Goal: Information Seeking & Learning: Learn about a topic

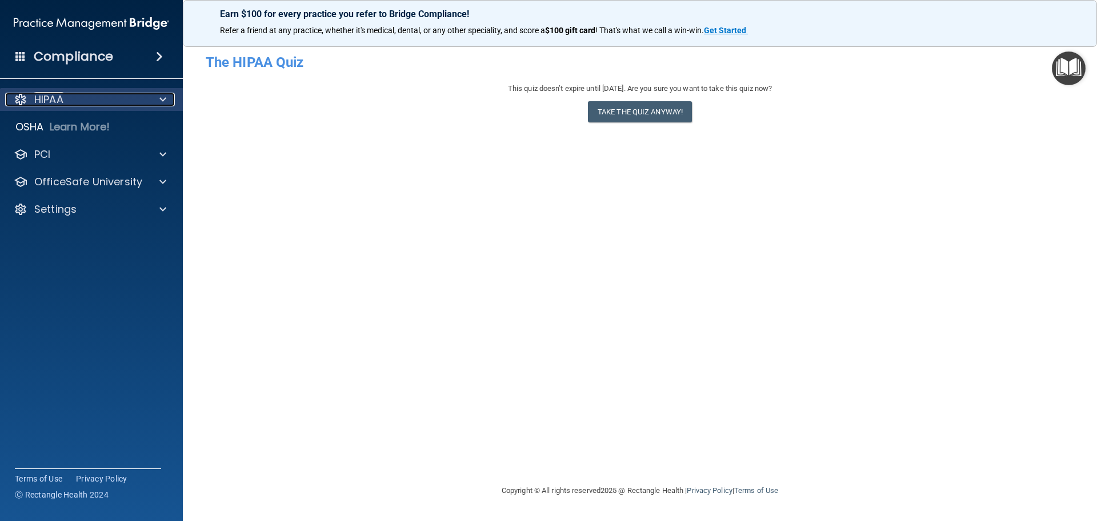
click at [61, 94] on p "HIPAA" at bounding box center [48, 100] width 29 height 14
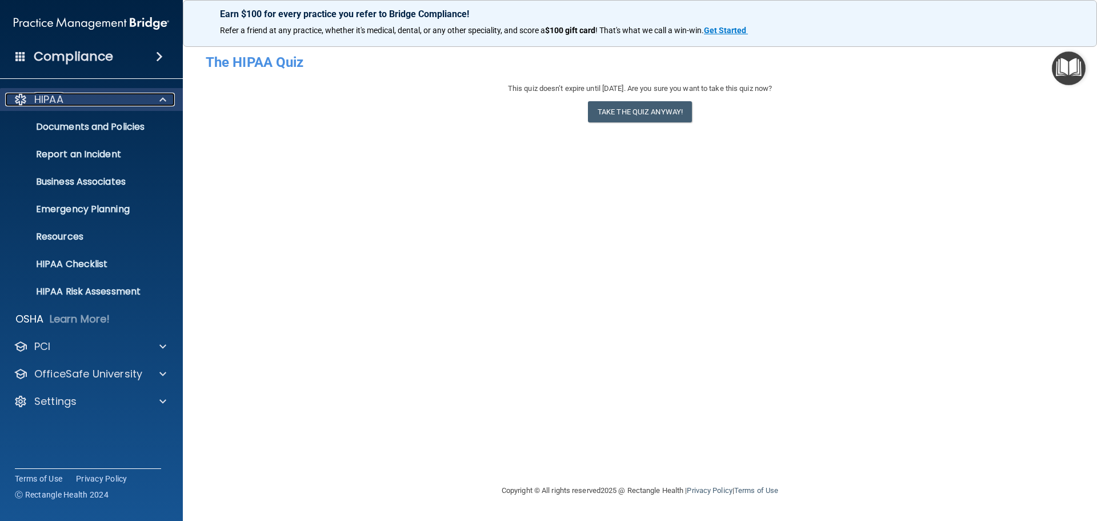
click at [62, 94] on p "HIPAA" at bounding box center [48, 100] width 29 height 14
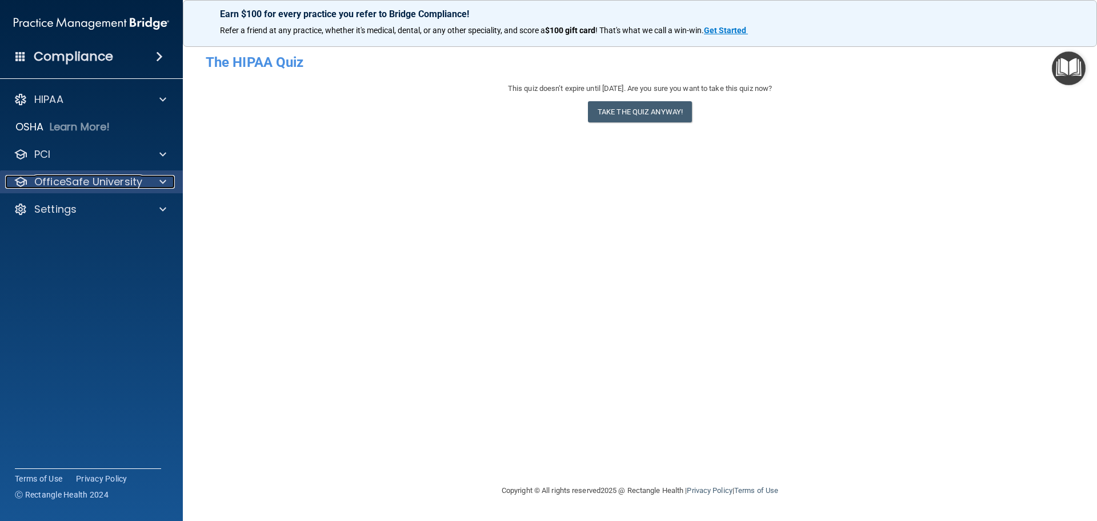
click at [86, 181] on p "OfficeSafe University" at bounding box center [88, 182] width 108 height 14
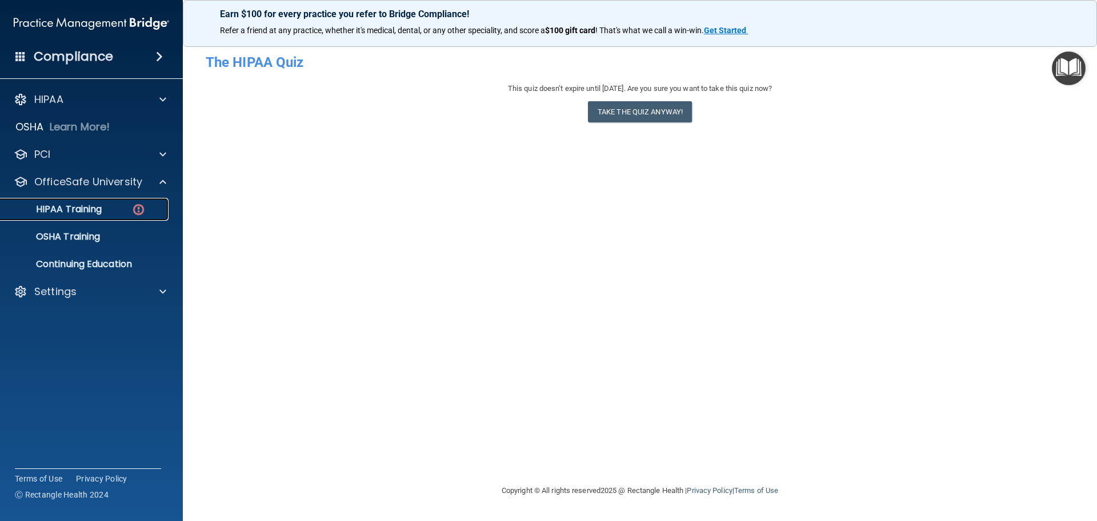
click at [111, 208] on div "HIPAA Training" at bounding box center [85, 208] width 156 height 11
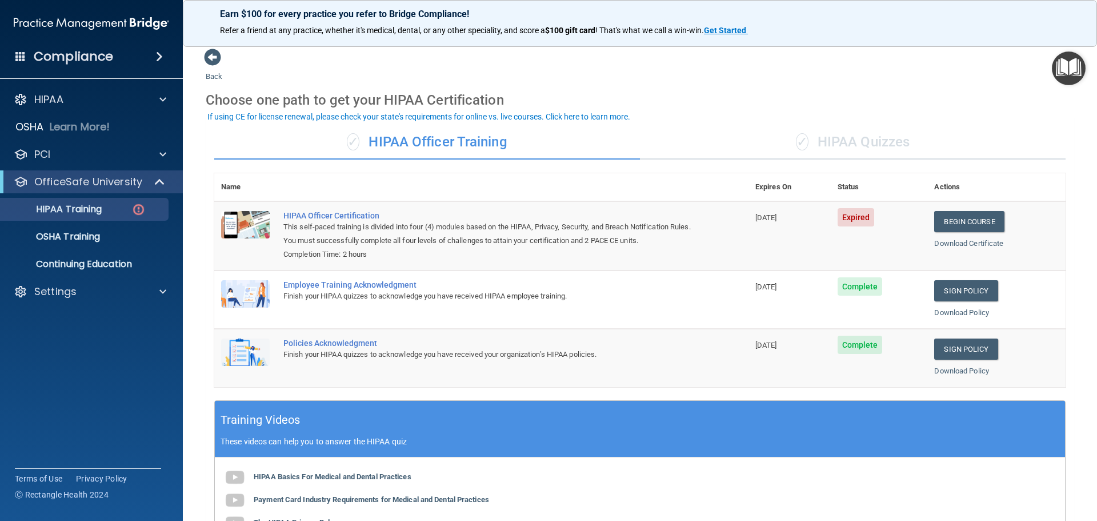
click at [869, 138] on div "✓ HIPAA Quizzes" at bounding box center [853, 142] width 426 height 34
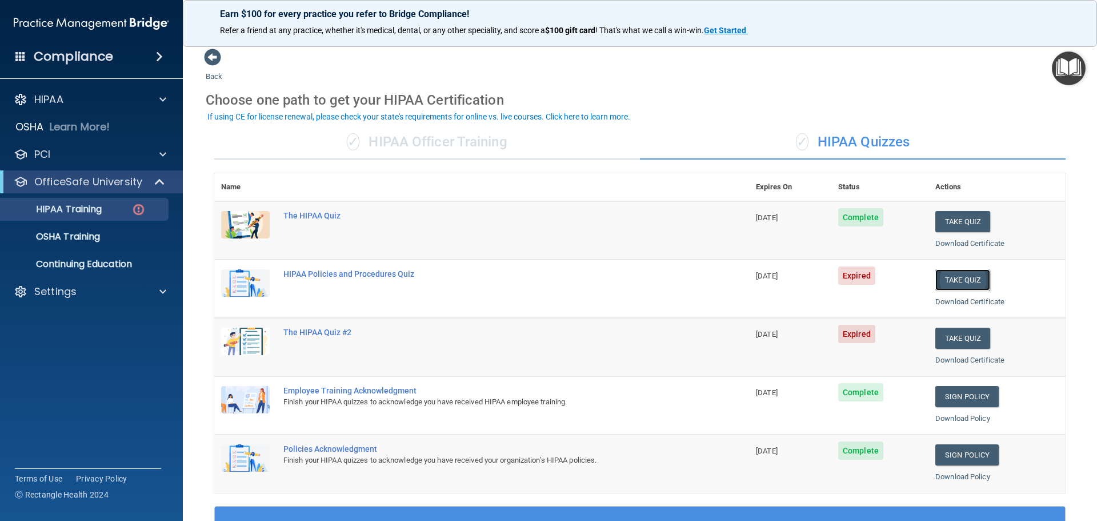
click at [949, 278] on button "Take Quiz" at bounding box center [963, 279] width 55 height 21
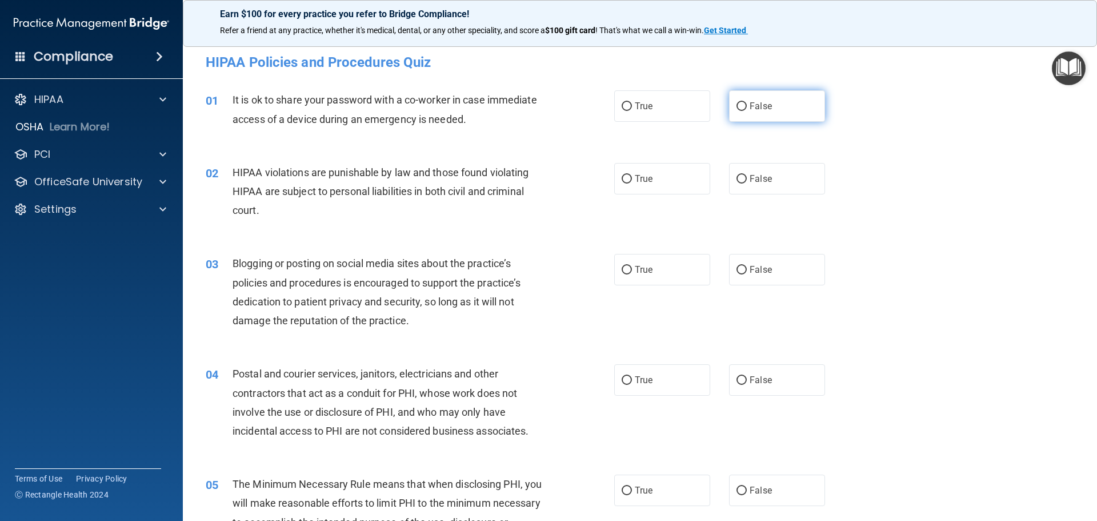
click at [737, 107] on input "False" at bounding box center [742, 106] width 10 height 9
radio input "true"
click at [626, 178] on input "True" at bounding box center [627, 179] width 10 height 9
radio input "true"
click at [622, 271] on input "True" at bounding box center [627, 270] width 10 height 9
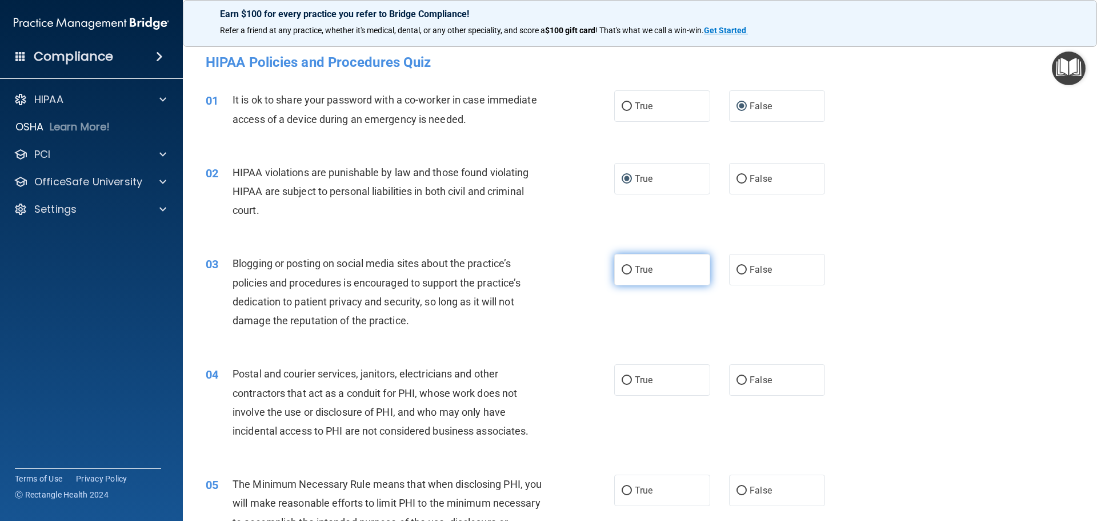
radio input "true"
click at [622, 380] on input "True" at bounding box center [627, 380] width 10 height 9
radio input "true"
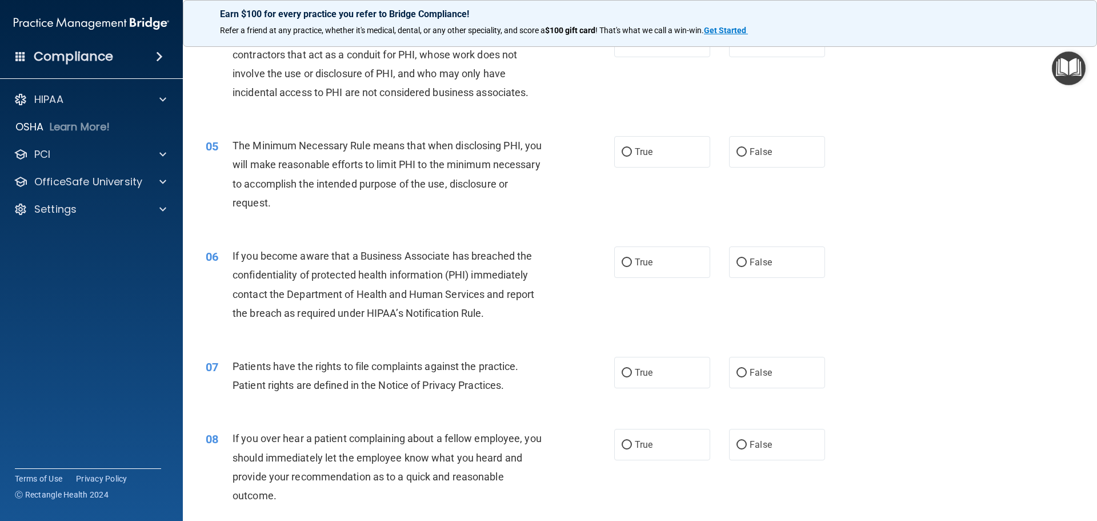
scroll to position [343, 0]
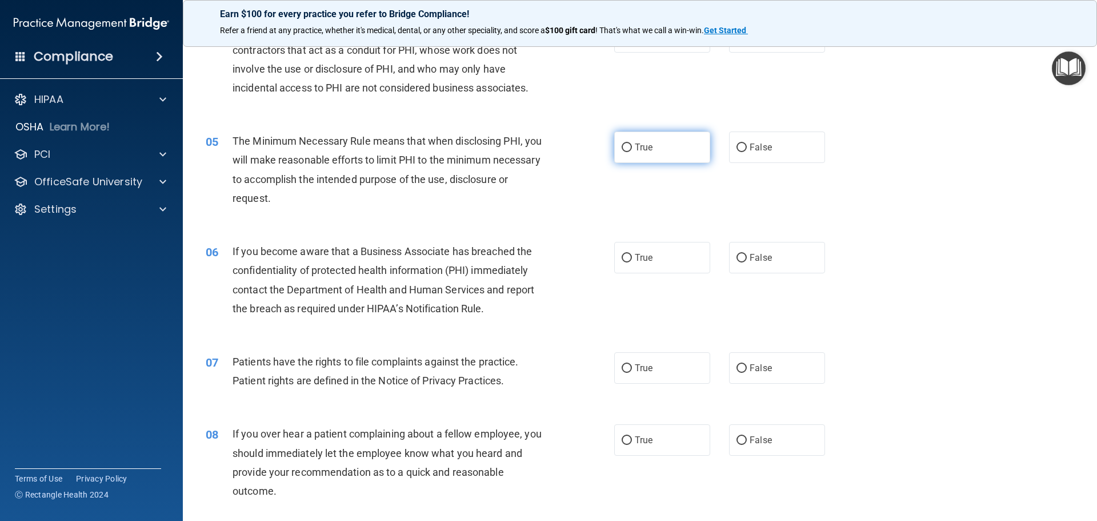
click at [625, 151] on input "True" at bounding box center [627, 147] width 10 height 9
radio input "true"
click at [615, 252] on label "True" at bounding box center [662, 257] width 96 height 31
click at [622, 254] on input "True" at bounding box center [627, 258] width 10 height 9
radio input "true"
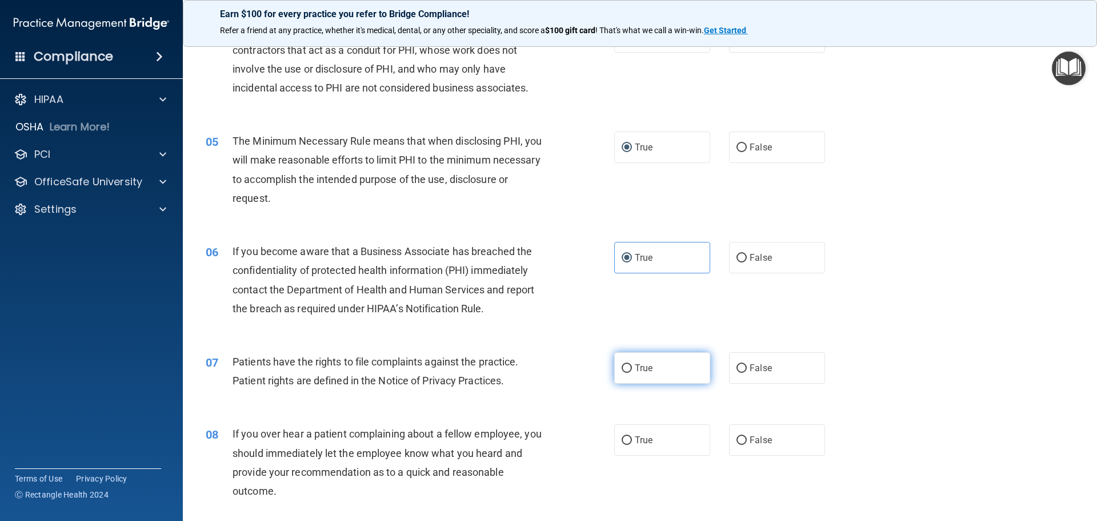
click at [622, 367] on input "True" at bounding box center [627, 368] width 10 height 9
radio input "true"
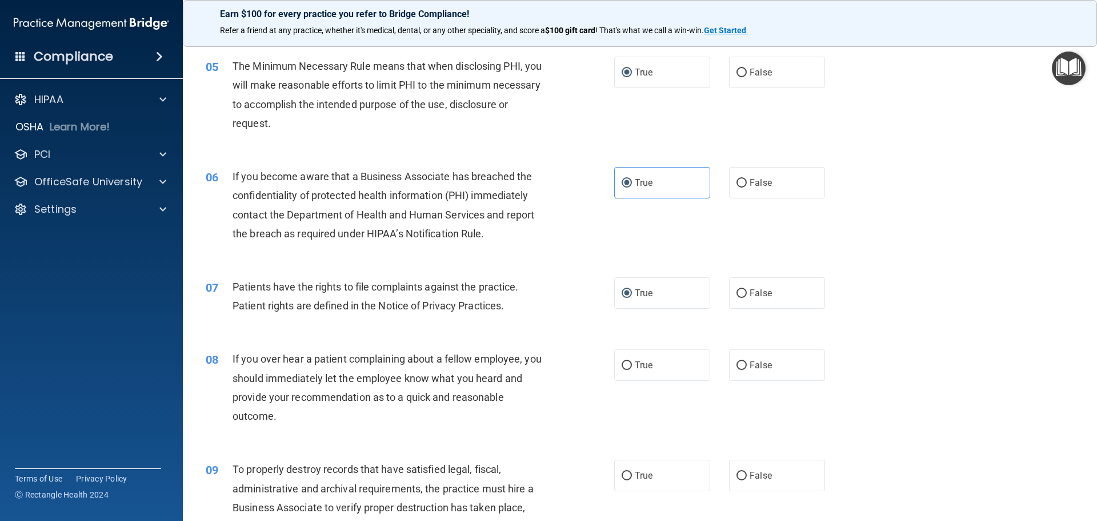
scroll to position [514, 0]
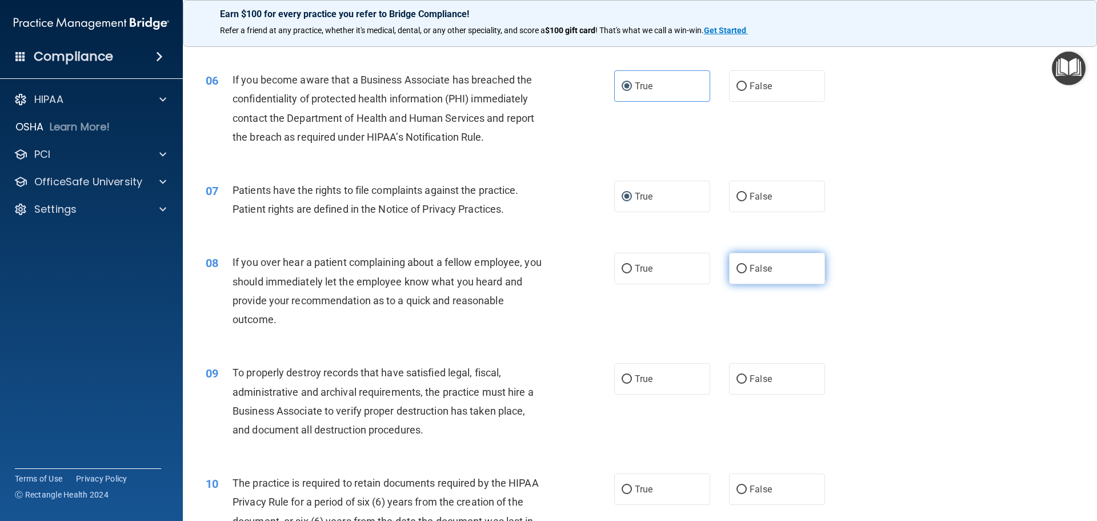
click at [741, 269] on input "False" at bounding box center [742, 269] width 10 height 9
radio input "true"
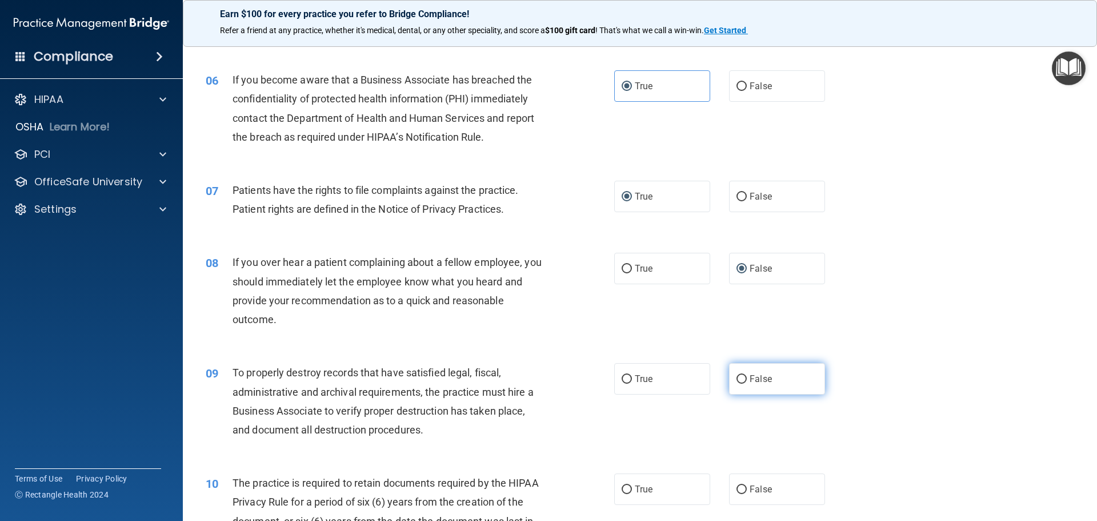
click at [737, 381] on input "False" at bounding box center [742, 379] width 10 height 9
radio input "true"
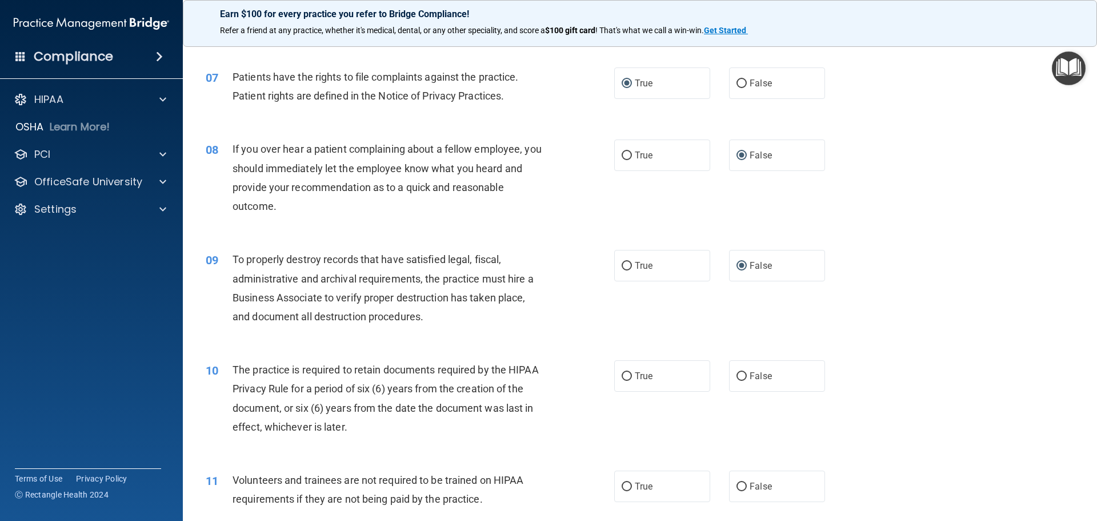
scroll to position [629, 0]
click at [624, 373] on input "True" at bounding box center [627, 375] width 10 height 9
radio input "true"
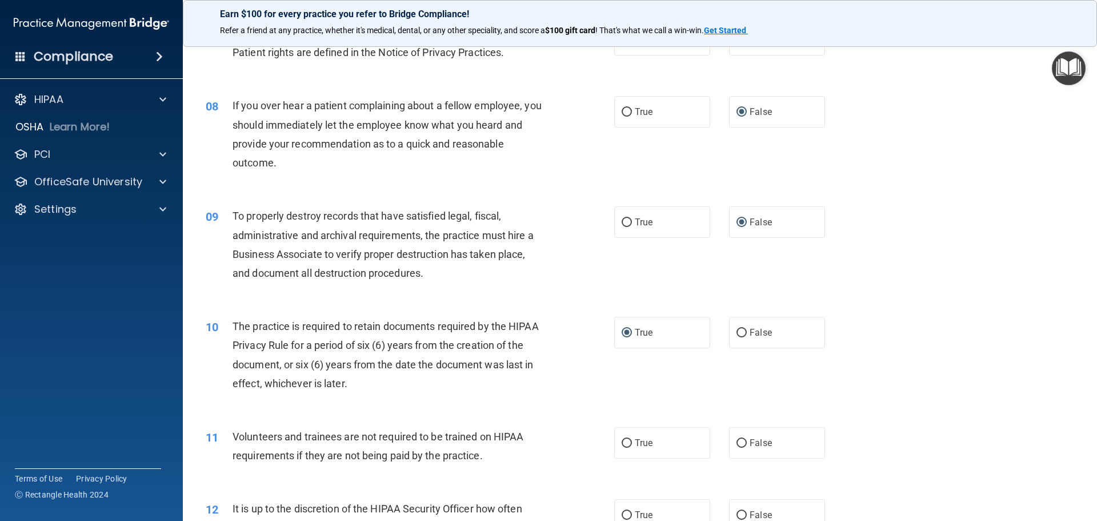
scroll to position [800, 0]
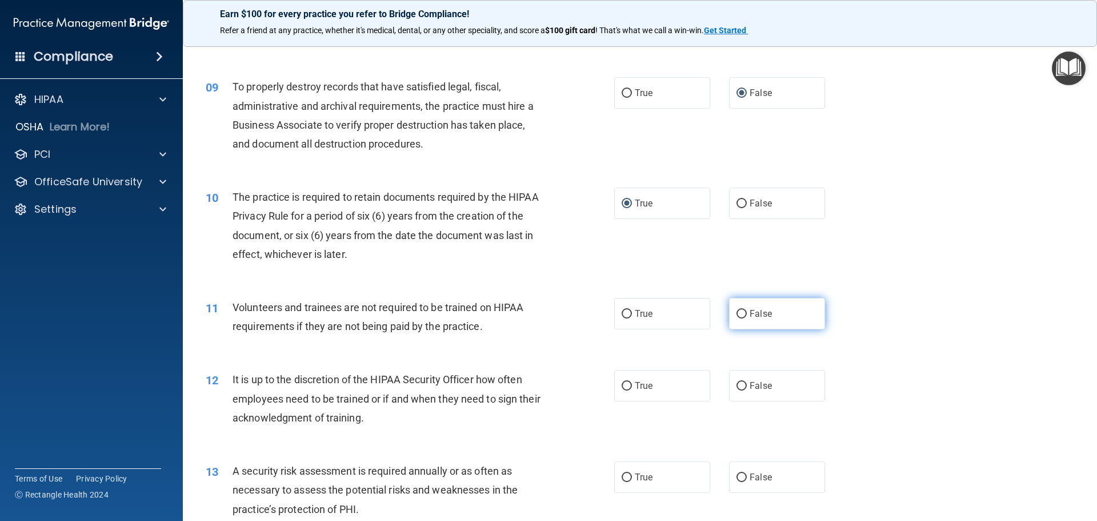
click at [737, 313] on input "False" at bounding box center [742, 314] width 10 height 9
radio input "true"
click at [741, 381] on label "False" at bounding box center [777, 385] width 96 height 31
click at [741, 382] on input "False" at bounding box center [742, 386] width 10 height 9
radio input "true"
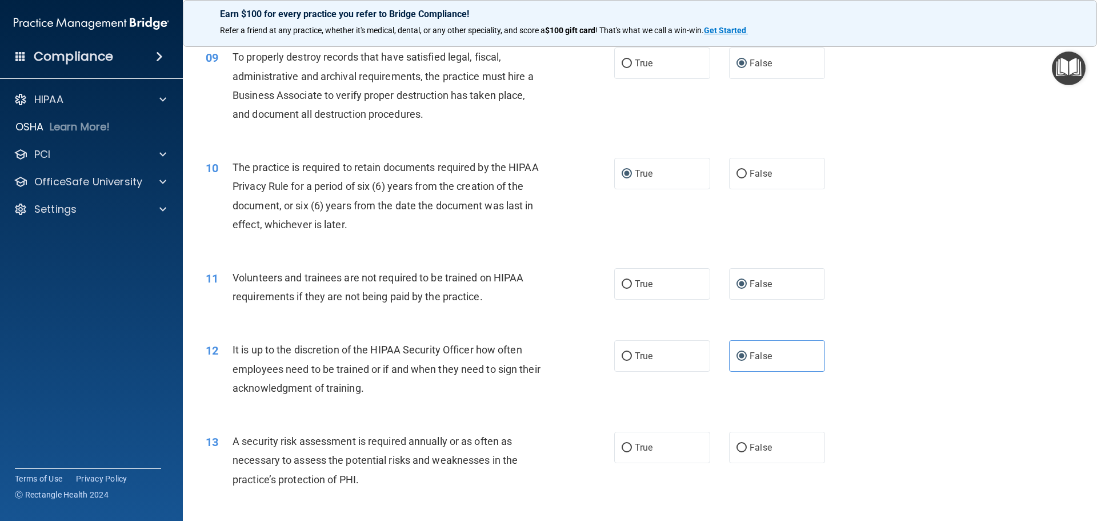
scroll to position [857, 0]
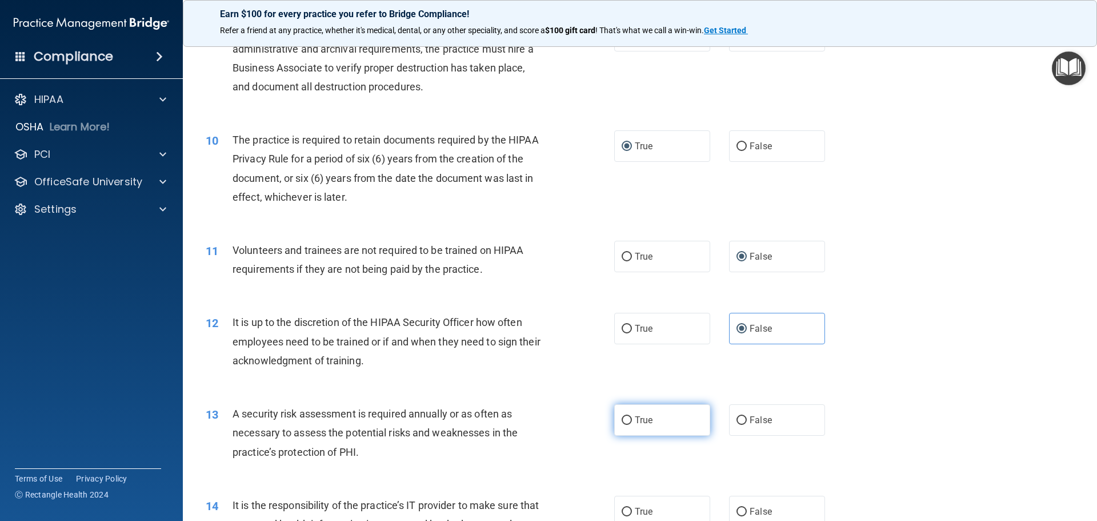
click at [626, 420] on input "True" at bounding box center [627, 420] width 10 height 9
radio input "true"
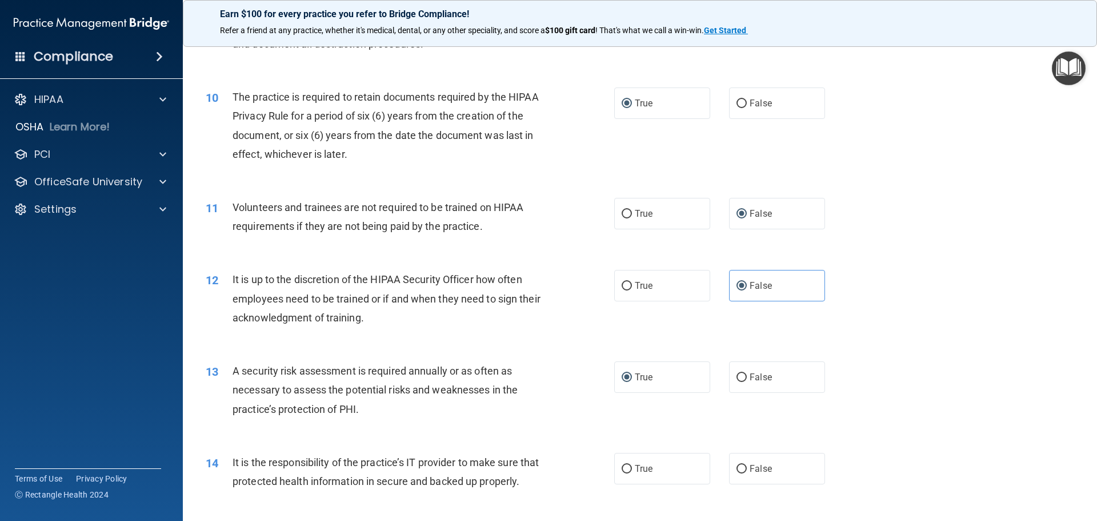
scroll to position [972, 0]
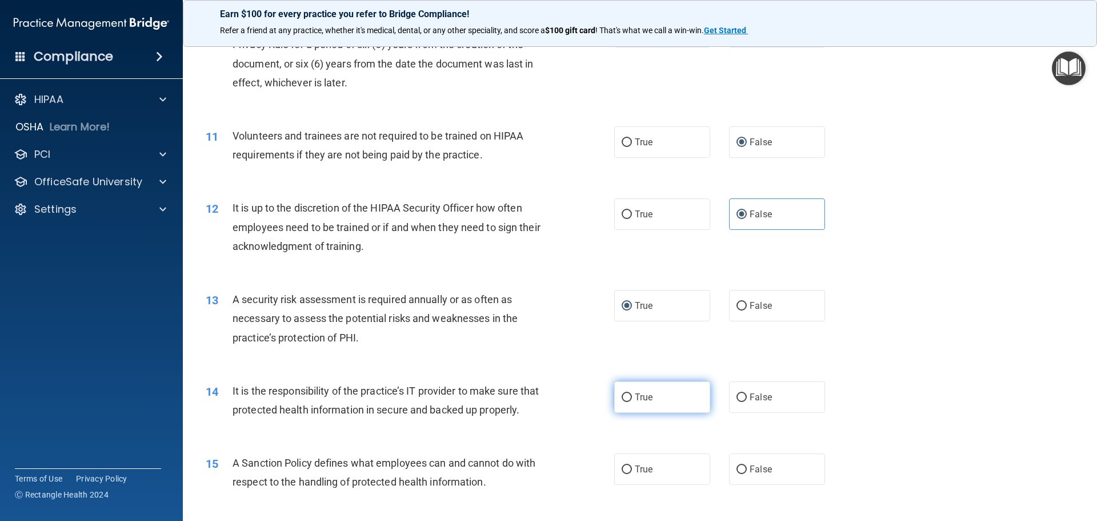
click at [628, 398] on input "True" at bounding box center [627, 397] width 10 height 9
radio input "true"
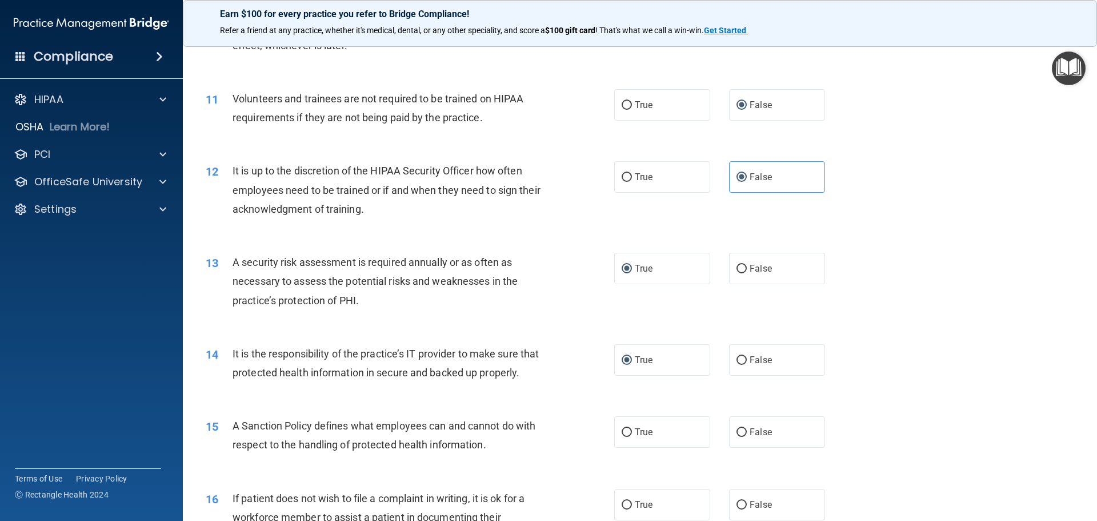
scroll to position [1029, 0]
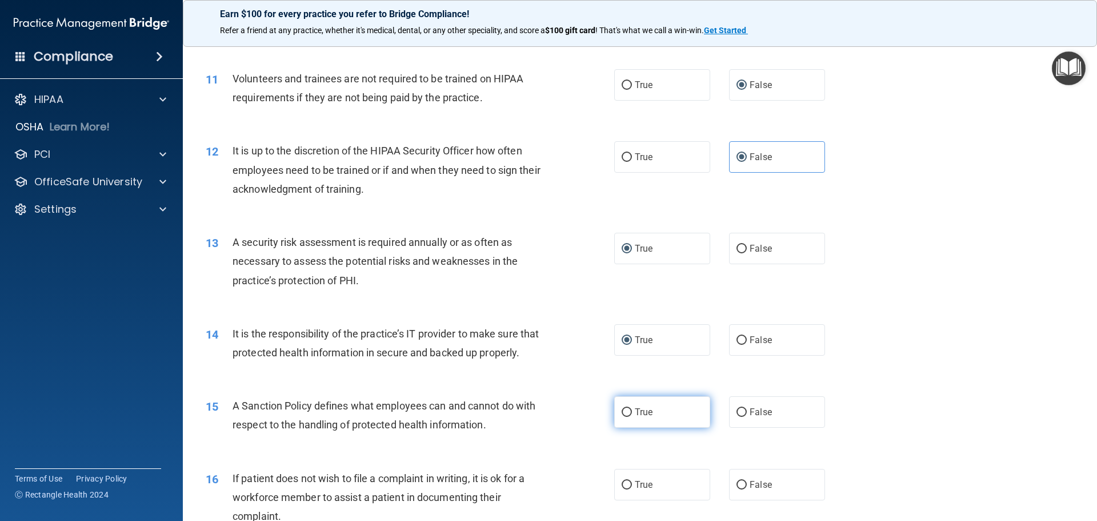
click at [626, 417] on input "True" at bounding box center [627, 412] width 10 height 9
radio input "true"
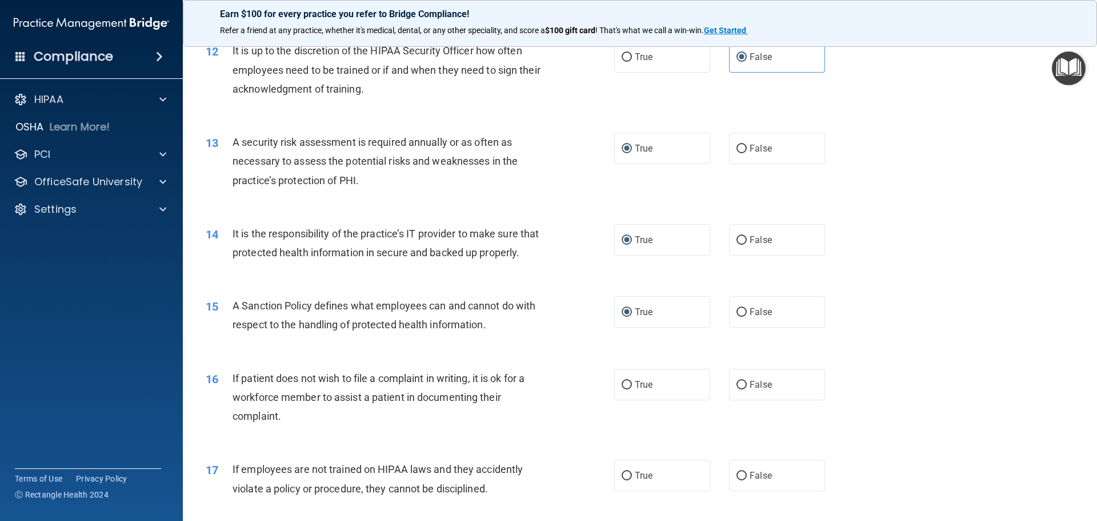
scroll to position [1143, 0]
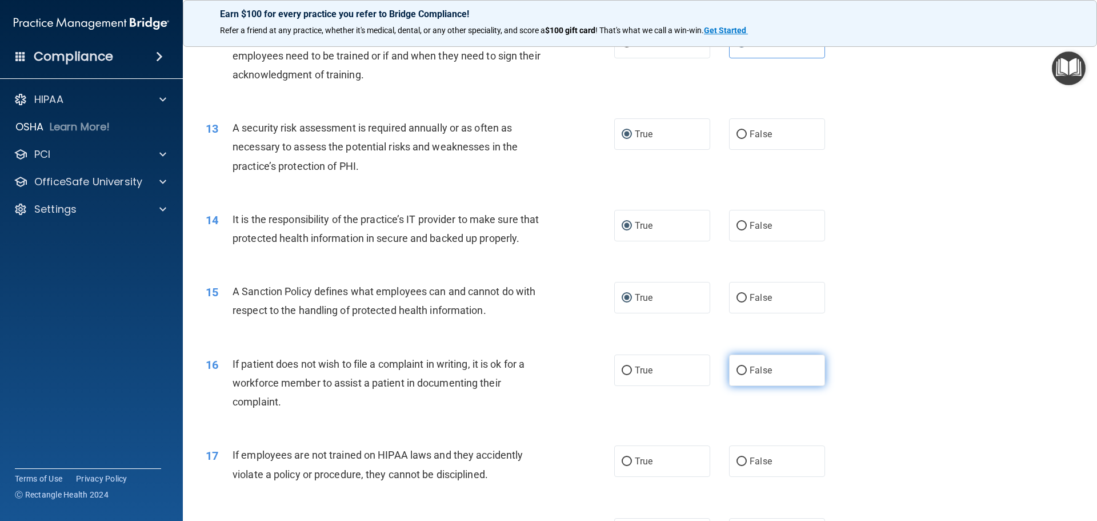
click at [737, 375] on input "False" at bounding box center [742, 370] width 10 height 9
radio input "true"
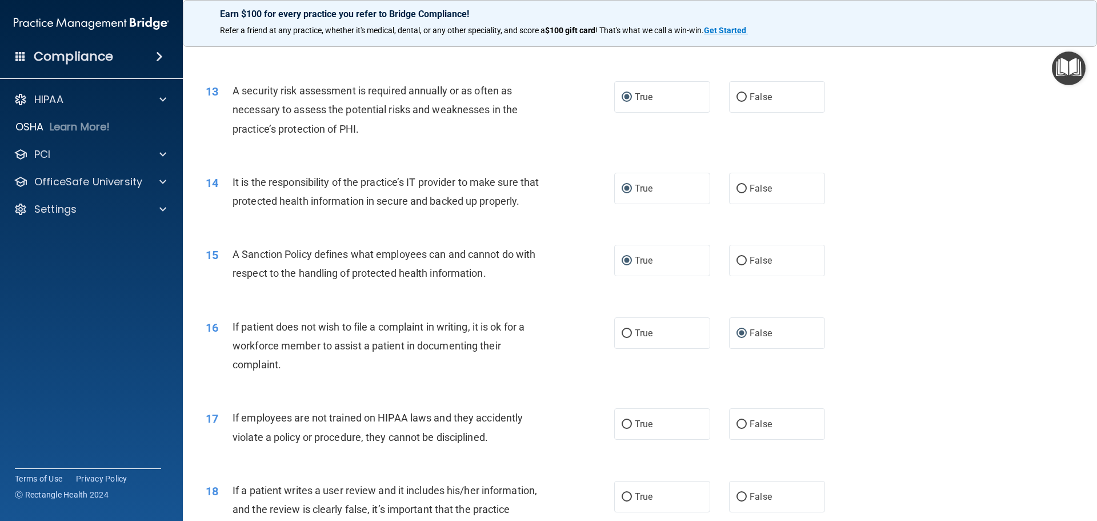
scroll to position [1200, 0]
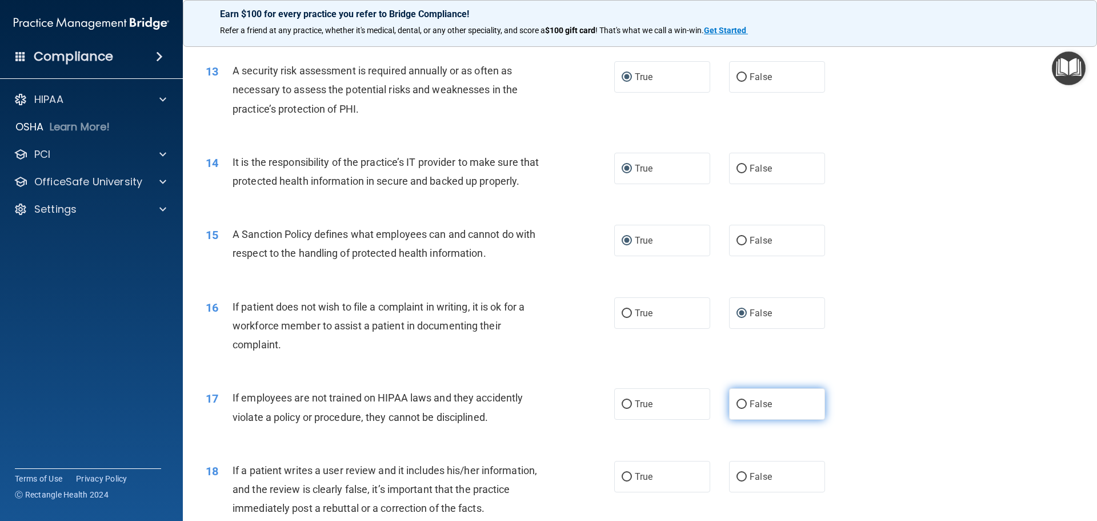
click at [737, 409] on input "False" at bounding box center [742, 404] width 10 height 9
radio input "true"
click at [625, 409] on input "True" at bounding box center [627, 404] width 10 height 9
radio input "true"
click at [729, 420] on label "False" at bounding box center [777, 403] width 96 height 31
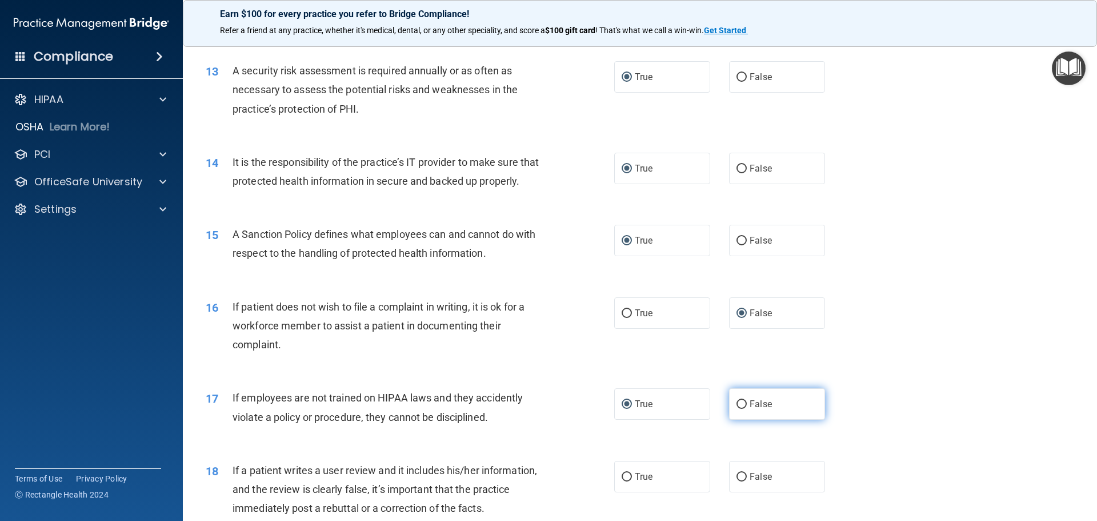
click at [737, 409] on input "False" at bounding box center [742, 404] width 10 height 9
radio input "true"
radio input "false"
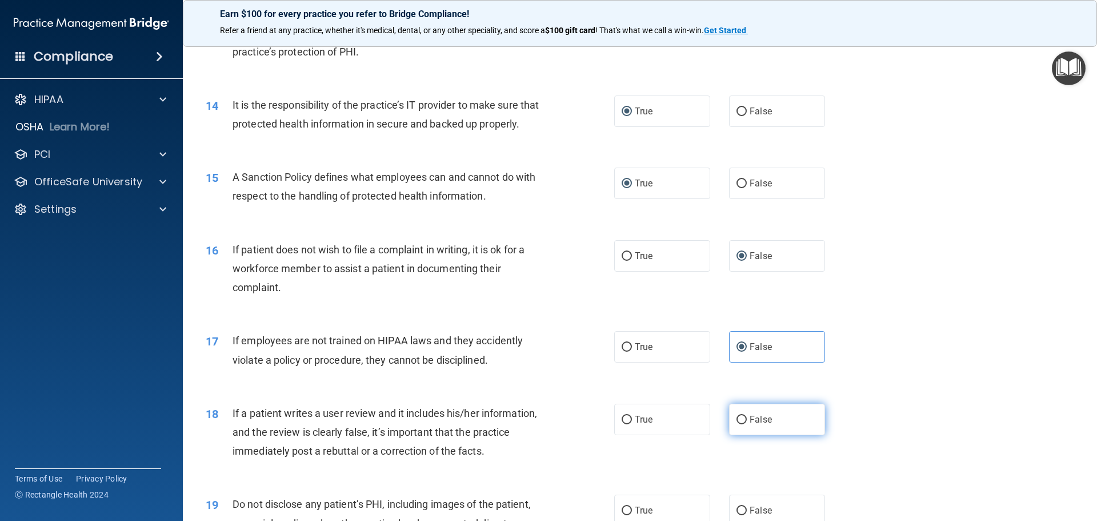
click at [738, 424] on input "False" at bounding box center [742, 420] width 10 height 9
radio input "true"
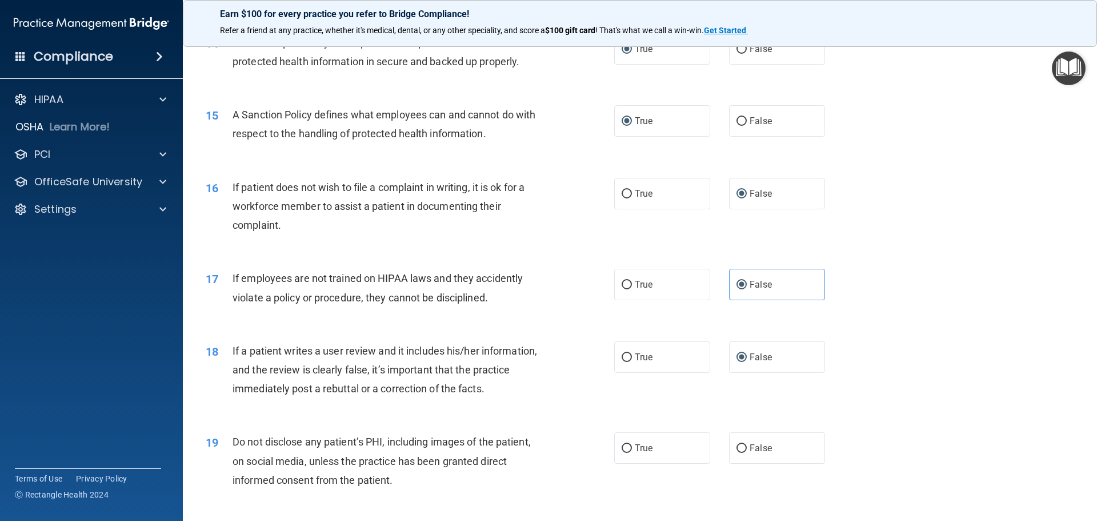
scroll to position [1486, 0]
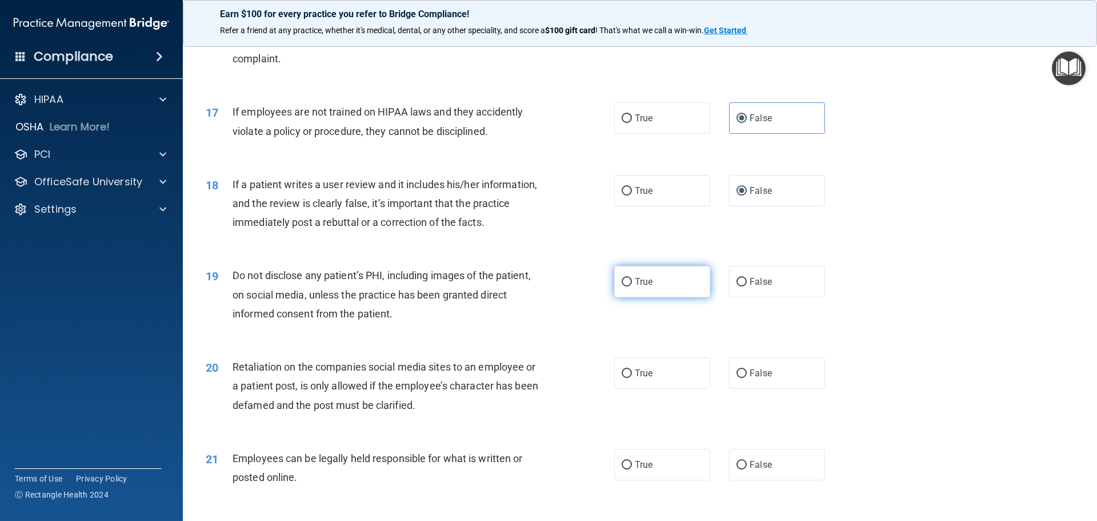
click at [625, 286] on input "True" at bounding box center [627, 282] width 10 height 9
radio input "true"
click at [737, 378] on input "False" at bounding box center [742, 373] width 10 height 9
radio input "true"
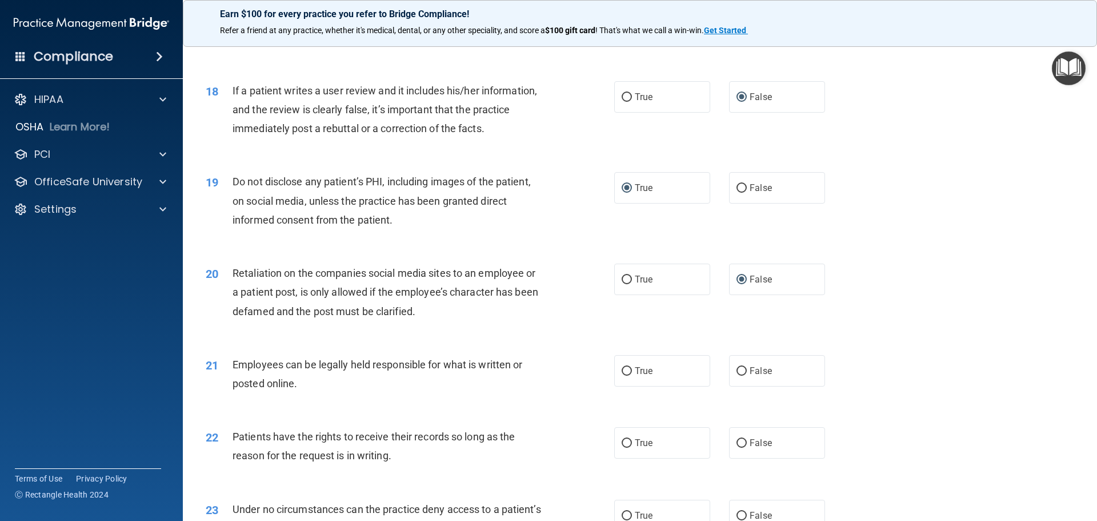
scroll to position [1600, 0]
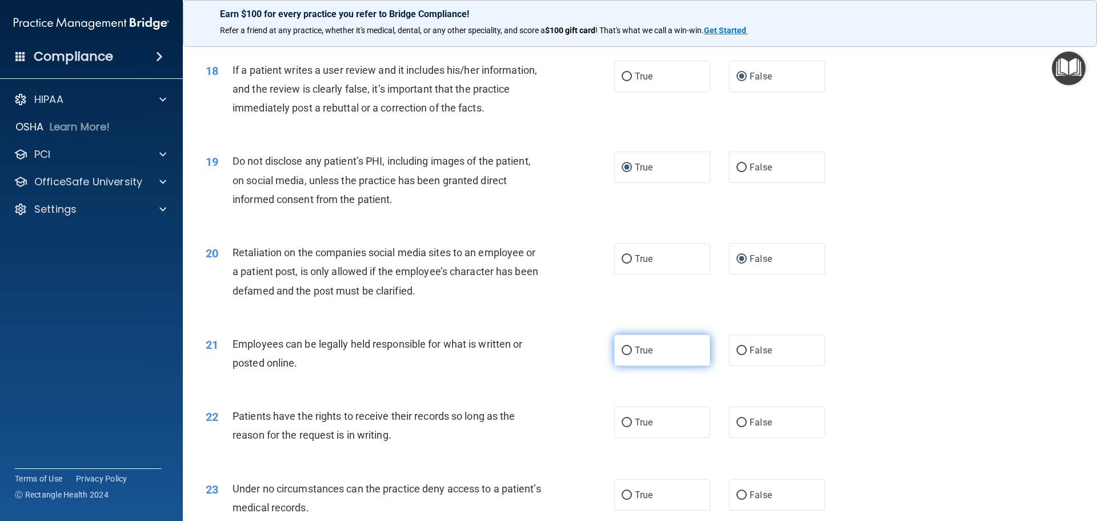
click at [630, 366] on label "True" at bounding box center [662, 349] width 96 height 31
click at [630, 355] on input "True" at bounding box center [627, 350] width 10 height 9
radio input "true"
click at [647, 428] on span "True" at bounding box center [644, 422] width 18 height 11
click at [632, 427] on input "True" at bounding box center [627, 422] width 10 height 9
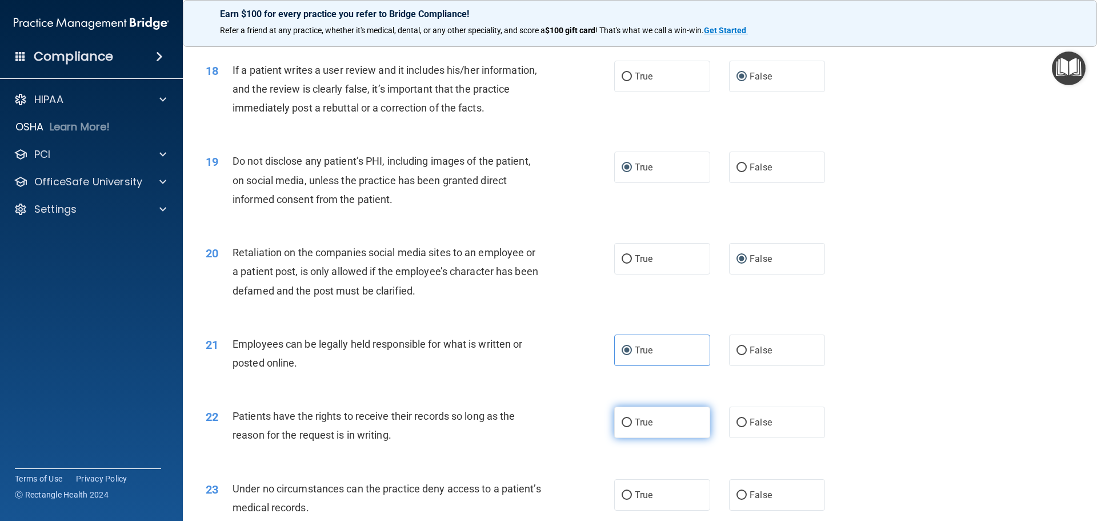
radio input "true"
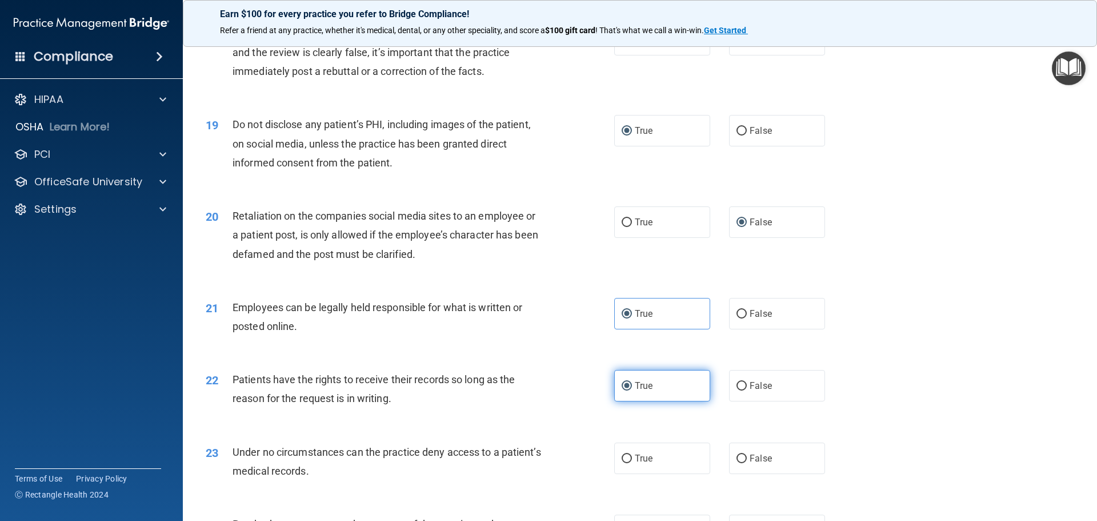
scroll to position [1657, 0]
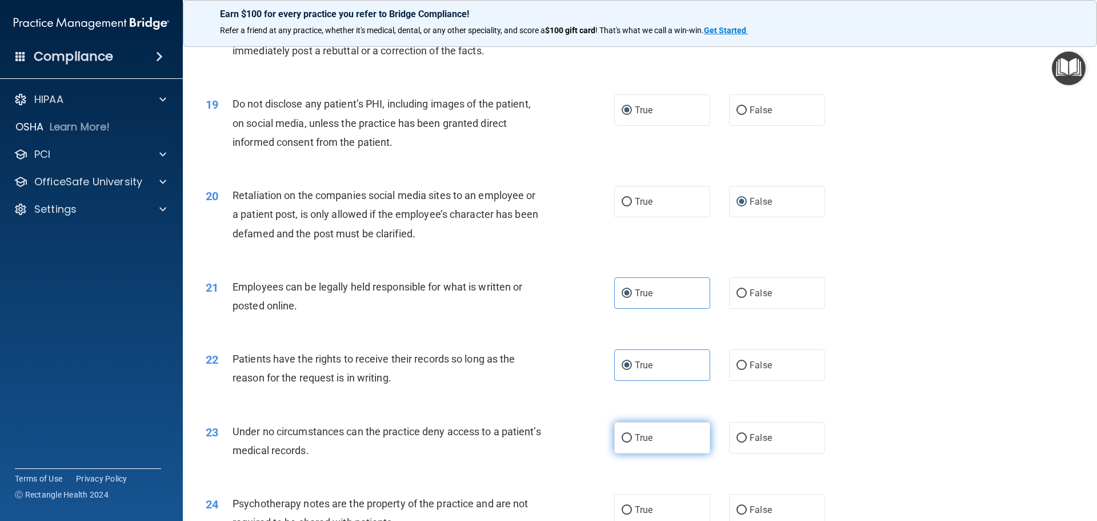
click at [639, 443] on span "True" at bounding box center [644, 437] width 18 height 11
click at [632, 442] on input "True" at bounding box center [627, 438] width 10 height 9
radio input "true"
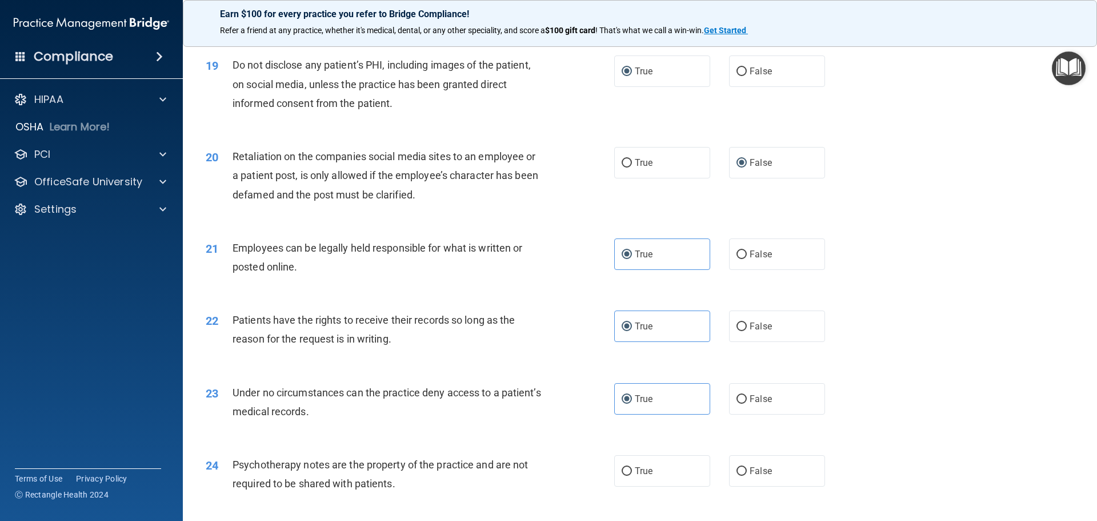
scroll to position [1772, 0]
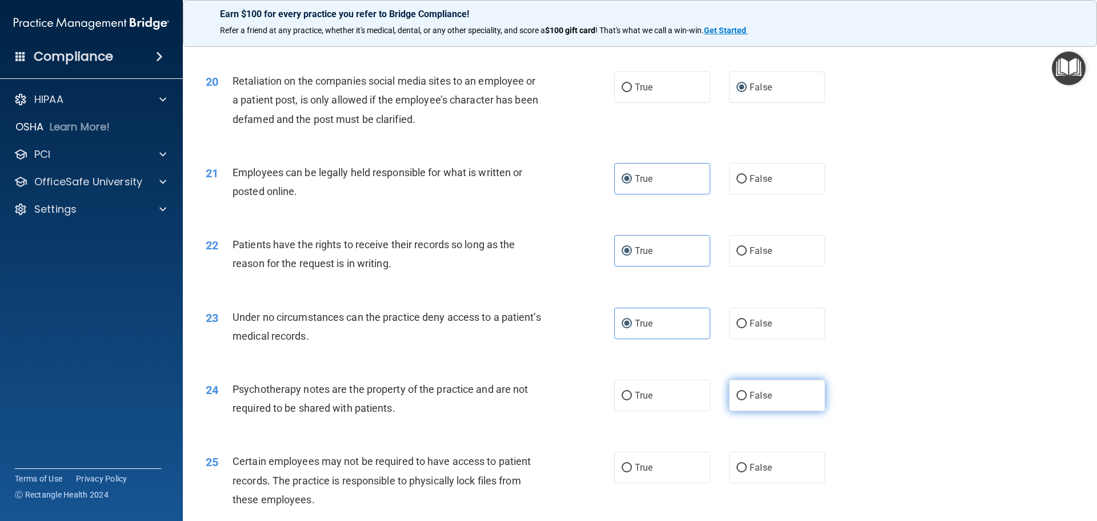
click at [741, 400] on input "False" at bounding box center [742, 396] width 10 height 9
radio input "true"
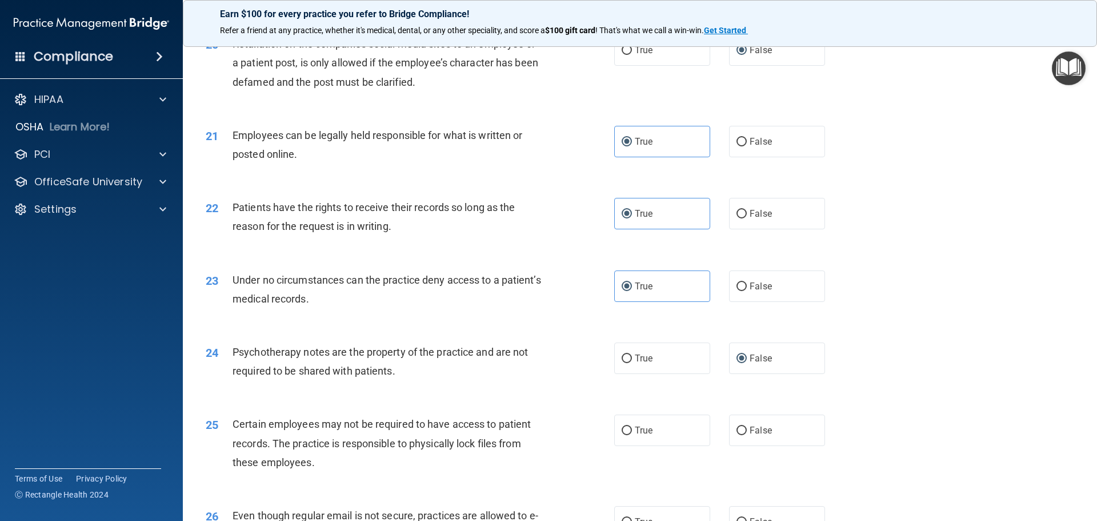
scroll to position [1886, 0]
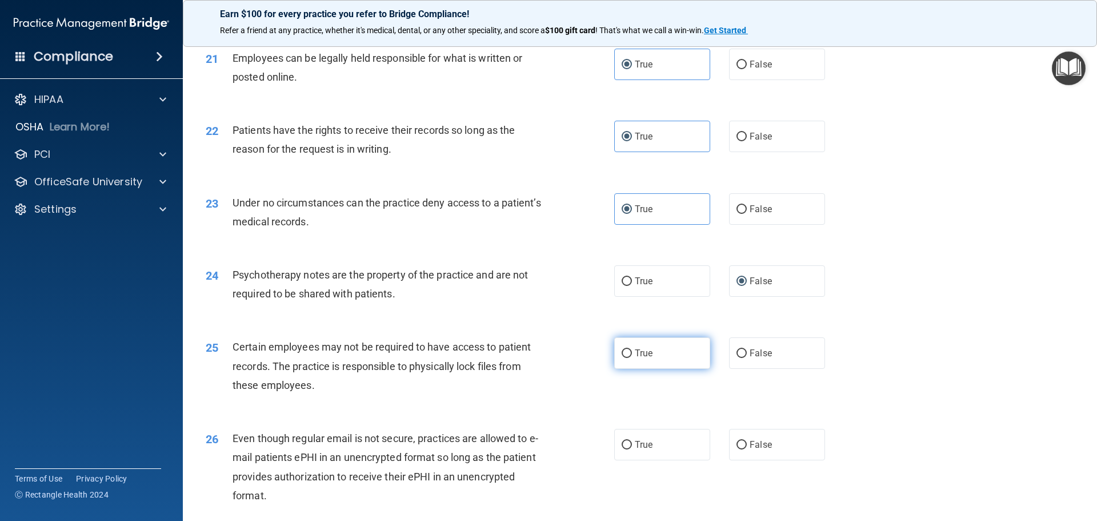
click at [636, 358] on span "True" at bounding box center [644, 352] width 18 height 11
click at [632, 358] on input "True" at bounding box center [627, 353] width 10 height 9
radio input "true"
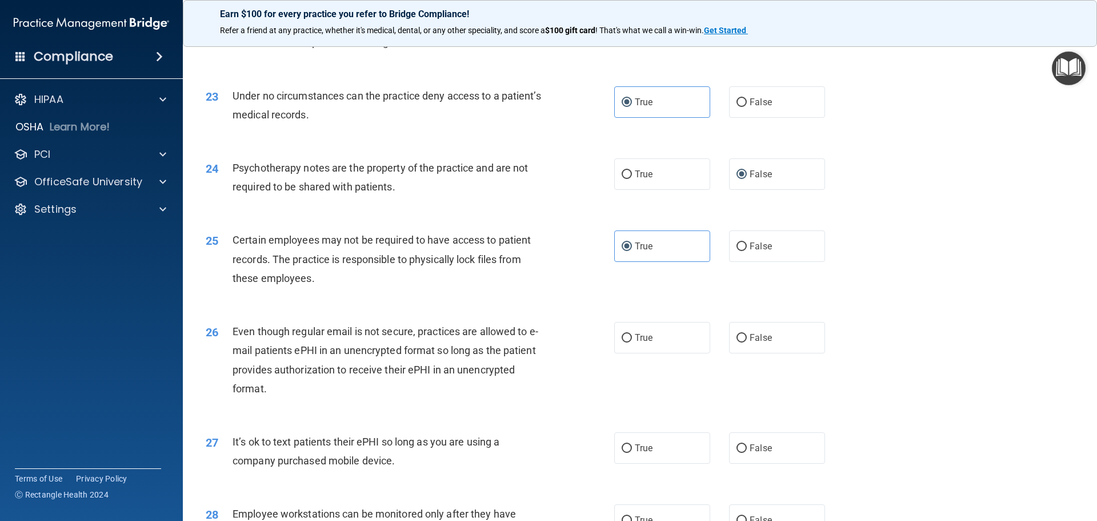
scroll to position [2000, 0]
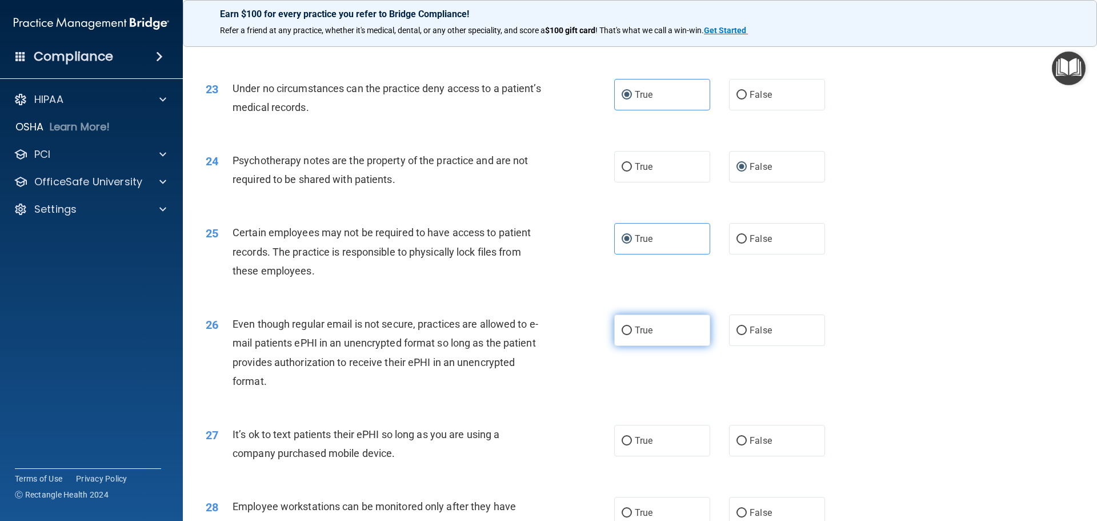
click at [636, 335] on span "True" at bounding box center [644, 330] width 18 height 11
click at [632, 335] on input "True" at bounding box center [627, 330] width 10 height 9
radio input "true"
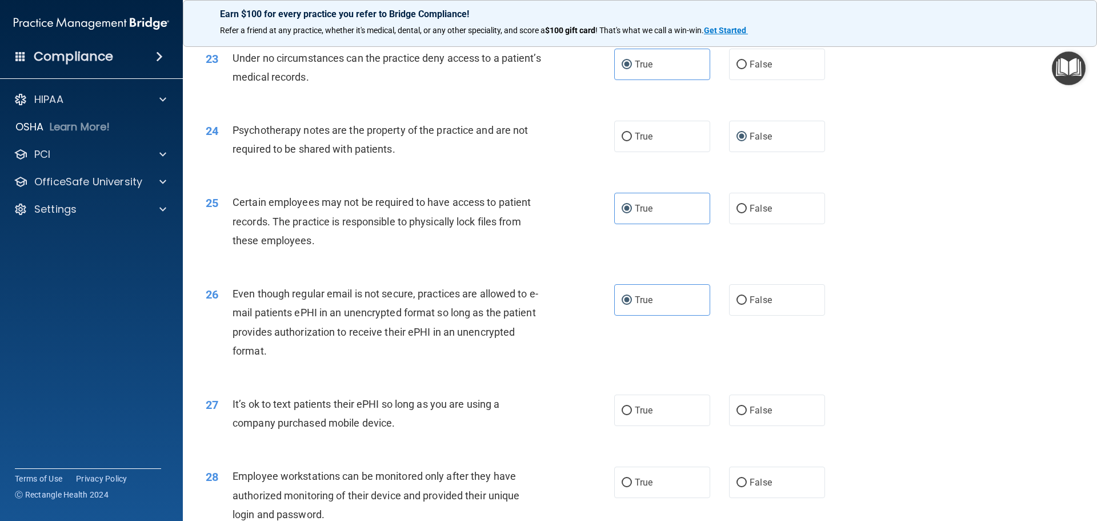
scroll to position [2058, 0]
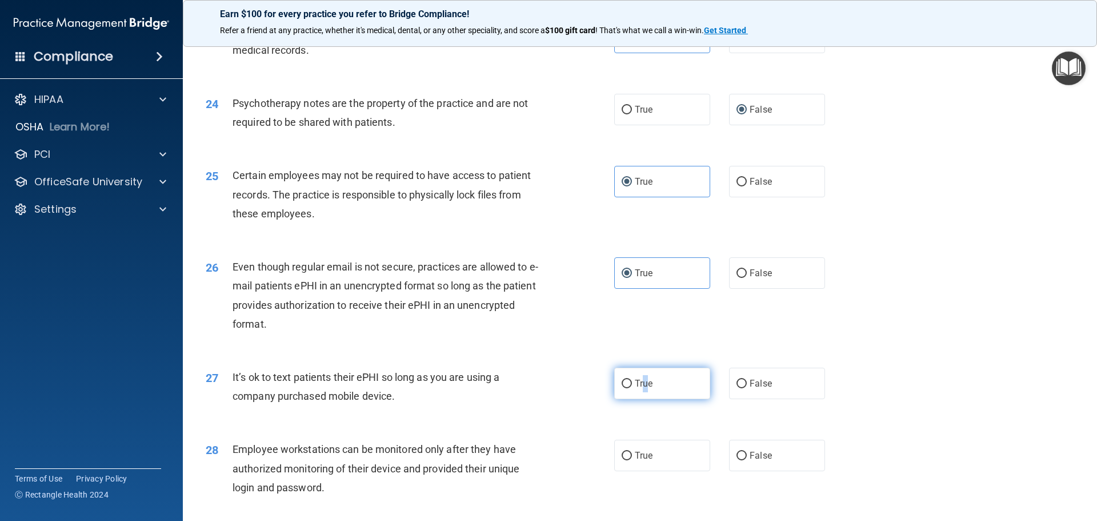
click at [642, 389] on span "True" at bounding box center [644, 383] width 18 height 11
click at [625, 388] on input "True" at bounding box center [627, 383] width 10 height 9
radio input "true"
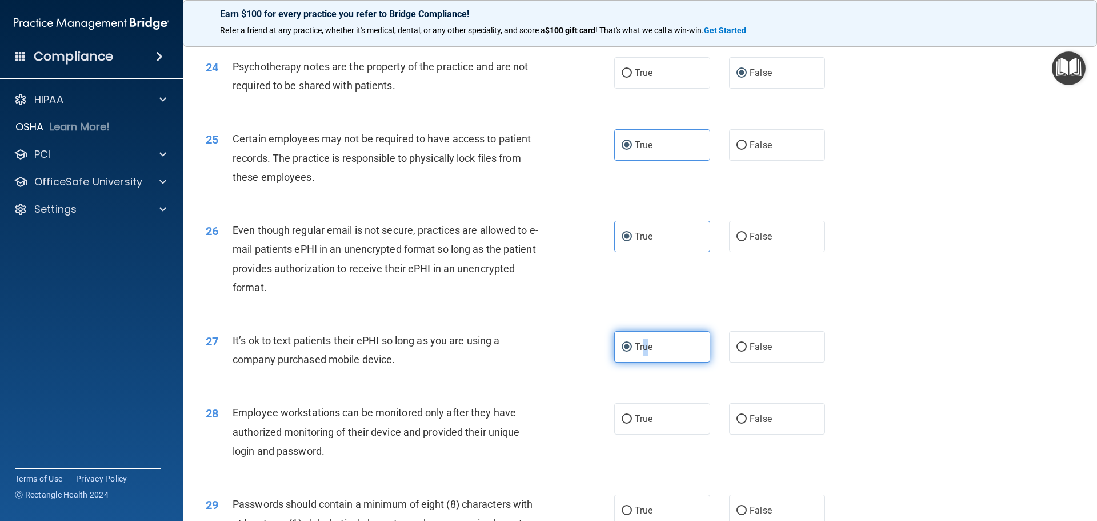
scroll to position [2115, 0]
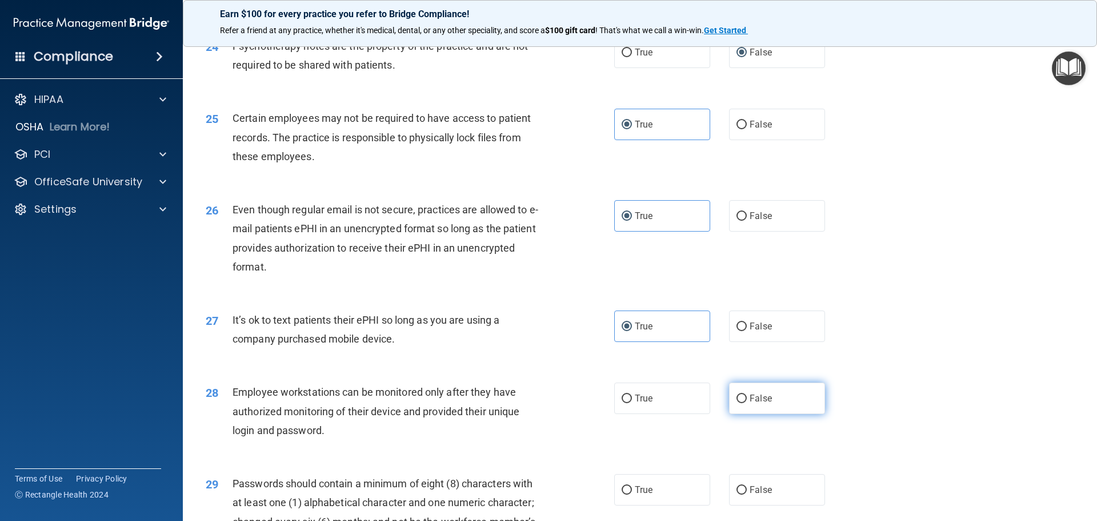
click at [744, 414] on label "False" at bounding box center [777, 397] width 96 height 31
click at [744, 403] on input "False" at bounding box center [742, 398] width 10 height 9
radio input "true"
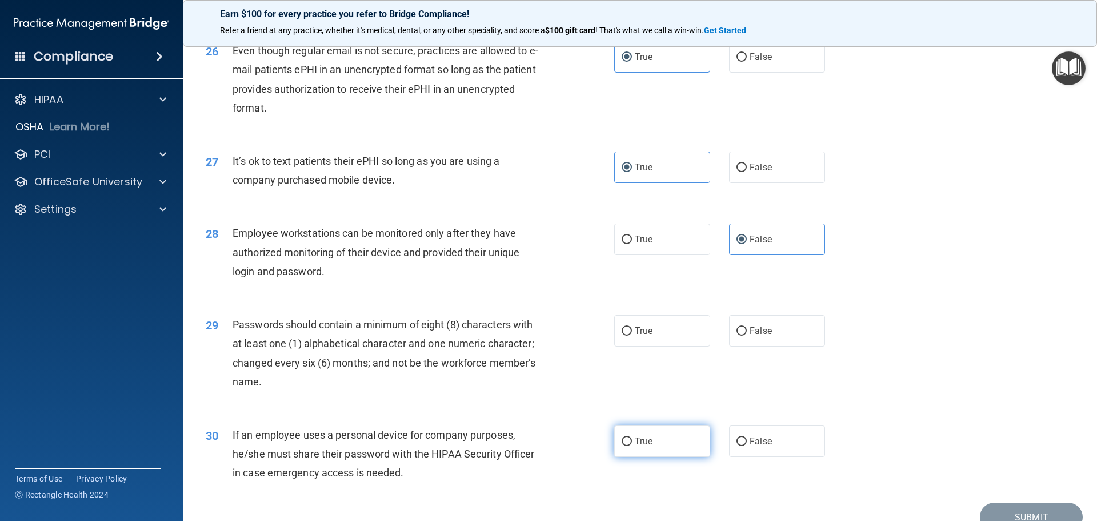
scroll to position [2286, 0]
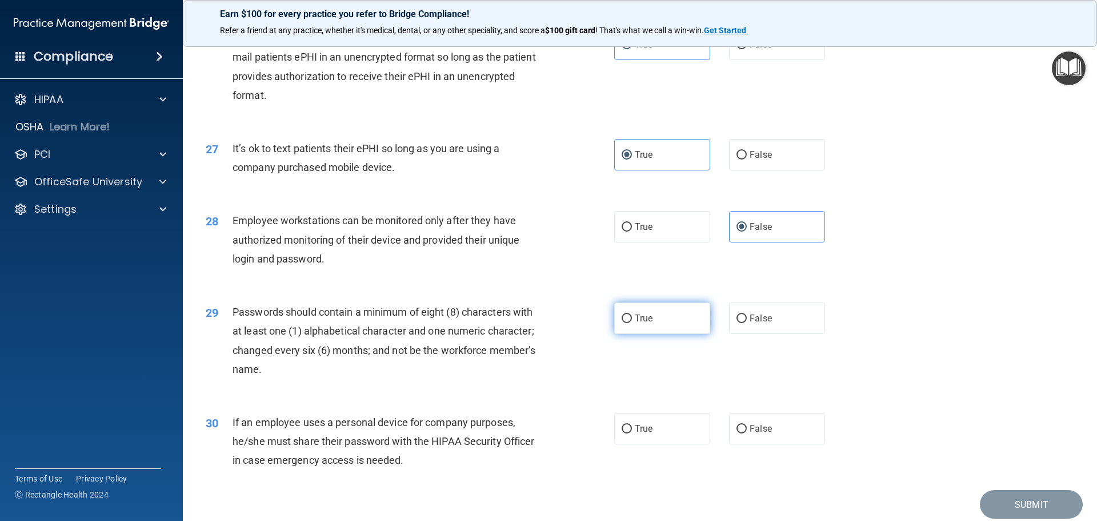
click at [640, 323] on span "True" at bounding box center [644, 318] width 18 height 11
click at [632, 323] on input "True" at bounding box center [627, 318] width 10 height 9
radio input "true"
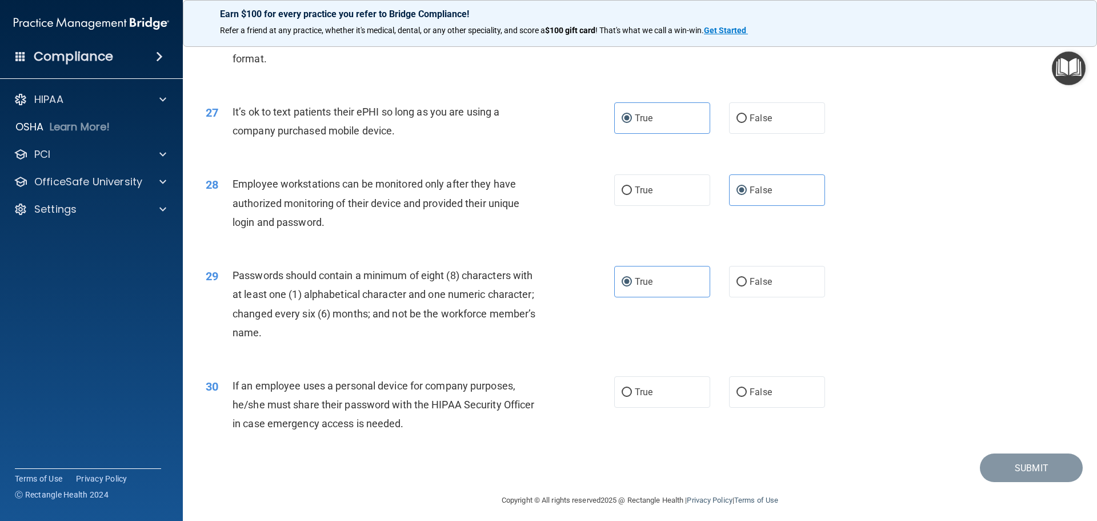
scroll to position [2343, 0]
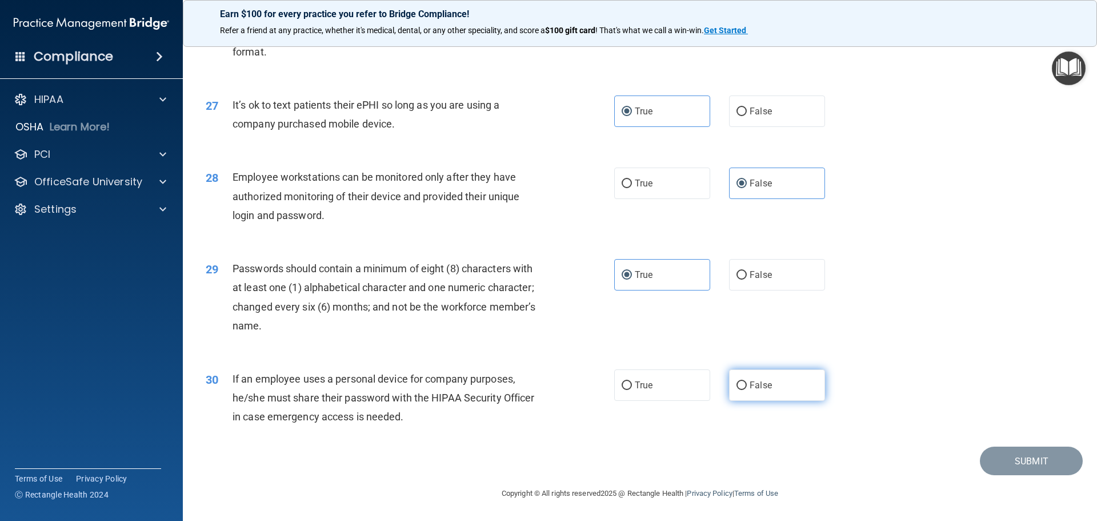
drag, startPoint x: 732, startPoint y: 393, endPoint x: 796, endPoint y: 412, distance: 66.3
click at [737, 390] on input "False" at bounding box center [742, 385] width 10 height 9
radio input "true"
click at [1034, 461] on button "Submit" at bounding box center [1031, 460] width 103 height 29
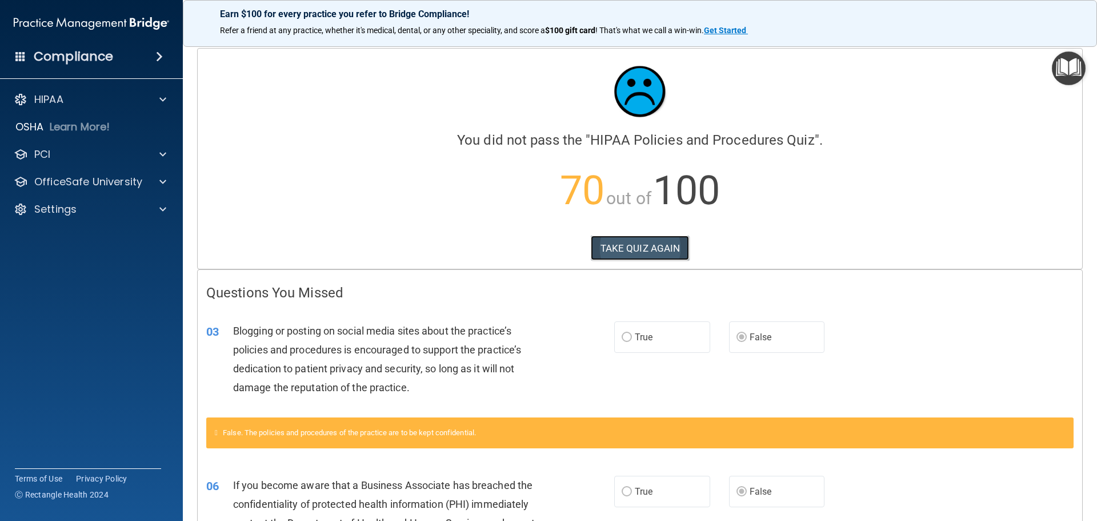
click at [632, 245] on button "TAKE QUIZ AGAIN" at bounding box center [640, 247] width 99 height 25
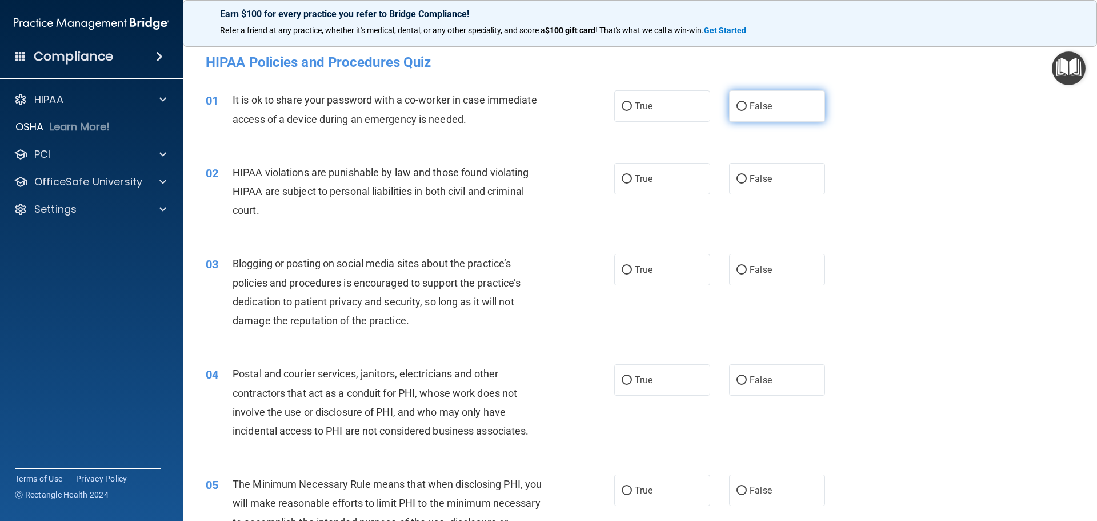
click at [738, 107] on input "False" at bounding box center [742, 106] width 10 height 9
radio input "true"
click at [622, 181] on input "True" at bounding box center [627, 179] width 10 height 9
radio input "true"
click at [737, 268] on input "False" at bounding box center [742, 270] width 10 height 9
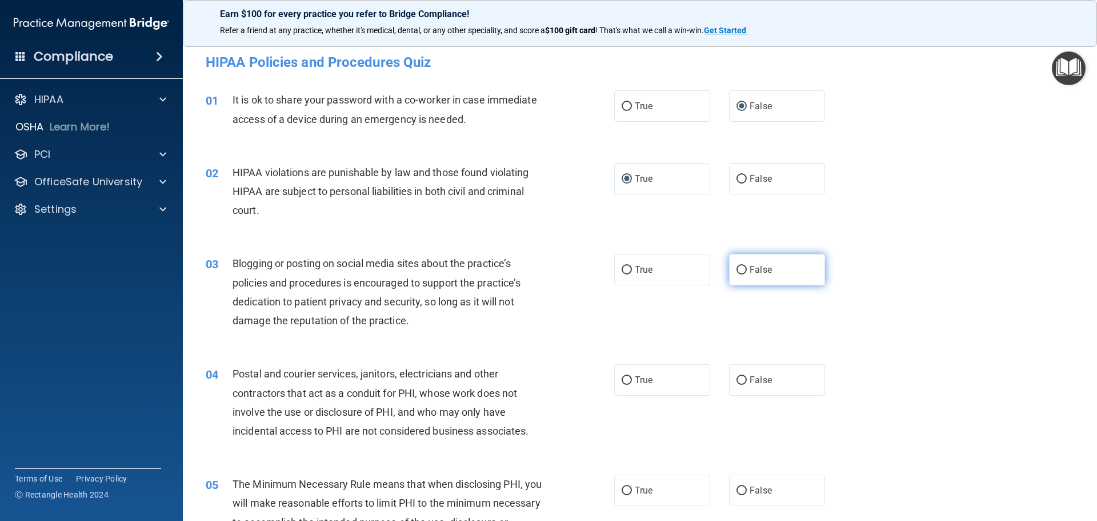
radio input "true"
click at [628, 383] on label "True" at bounding box center [662, 379] width 96 height 31
click at [628, 383] on input "True" at bounding box center [627, 380] width 10 height 9
radio input "true"
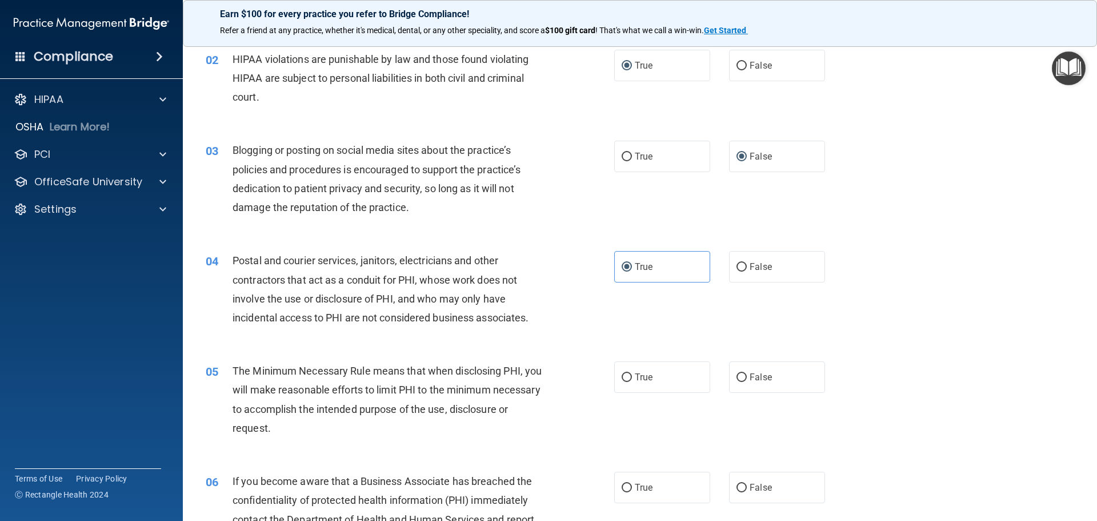
scroll to position [114, 0]
click at [622, 378] on input "True" at bounding box center [627, 376] width 10 height 9
radio input "true"
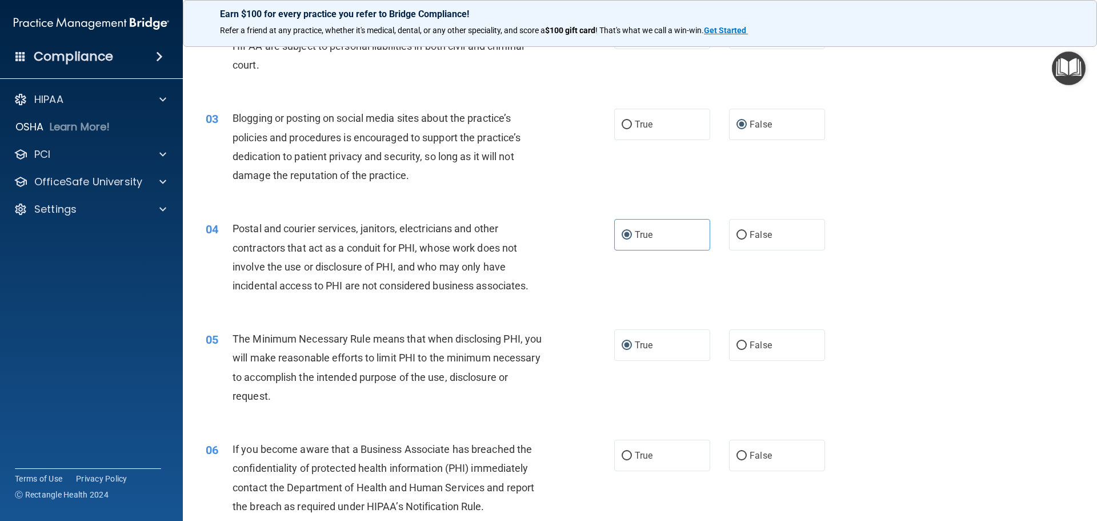
scroll to position [171, 0]
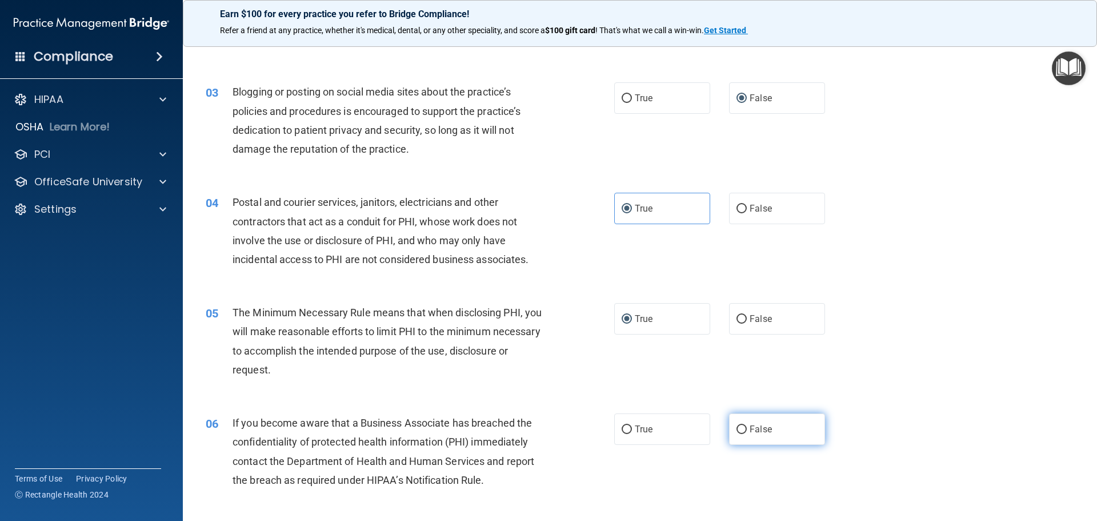
click at [738, 430] on input "False" at bounding box center [742, 429] width 10 height 9
radio input "true"
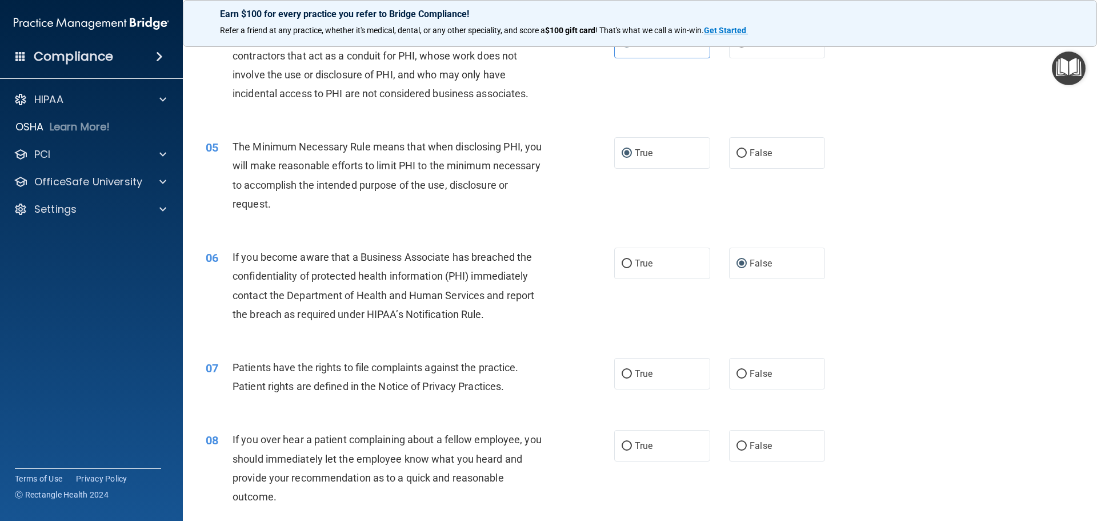
scroll to position [343, 0]
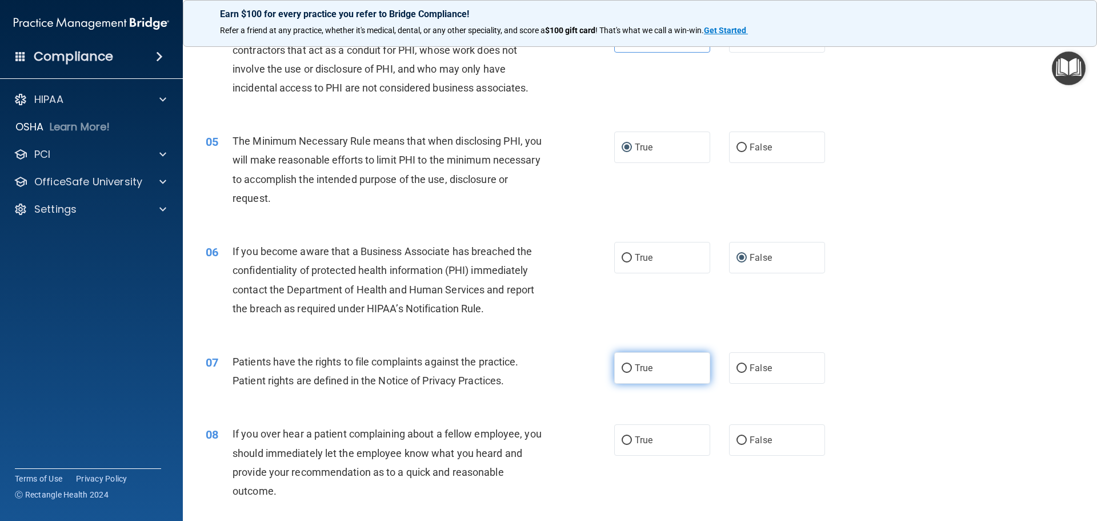
click at [624, 369] on input "True" at bounding box center [627, 368] width 10 height 9
radio input "true"
click at [738, 437] on label "False" at bounding box center [777, 439] width 96 height 31
drag, startPoint x: 732, startPoint y: 439, endPoint x: 725, endPoint y: 440, distance: 7.0
click at [737, 439] on input "False" at bounding box center [742, 440] width 10 height 9
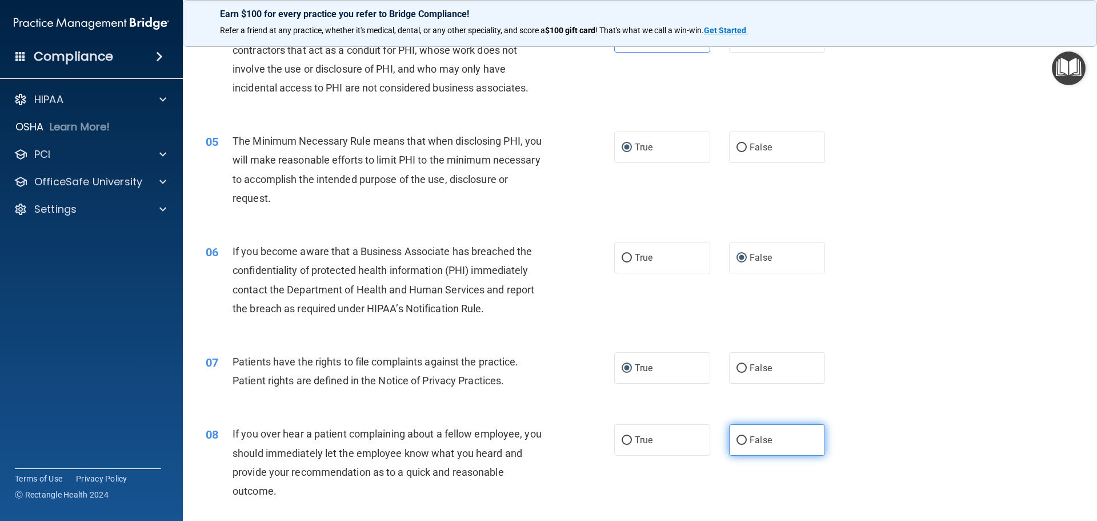
radio input "true"
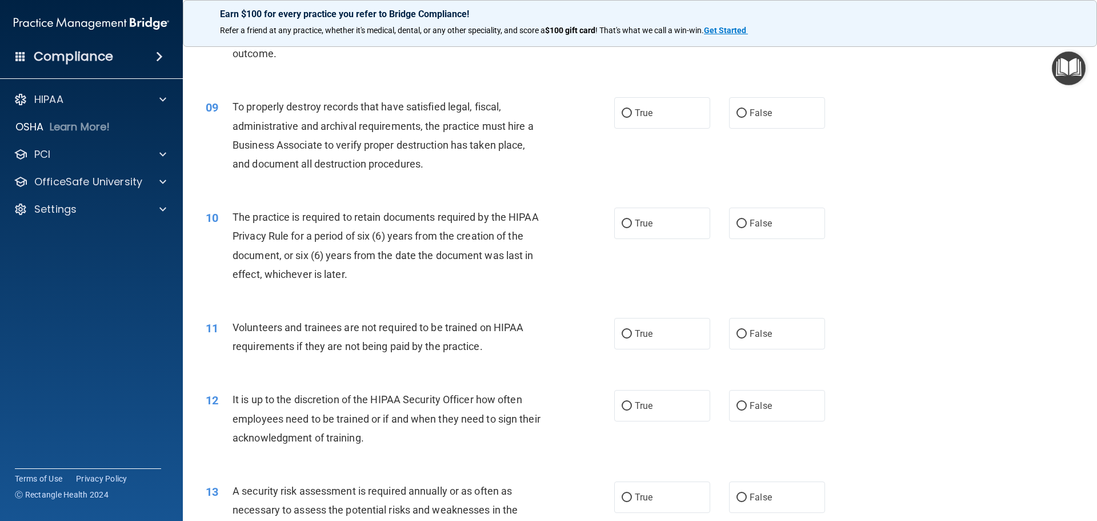
scroll to position [800, 0]
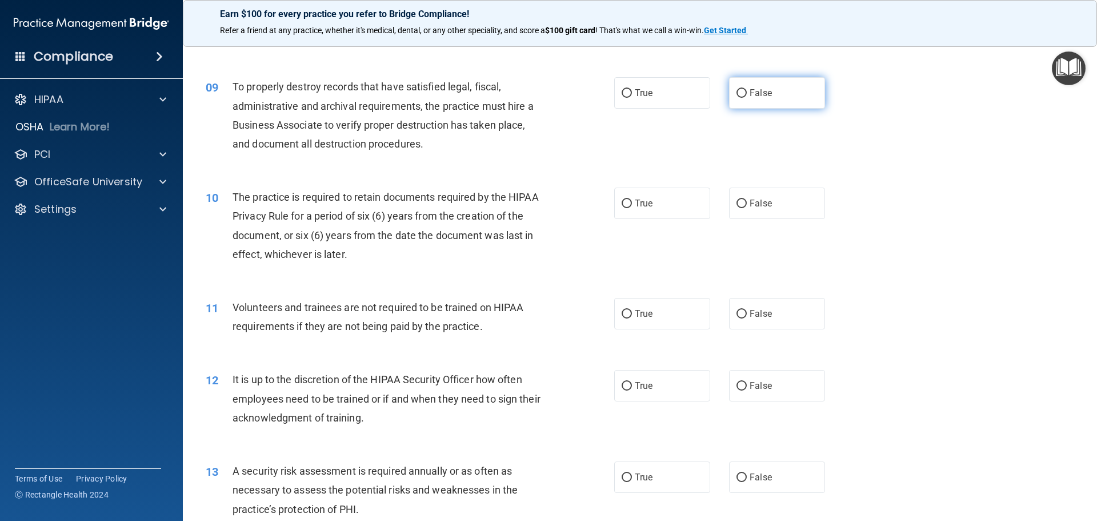
click at [737, 93] on input "False" at bounding box center [742, 93] width 10 height 9
radio input "true"
click at [635, 200] on span "True" at bounding box center [644, 203] width 18 height 11
click at [632, 200] on input "True" at bounding box center [627, 203] width 10 height 9
radio input "true"
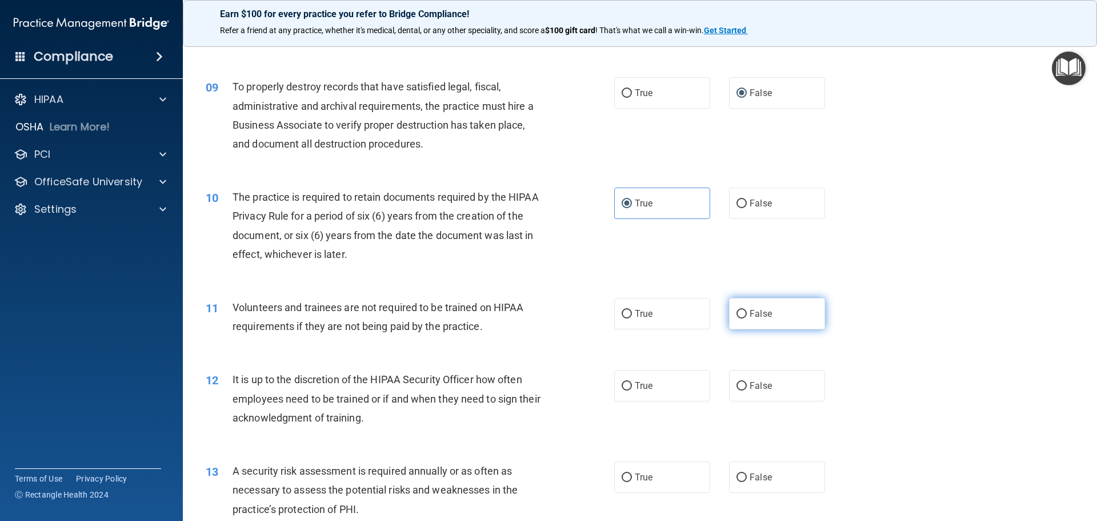
click at [737, 315] on input "False" at bounding box center [742, 314] width 10 height 9
radio input "true"
click at [623, 382] on input "True" at bounding box center [627, 386] width 10 height 9
radio input "true"
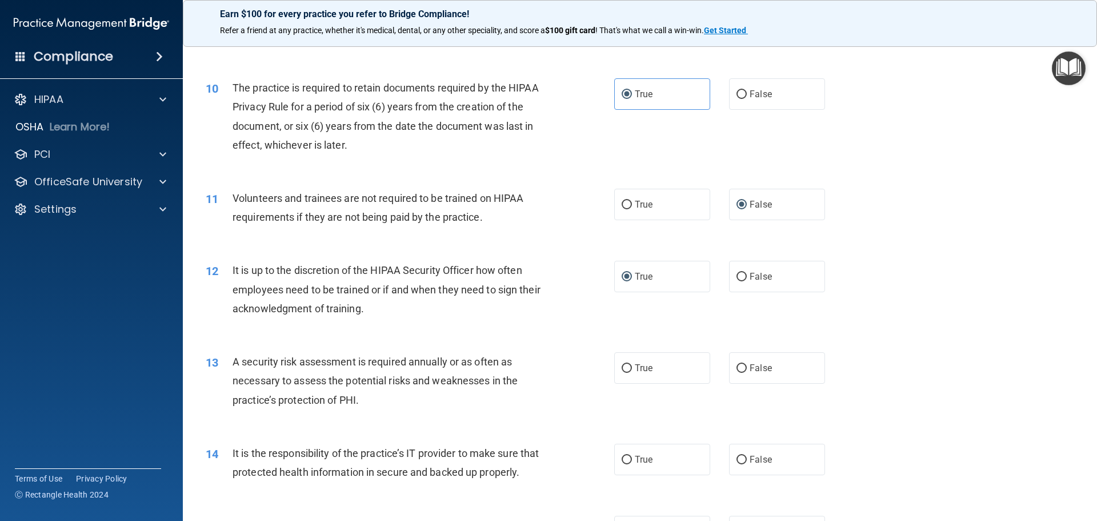
scroll to position [914, 0]
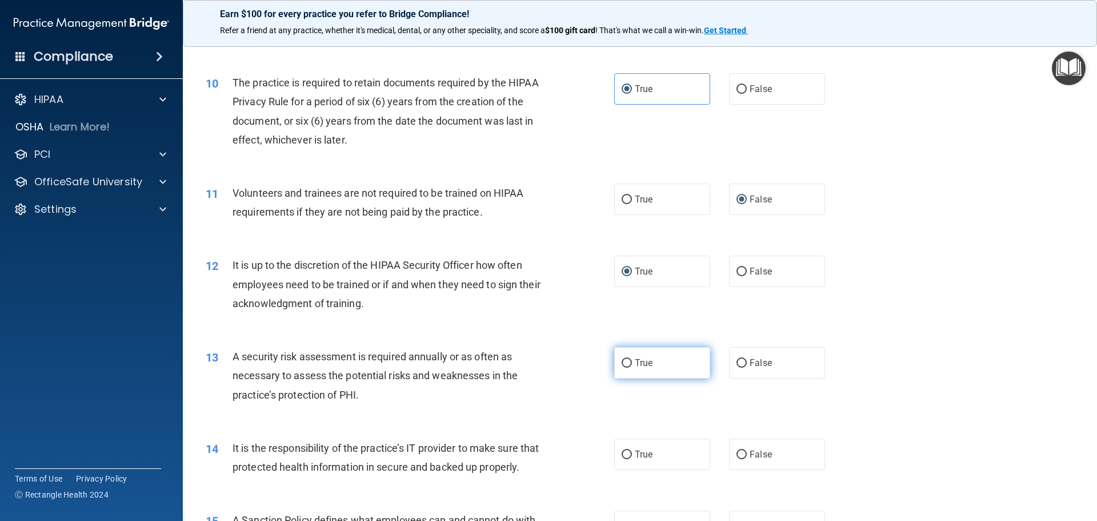
click at [624, 363] on input "True" at bounding box center [627, 363] width 10 height 9
radio input "true"
click at [730, 450] on label "False" at bounding box center [777, 453] width 96 height 31
click at [737, 450] on input "False" at bounding box center [742, 454] width 10 height 9
radio input "true"
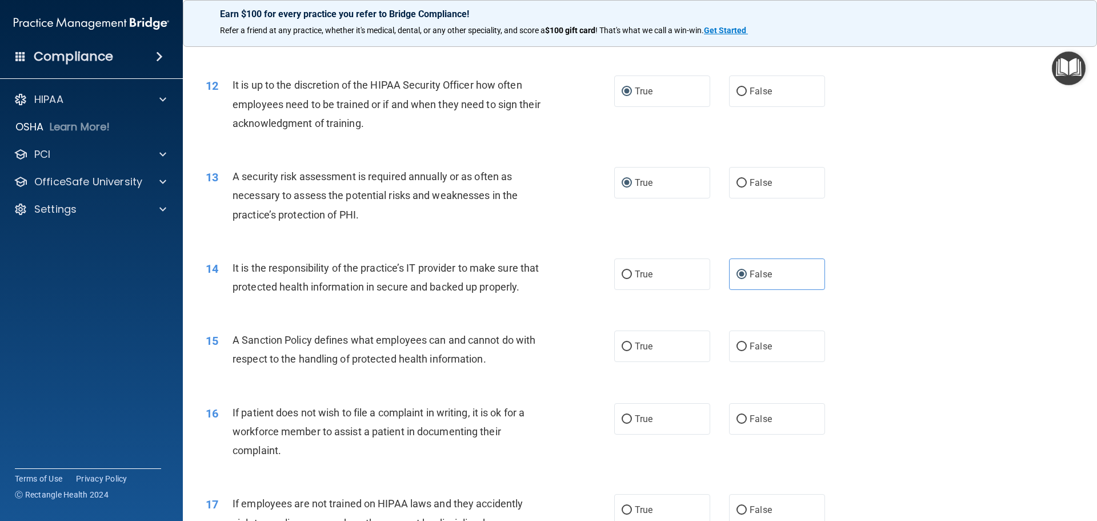
scroll to position [1143, 0]
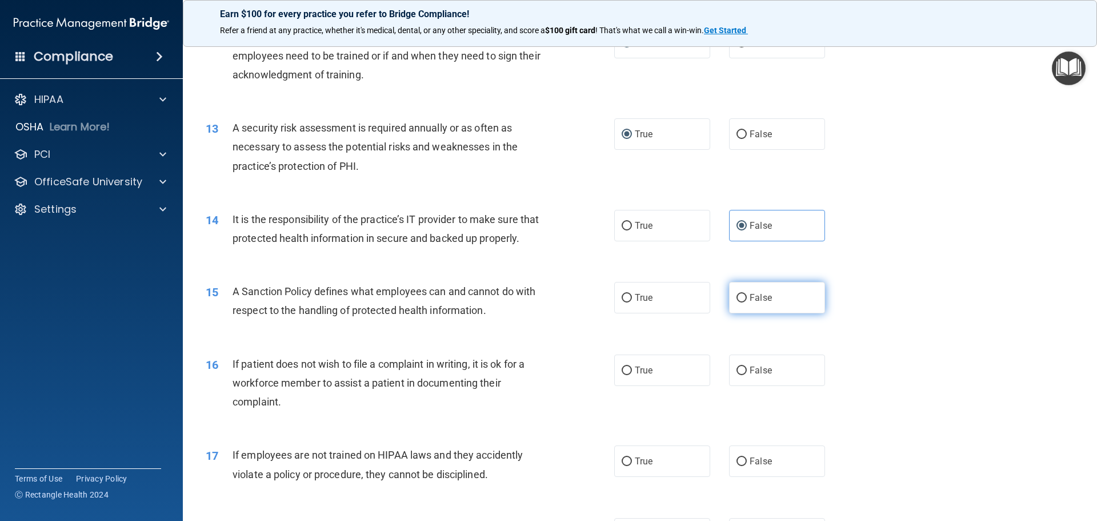
click at [737, 302] on input "False" at bounding box center [742, 298] width 10 height 9
radio input "true"
click at [635, 375] on span "True" at bounding box center [644, 370] width 18 height 11
click at [632, 375] on input "True" at bounding box center [627, 370] width 10 height 9
radio input "true"
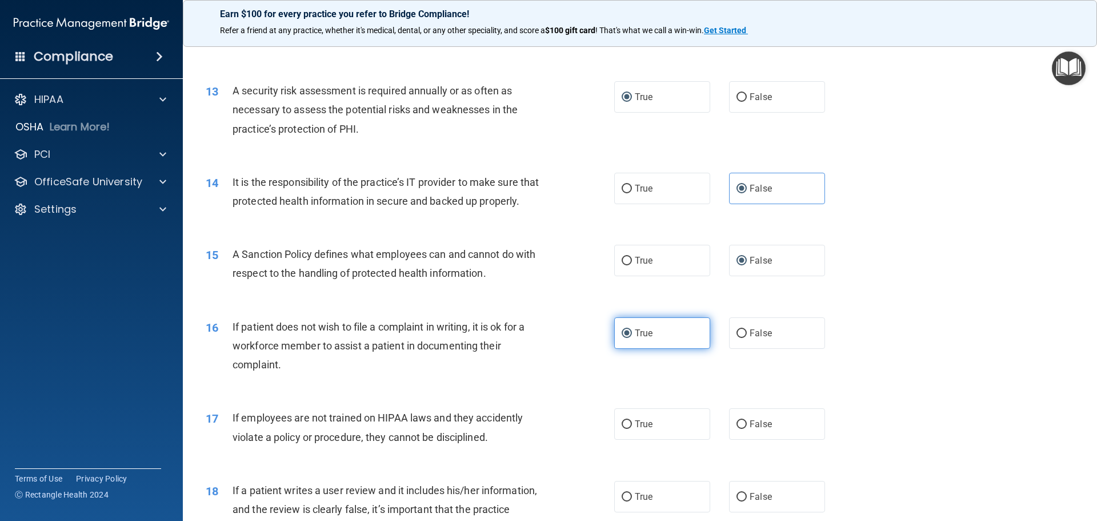
scroll to position [1200, 0]
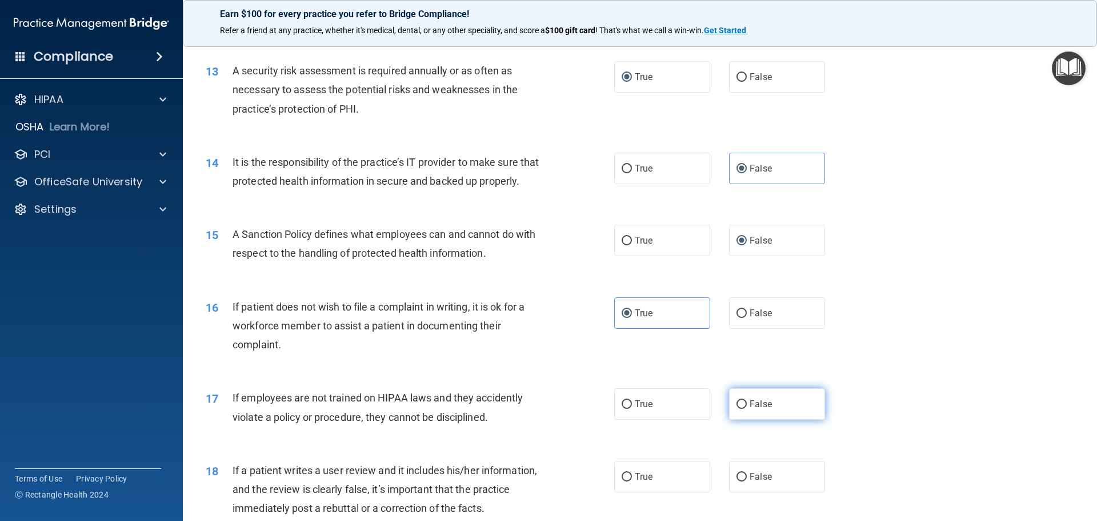
click at [737, 409] on input "False" at bounding box center [742, 404] width 10 height 9
radio input "true"
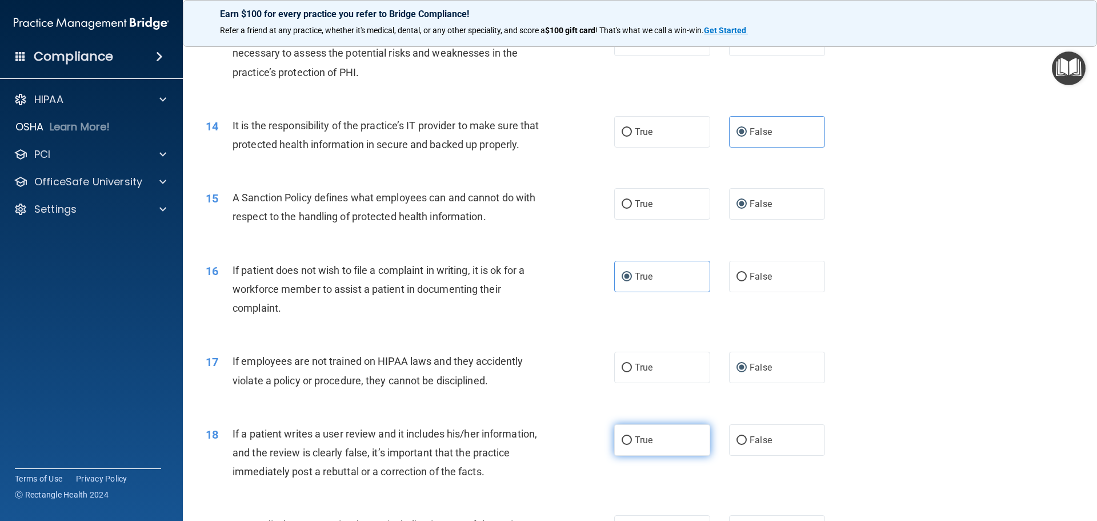
scroll to position [1257, 0]
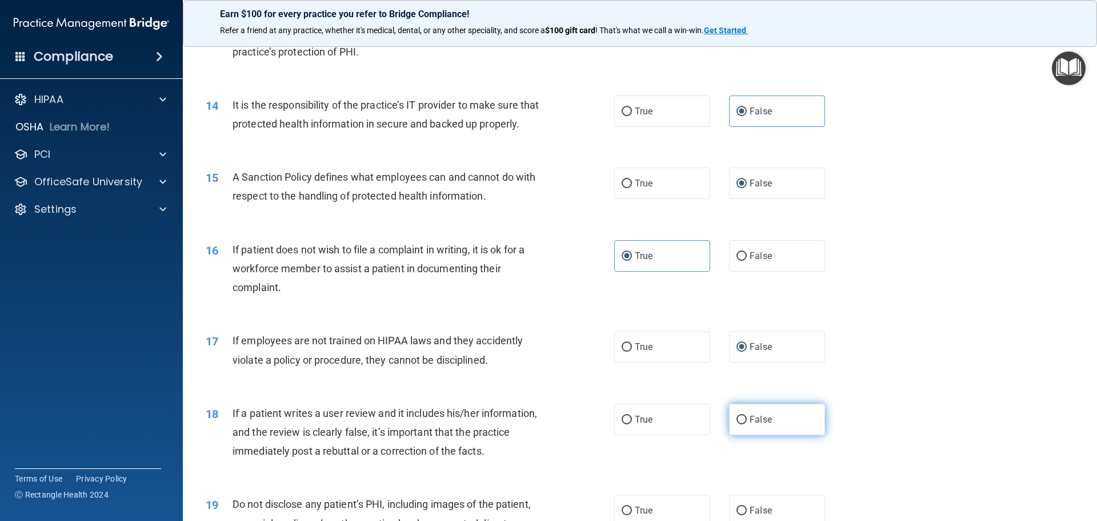
click at [738, 424] on input "False" at bounding box center [742, 420] width 10 height 9
radio input "true"
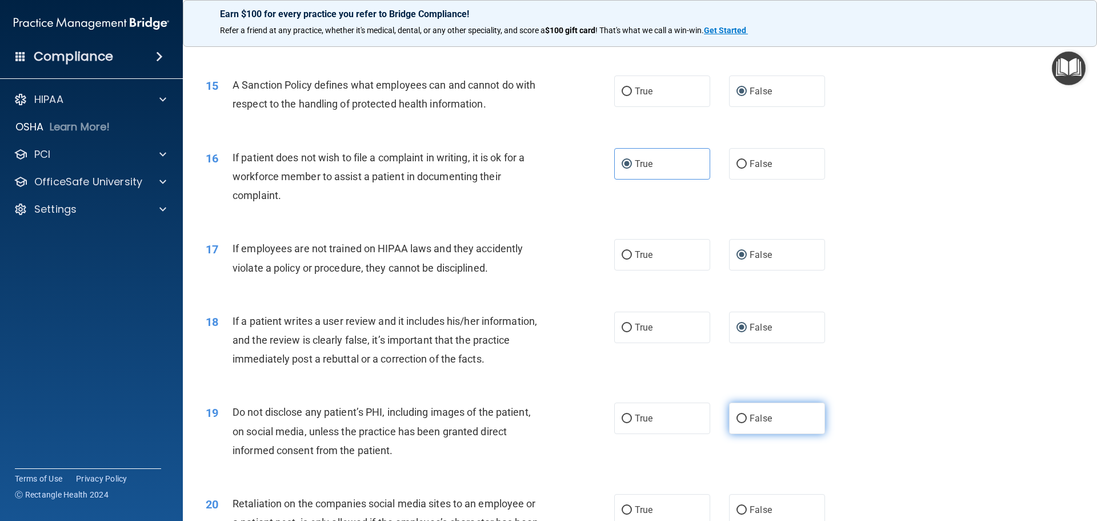
scroll to position [1429, 0]
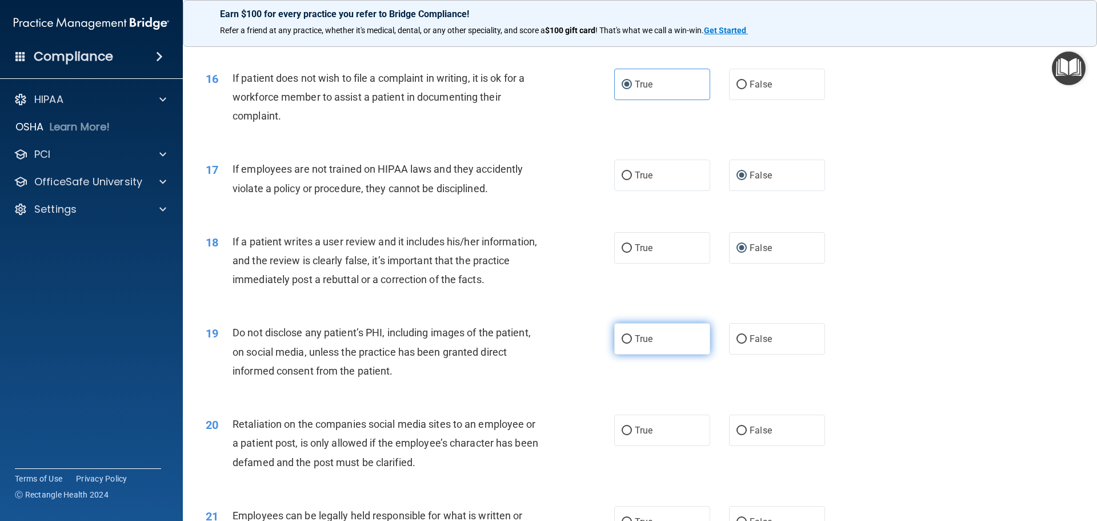
click at [622, 343] on input "True" at bounding box center [627, 339] width 10 height 9
radio input "true"
click at [740, 435] on input "False" at bounding box center [742, 430] width 10 height 9
radio input "true"
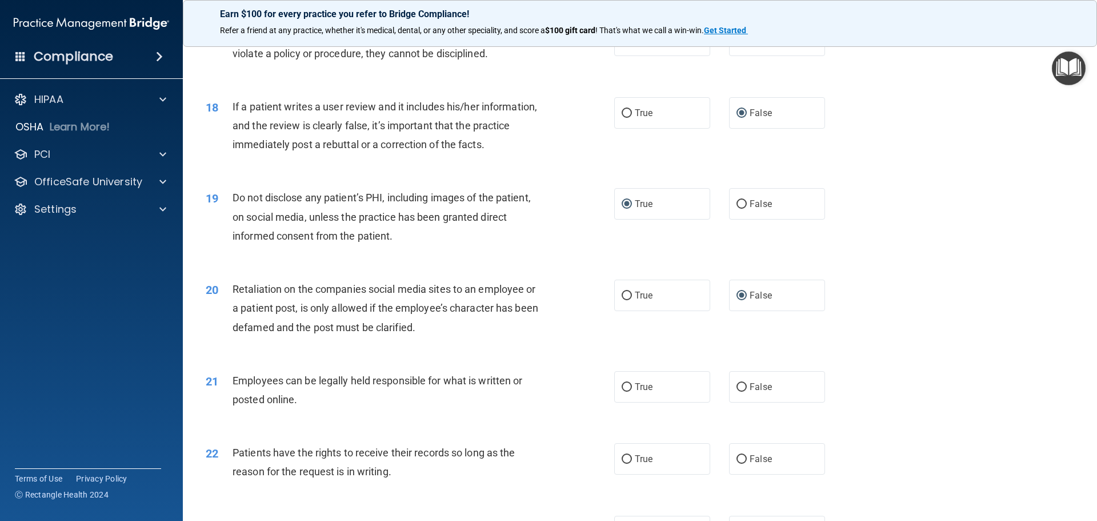
scroll to position [1657, 0]
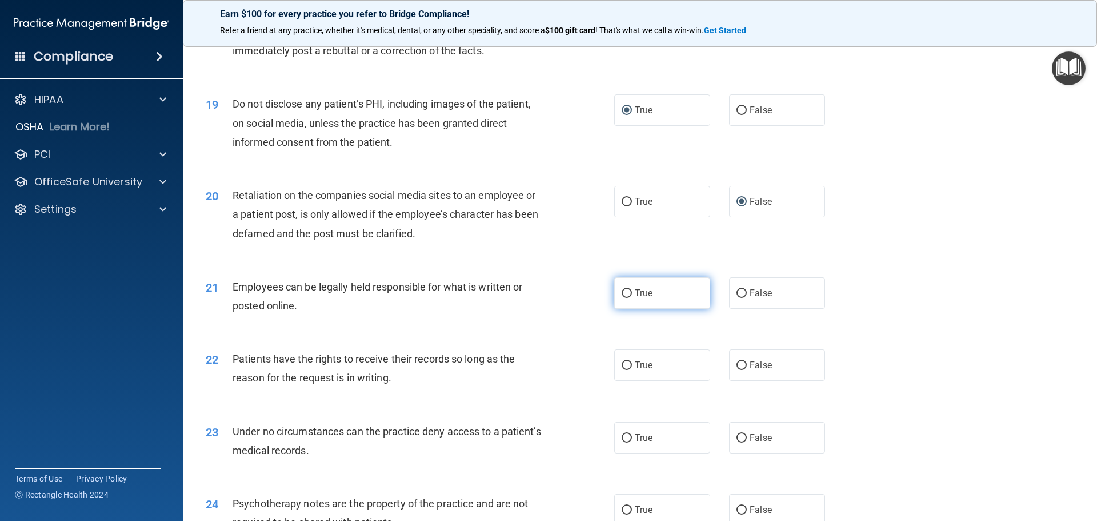
click at [624, 298] on input "True" at bounding box center [627, 293] width 10 height 9
radio input "true"
click at [737, 370] on input "False" at bounding box center [742, 365] width 10 height 9
radio input "true"
click at [740, 442] on input "False" at bounding box center [742, 438] width 10 height 9
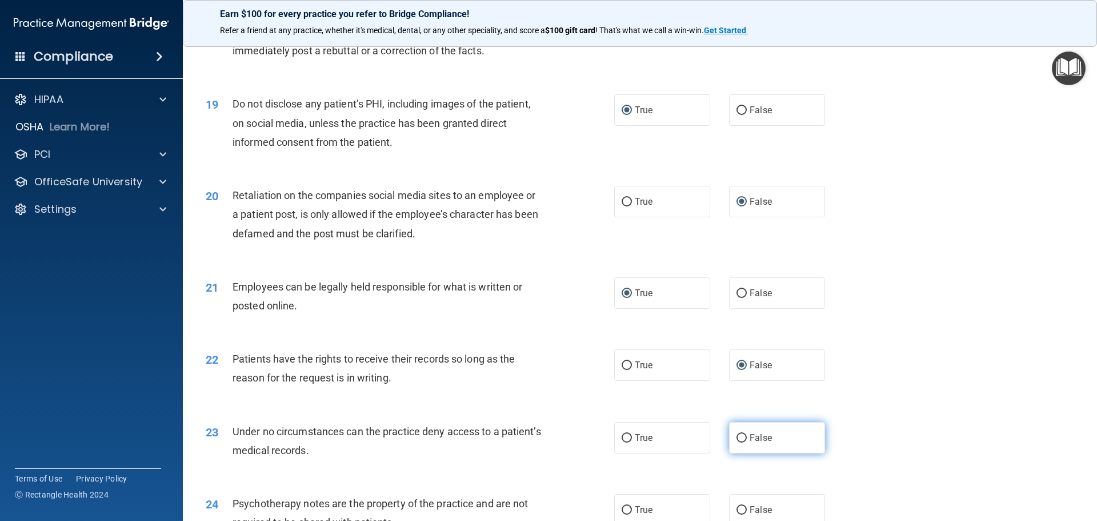
radio input "true"
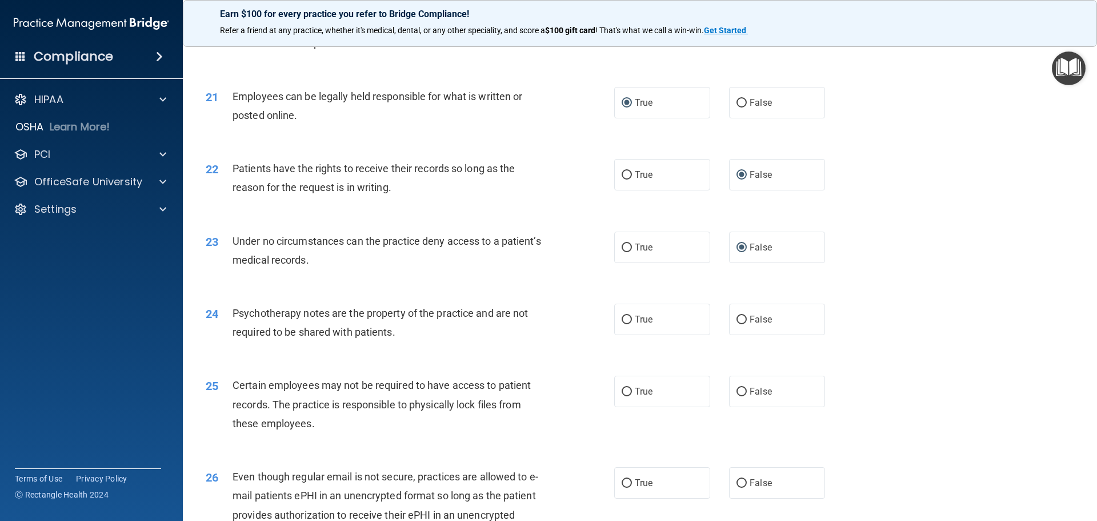
scroll to position [1886, 0]
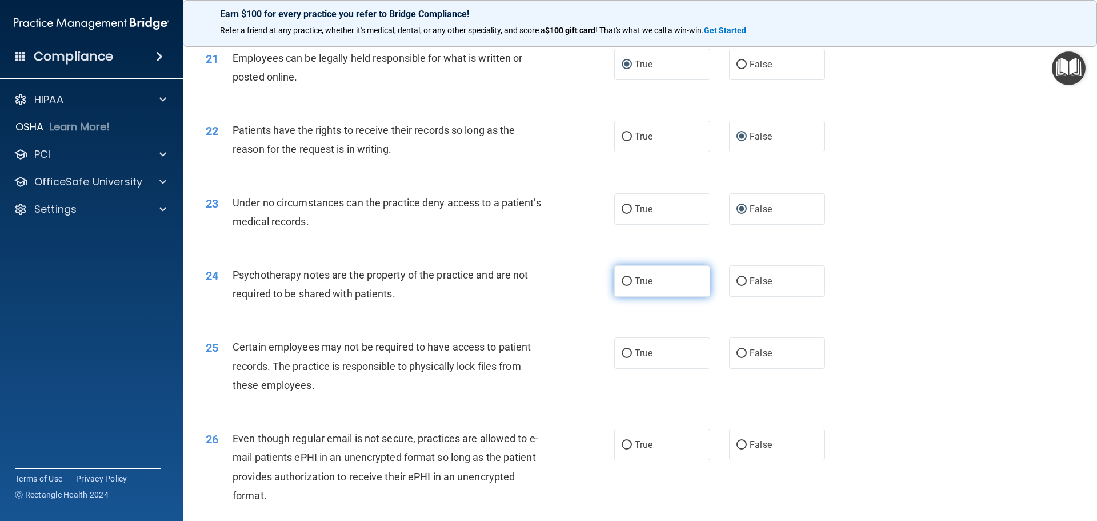
click at [633, 297] on label "True" at bounding box center [662, 280] width 96 height 31
click at [632, 286] on input "True" at bounding box center [627, 281] width 10 height 9
radio input "true"
click at [641, 358] on span "True" at bounding box center [644, 352] width 18 height 11
click at [632, 358] on input "True" at bounding box center [627, 353] width 10 height 9
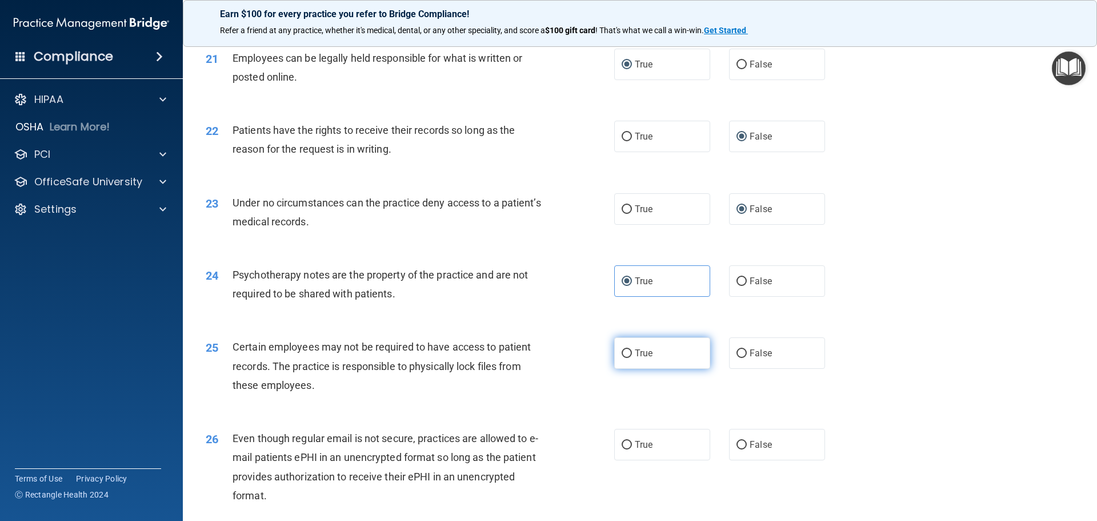
radio input "true"
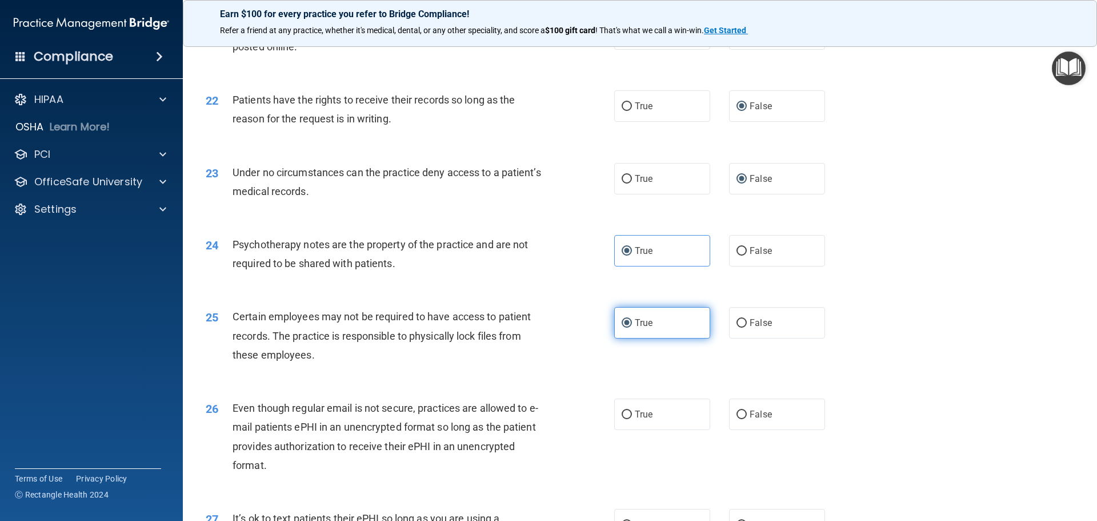
scroll to position [1943, 0]
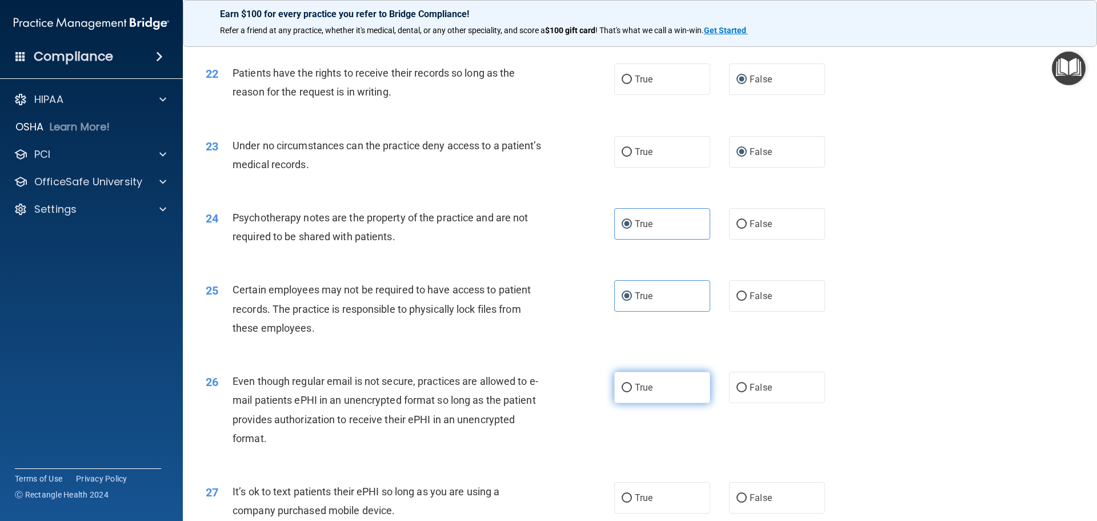
click at [639, 393] on span "True" at bounding box center [644, 387] width 18 height 11
click at [632, 392] on input "True" at bounding box center [627, 387] width 10 height 9
radio input "true"
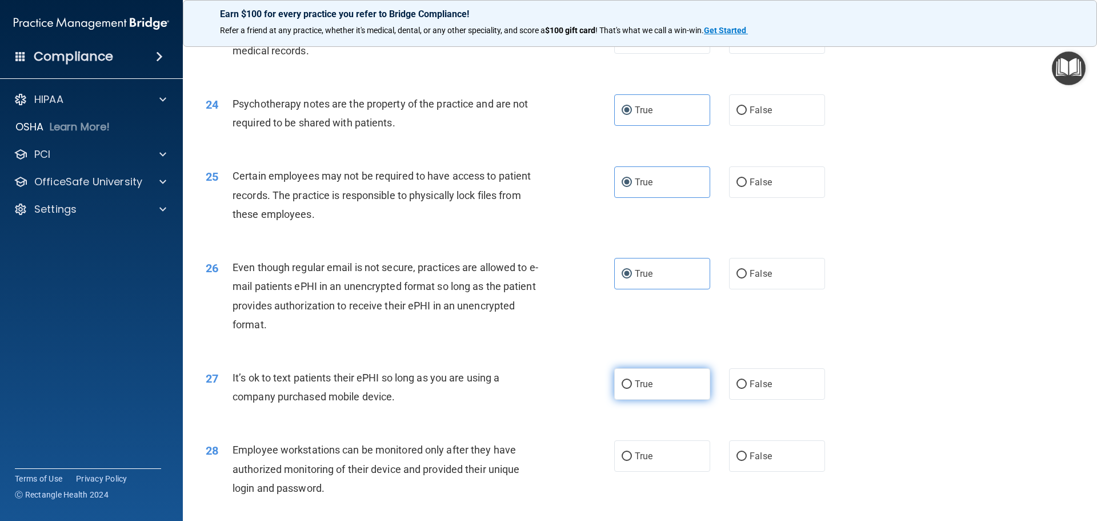
scroll to position [2058, 0]
click at [750, 389] on span "False" at bounding box center [761, 383] width 22 height 11
click at [746, 388] on input "False" at bounding box center [742, 383] width 10 height 9
radio input "true"
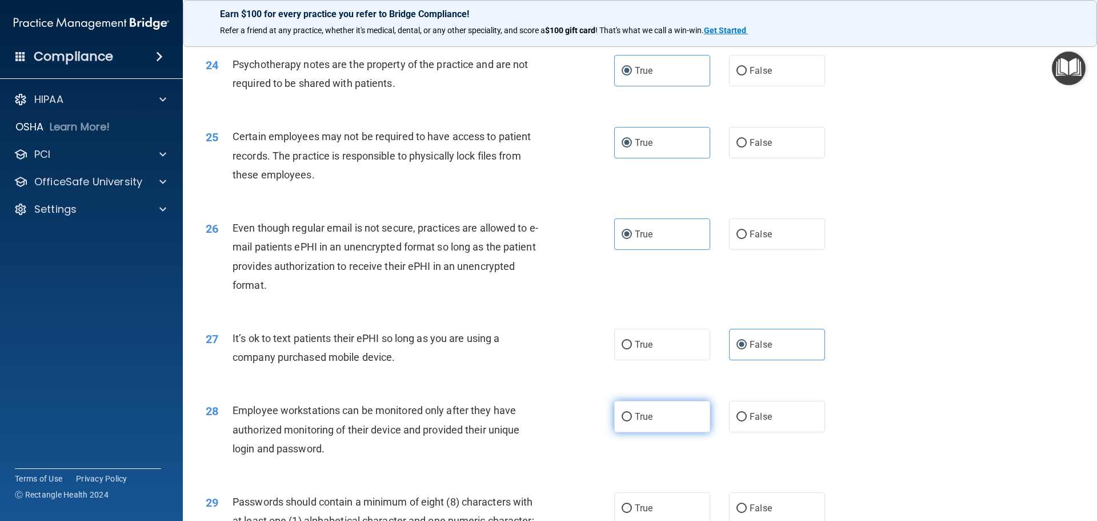
scroll to position [2115, 0]
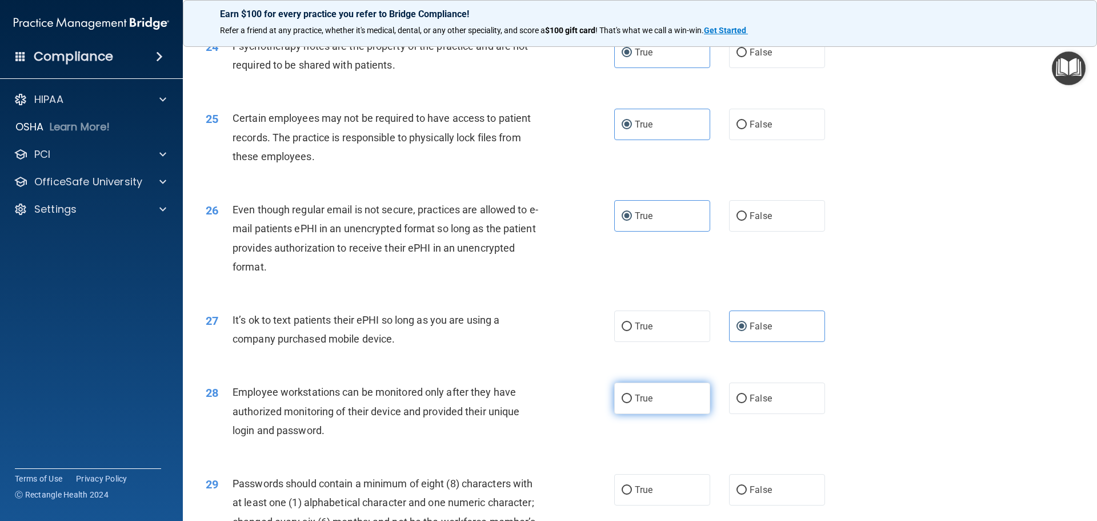
click at [657, 414] on label "True" at bounding box center [662, 397] width 96 height 31
click at [632, 403] on input "True" at bounding box center [627, 398] width 10 height 9
radio input "true"
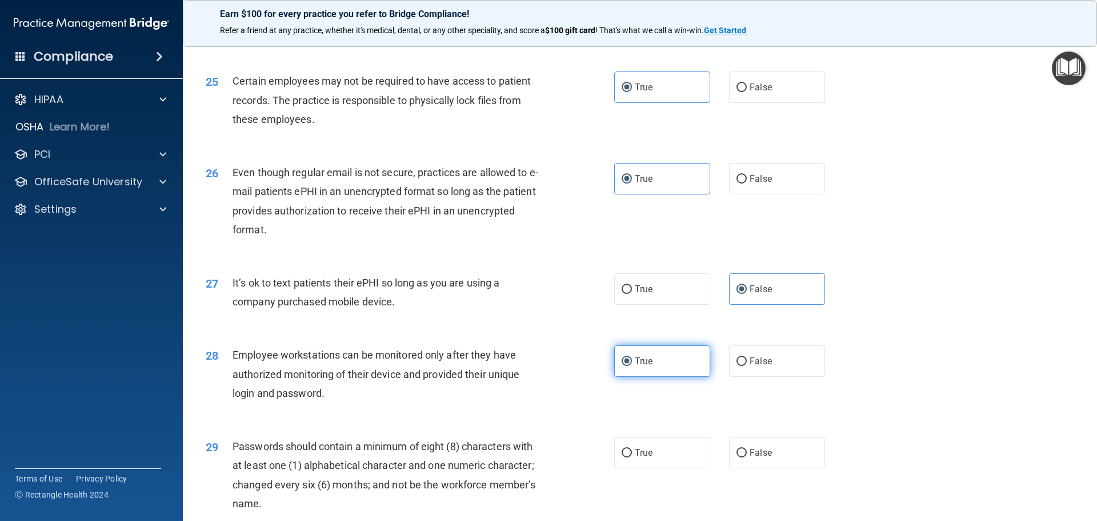
scroll to position [2172, 0]
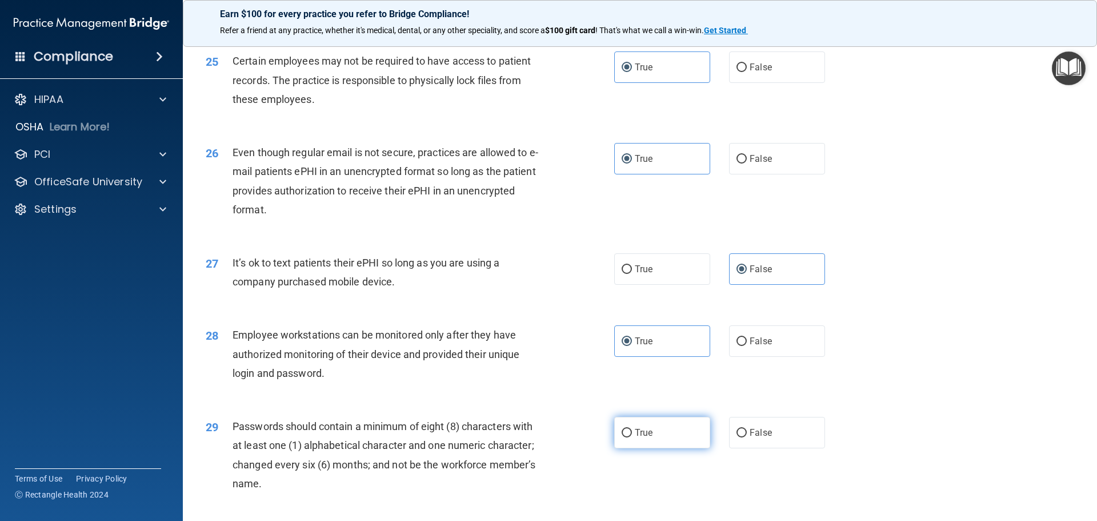
click at [643, 438] on span "True" at bounding box center [644, 432] width 18 height 11
click at [632, 437] on input "True" at bounding box center [627, 433] width 10 height 9
radio input "true"
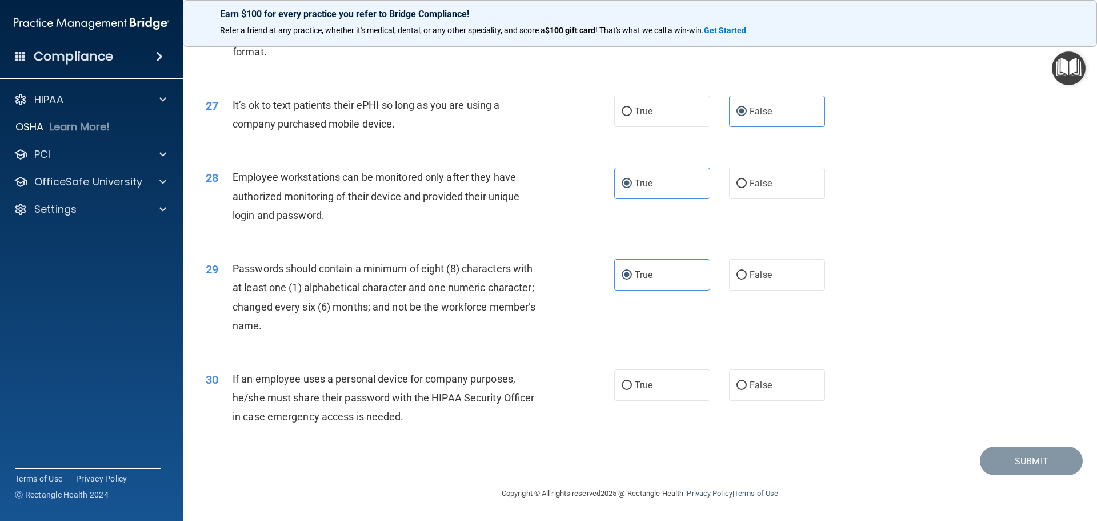
scroll to position [2343, 0]
click at [740, 390] on input "False" at bounding box center [742, 385] width 10 height 9
radio input "true"
click at [1017, 470] on button "Submit" at bounding box center [1031, 460] width 103 height 29
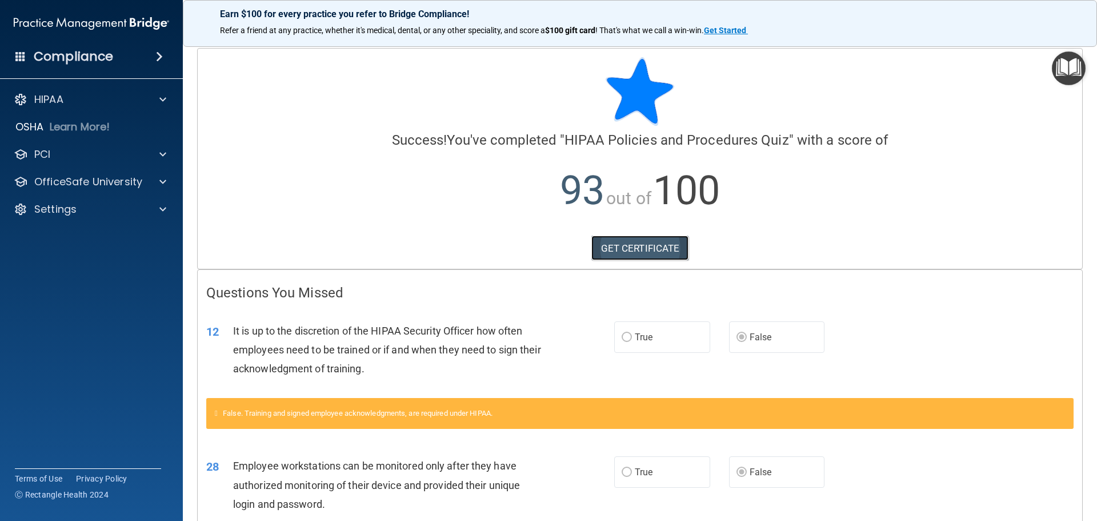
click at [643, 249] on link "GET CERTIFICATE" at bounding box center [641, 247] width 98 height 25
click at [88, 188] on p "OfficeSafe University" at bounding box center [88, 182] width 108 height 14
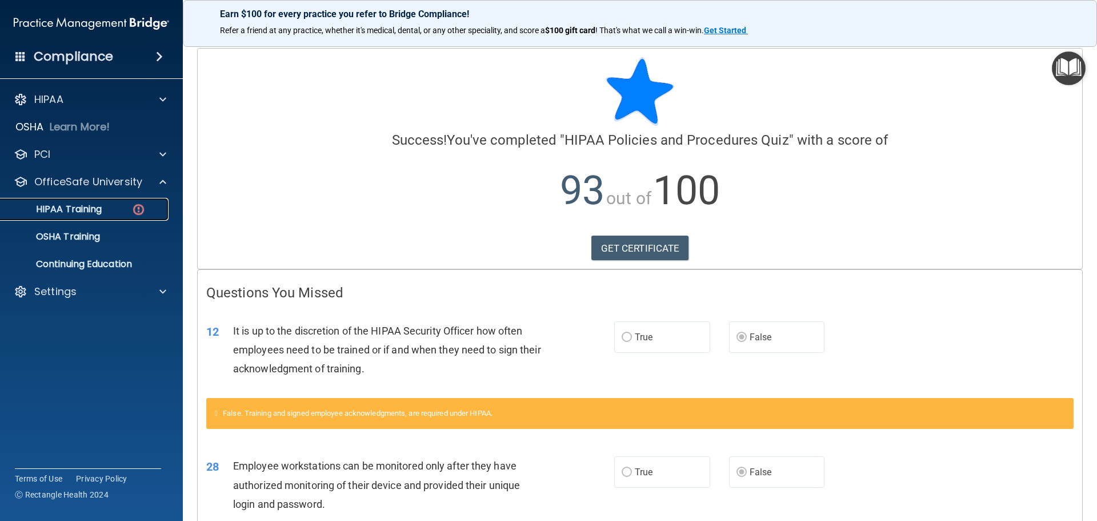
click at [90, 207] on p "HIPAA Training" at bounding box center [54, 208] width 94 height 11
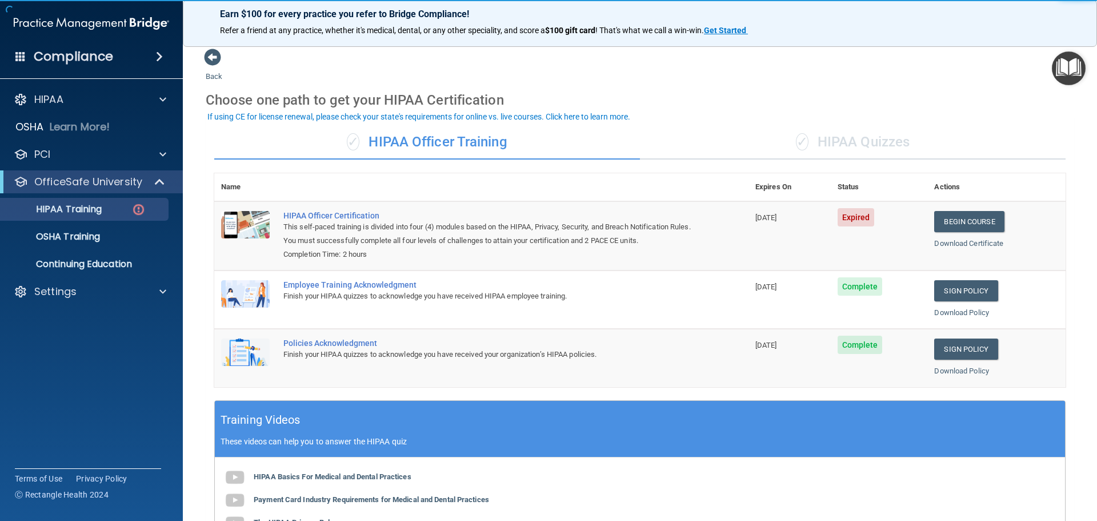
click at [864, 149] on div "✓ HIPAA Quizzes" at bounding box center [853, 142] width 426 height 34
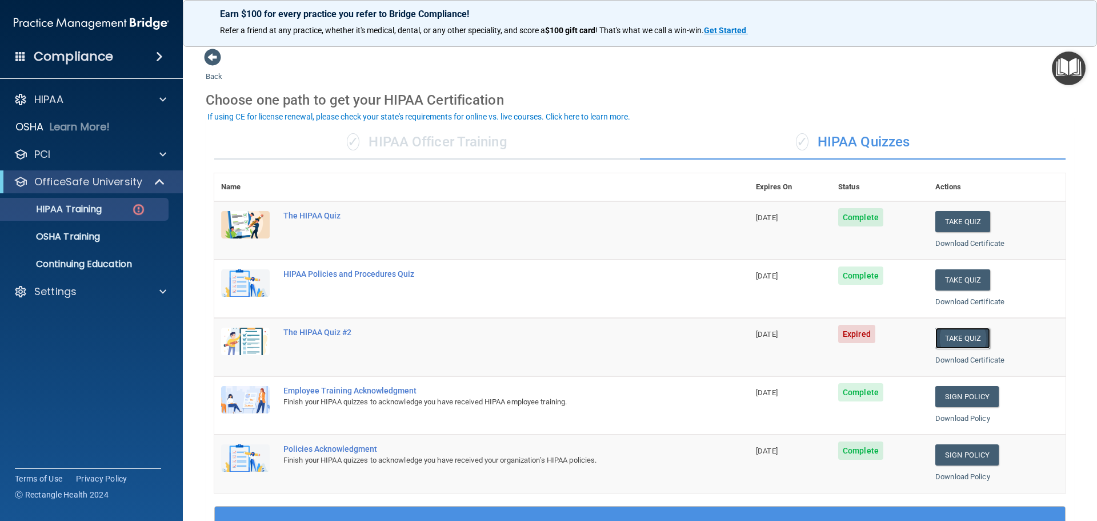
click at [959, 345] on button "Take Quiz" at bounding box center [963, 337] width 55 height 21
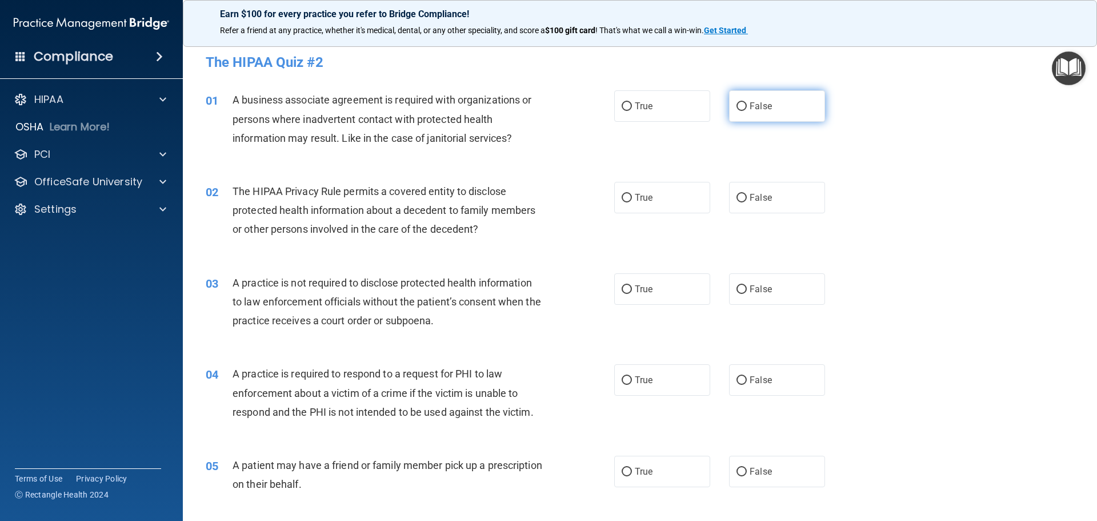
click at [742, 110] on label "False" at bounding box center [777, 105] width 96 height 31
click at [742, 110] on input "False" at bounding box center [742, 106] width 10 height 9
radio input "true"
click at [605, 126] on div "01 A business associate agreement is required with organizations or persons whe…" at bounding box center [410, 121] width 443 height 63
click at [622, 102] on input "True" at bounding box center [627, 106] width 10 height 9
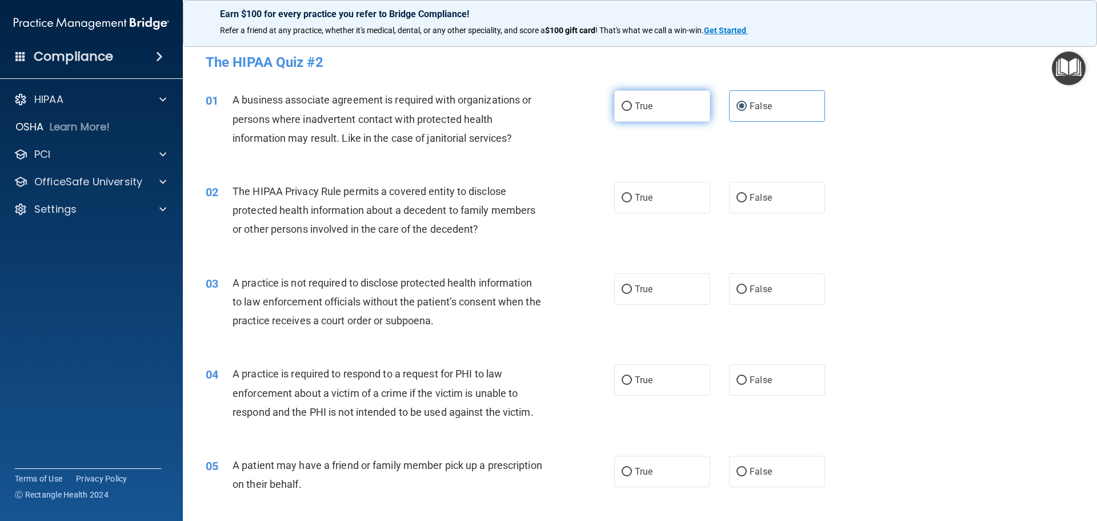
radio input "true"
radio input "false"
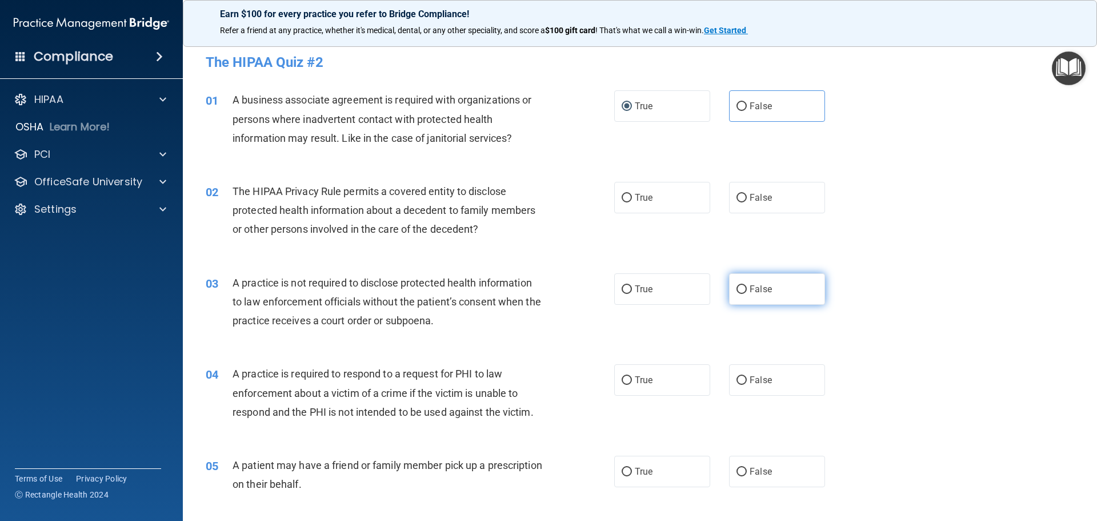
click at [737, 289] on input "False" at bounding box center [742, 289] width 10 height 9
radio input "true"
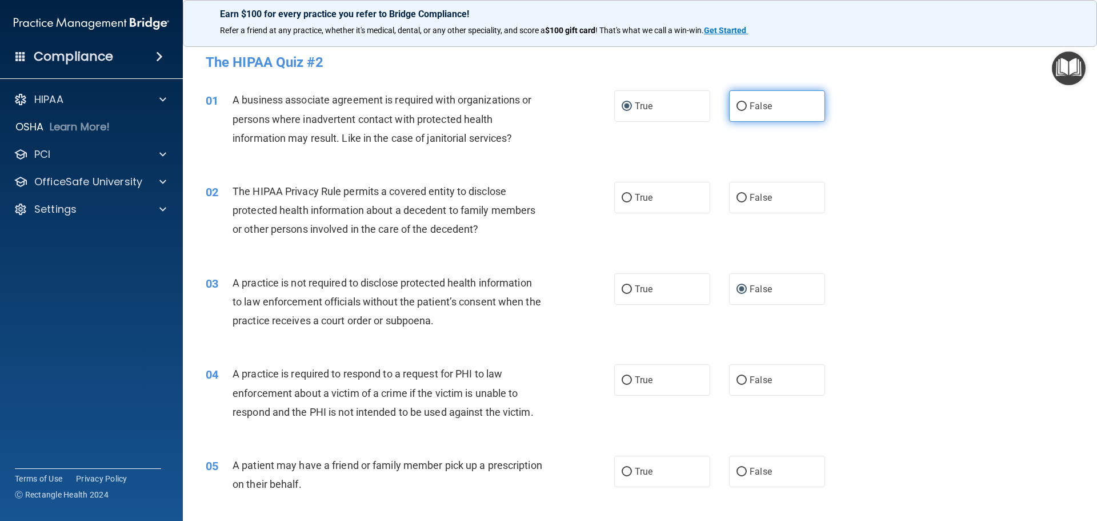
click at [741, 107] on input "False" at bounding box center [742, 106] width 10 height 9
radio input "true"
radio input "false"
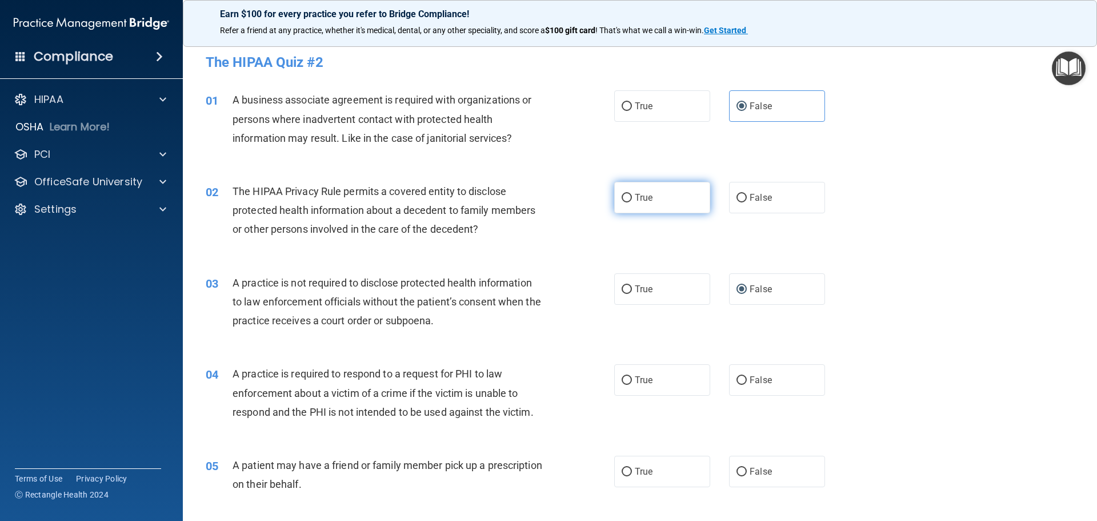
click at [640, 200] on span "True" at bounding box center [644, 197] width 18 height 11
click at [632, 200] on input "True" at bounding box center [627, 198] width 10 height 9
radio input "true"
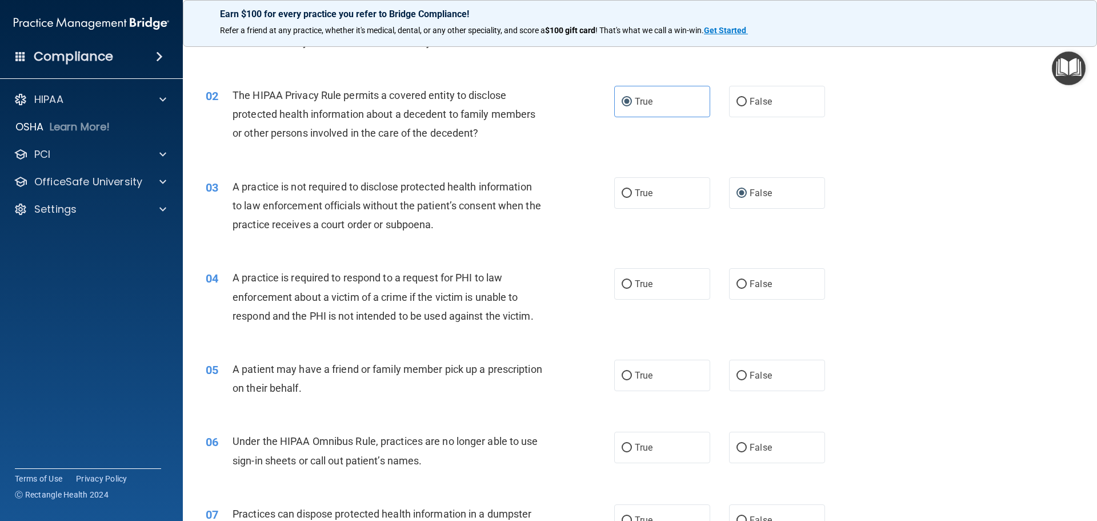
scroll to position [114, 0]
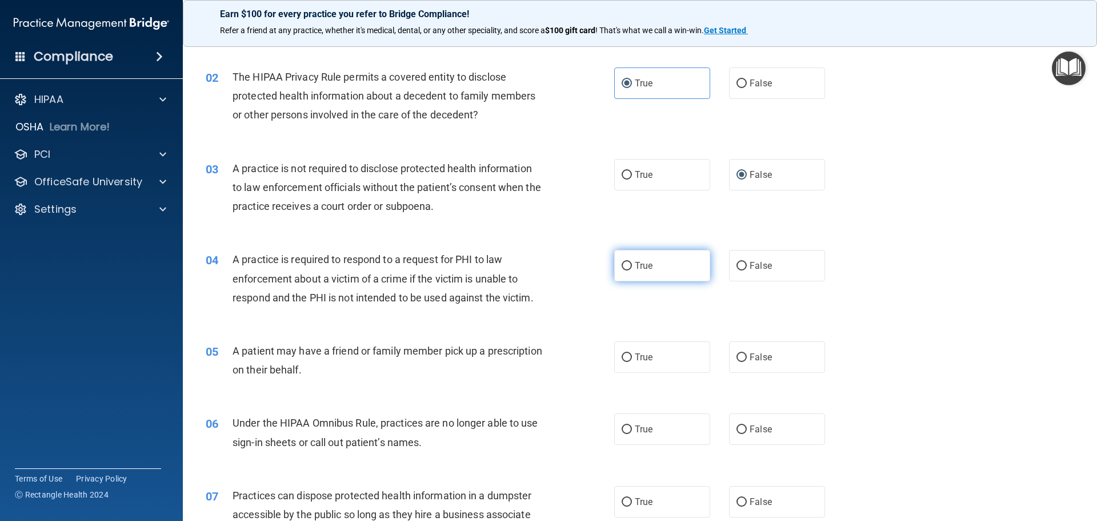
click at [637, 269] on span "True" at bounding box center [644, 265] width 18 height 11
click at [632, 269] on input "True" at bounding box center [627, 266] width 10 height 9
radio input "true"
click at [630, 357] on label "True" at bounding box center [662, 356] width 96 height 31
click at [630, 357] on input "True" at bounding box center [627, 357] width 10 height 9
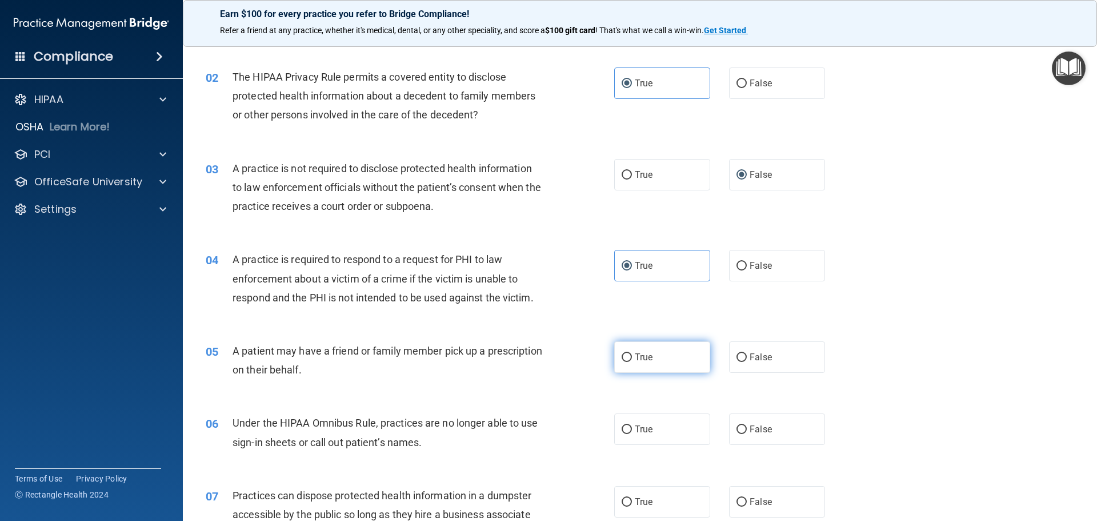
radio input "true"
click at [729, 418] on label "False" at bounding box center [777, 428] width 96 height 31
click at [737, 425] on input "False" at bounding box center [742, 429] width 10 height 9
radio input "true"
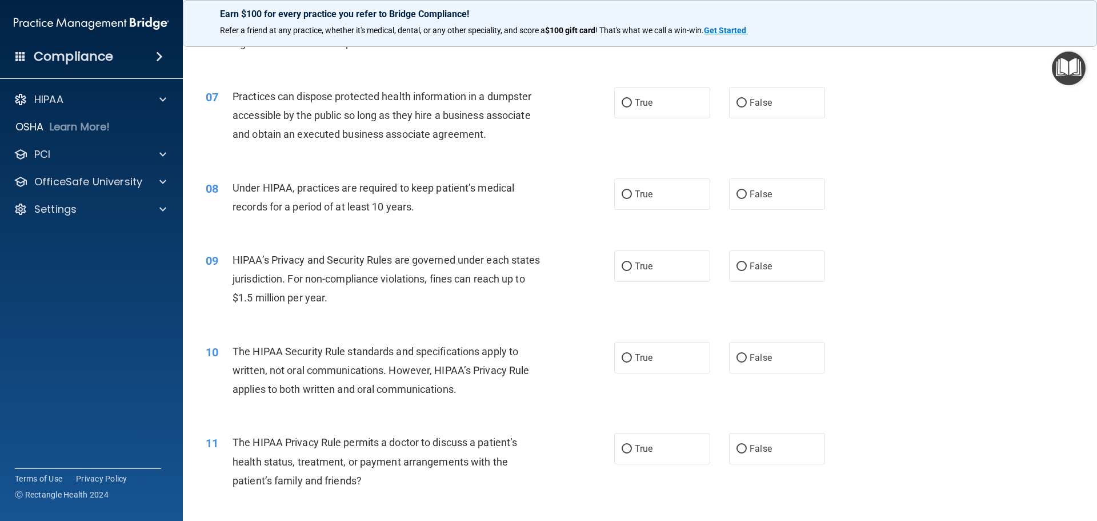
scroll to position [514, 0]
click at [737, 100] on input "False" at bounding box center [742, 102] width 10 height 9
radio input "true"
click at [737, 193] on input "False" at bounding box center [742, 193] width 10 height 9
radio input "true"
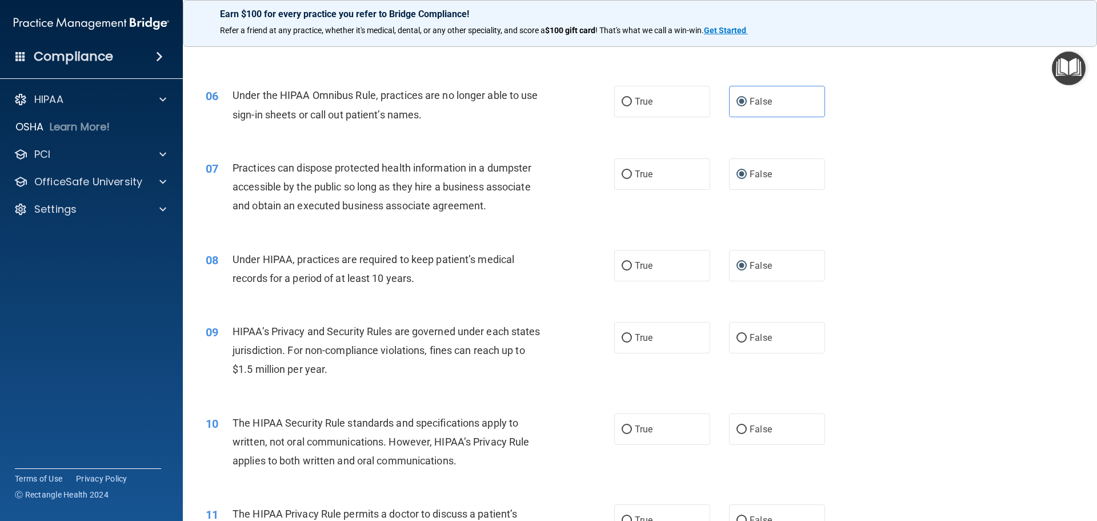
scroll to position [457, 0]
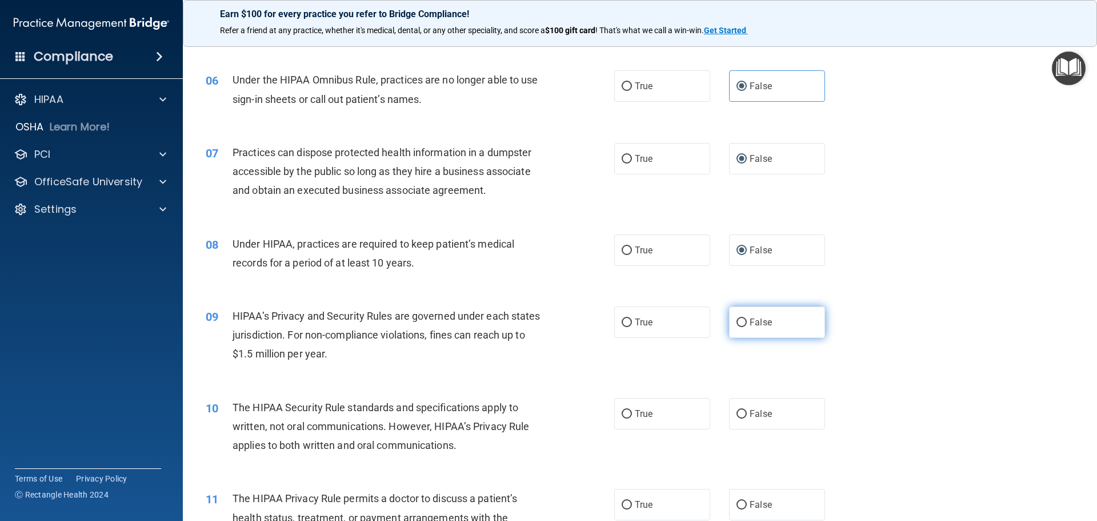
click at [737, 325] on input "False" at bounding box center [742, 322] width 10 height 9
radio input "true"
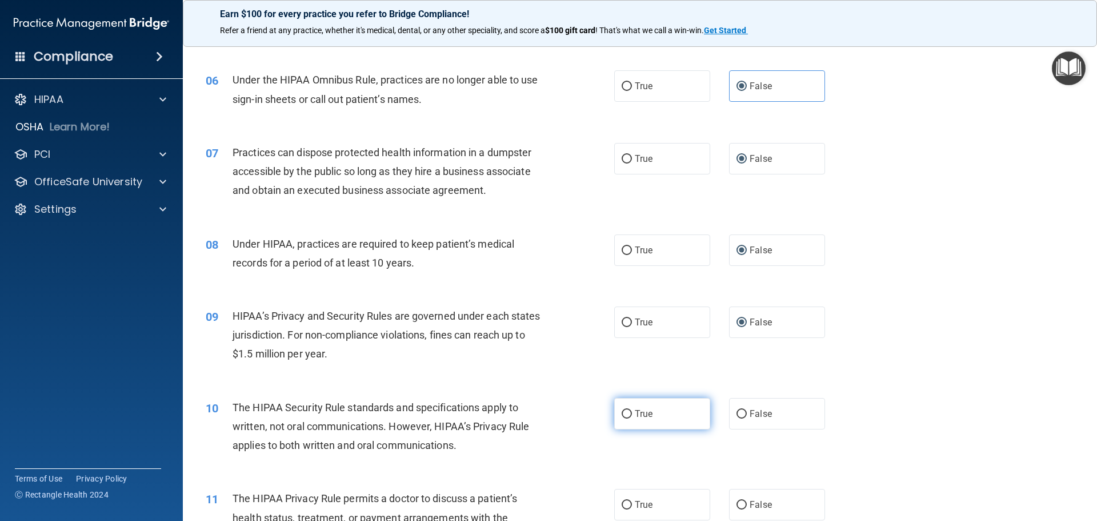
click at [622, 416] on input "True" at bounding box center [627, 414] width 10 height 9
radio input "true"
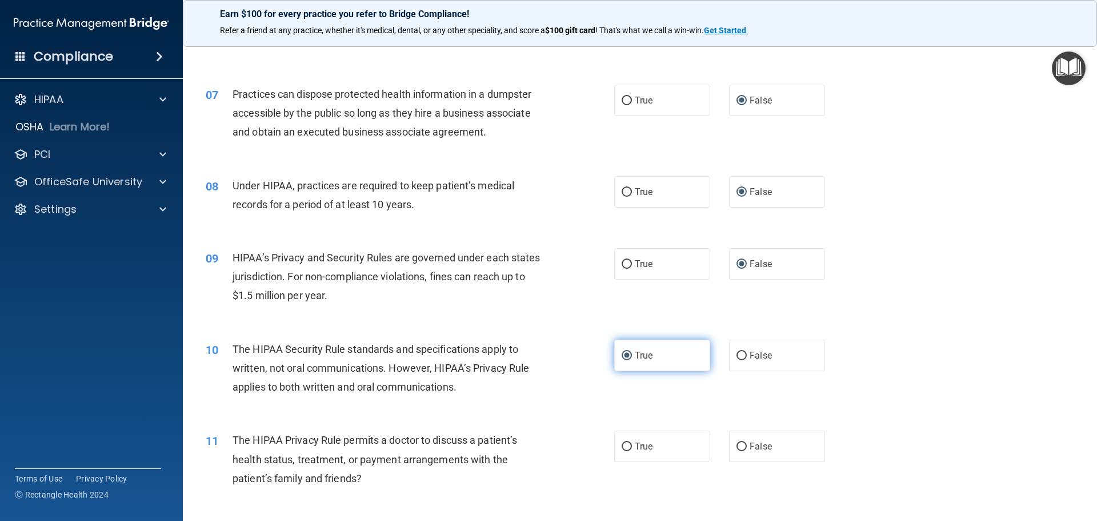
scroll to position [572, 0]
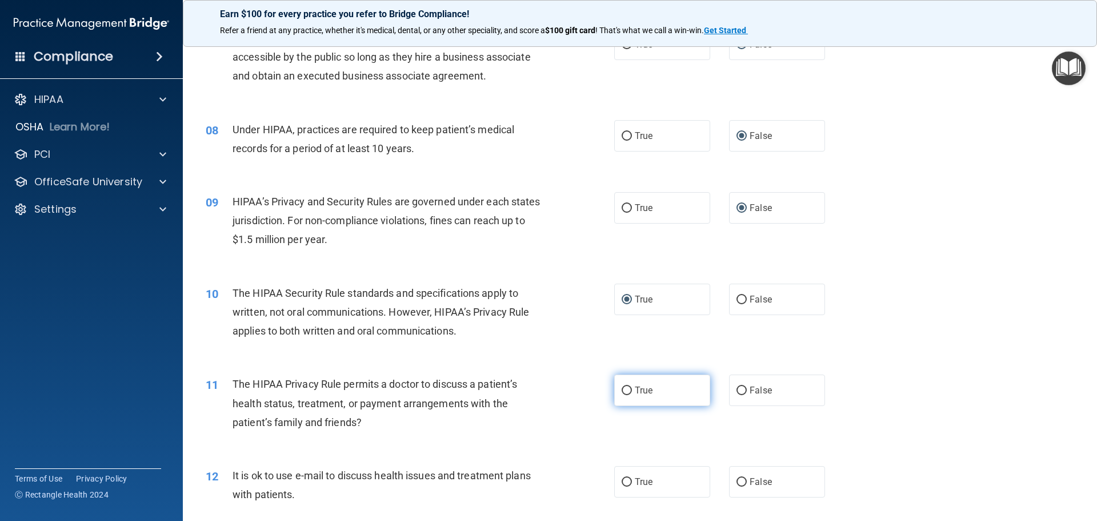
click at [625, 390] on input "True" at bounding box center [627, 390] width 10 height 9
radio input "true"
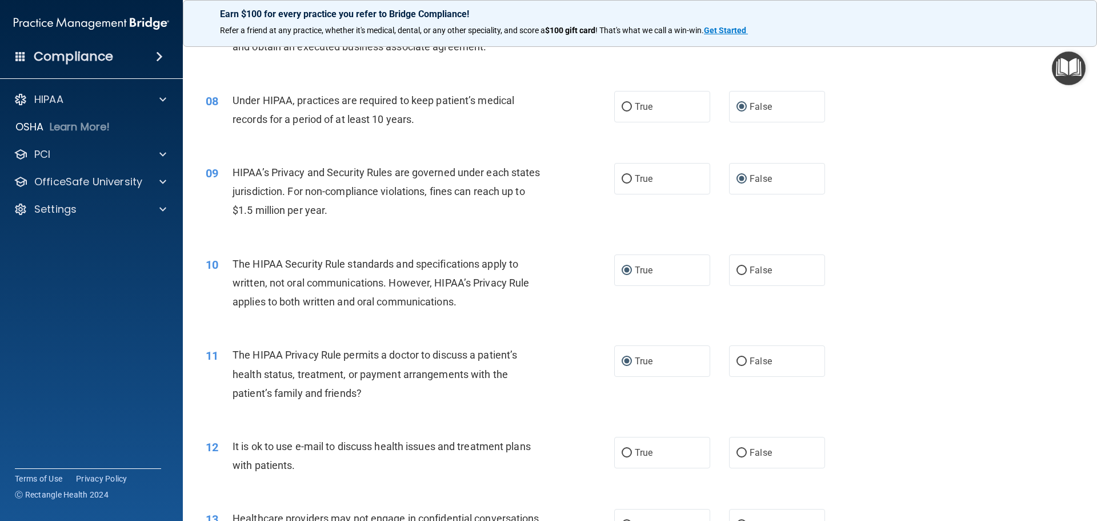
scroll to position [629, 0]
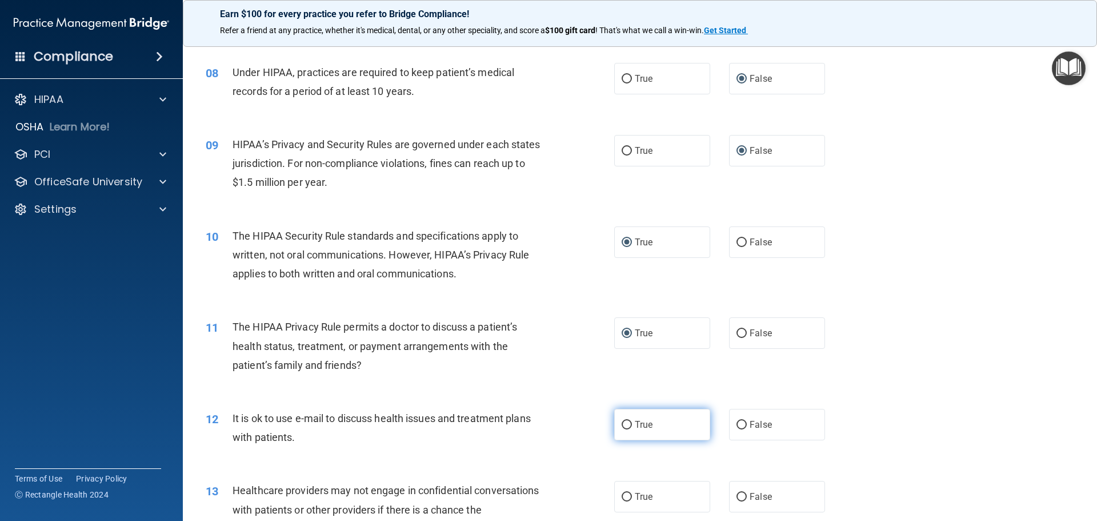
click at [635, 422] on span "True" at bounding box center [644, 424] width 18 height 11
click at [632, 422] on input "True" at bounding box center [627, 425] width 10 height 9
radio input "true"
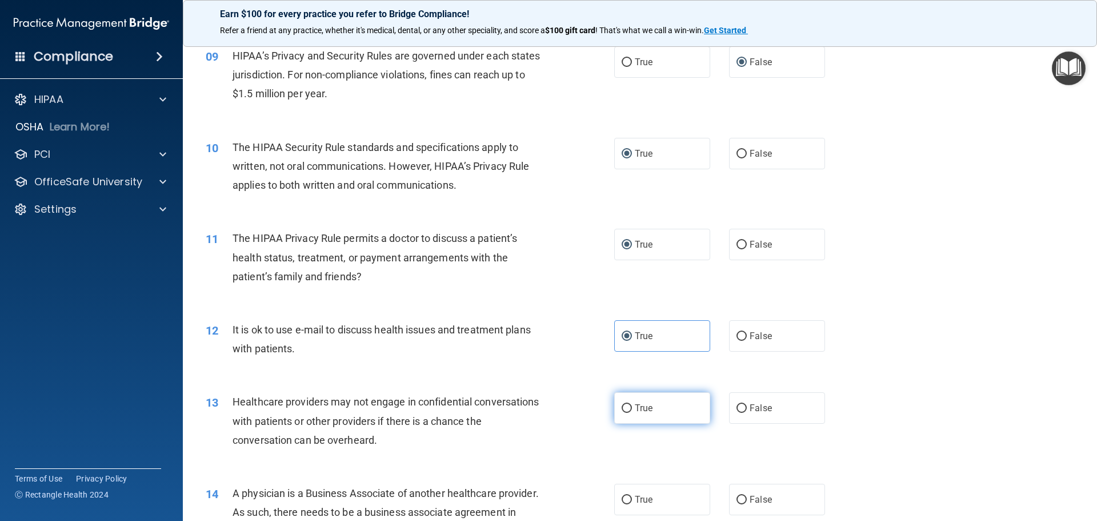
scroll to position [743, 0]
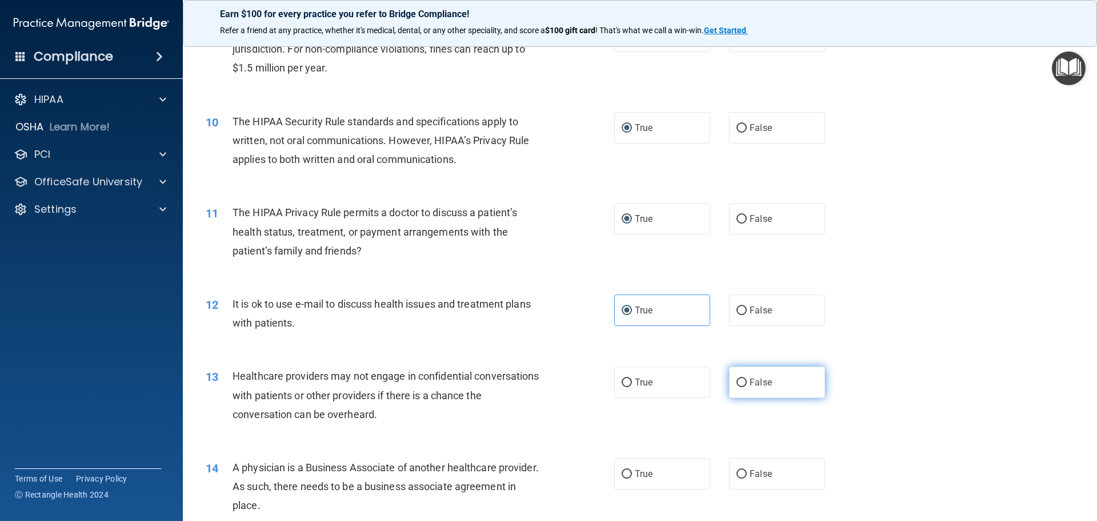
click at [737, 383] on input "False" at bounding box center [742, 382] width 10 height 9
radio input "true"
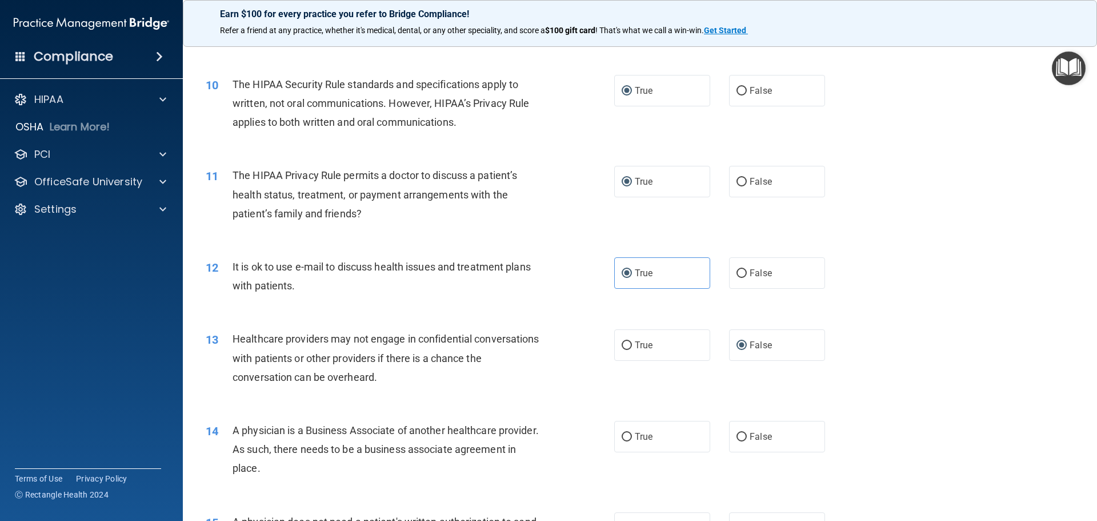
scroll to position [800, 0]
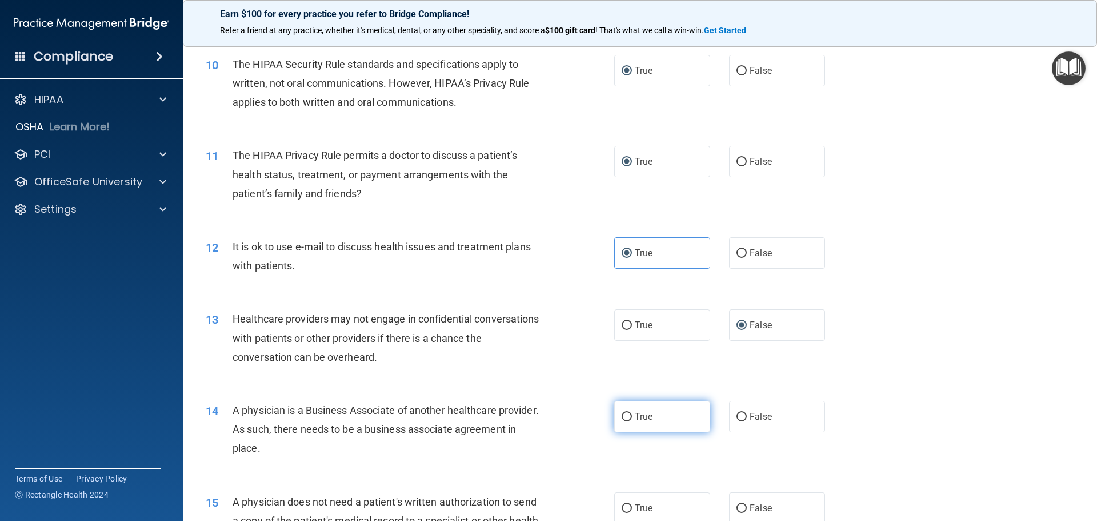
click at [665, 413] on label "True" at bounding box center [662, 416] width 96 height 31
click at [632, 413] on input "True" at bounding box center [627, 417] width 10 height 9
radio input "true"
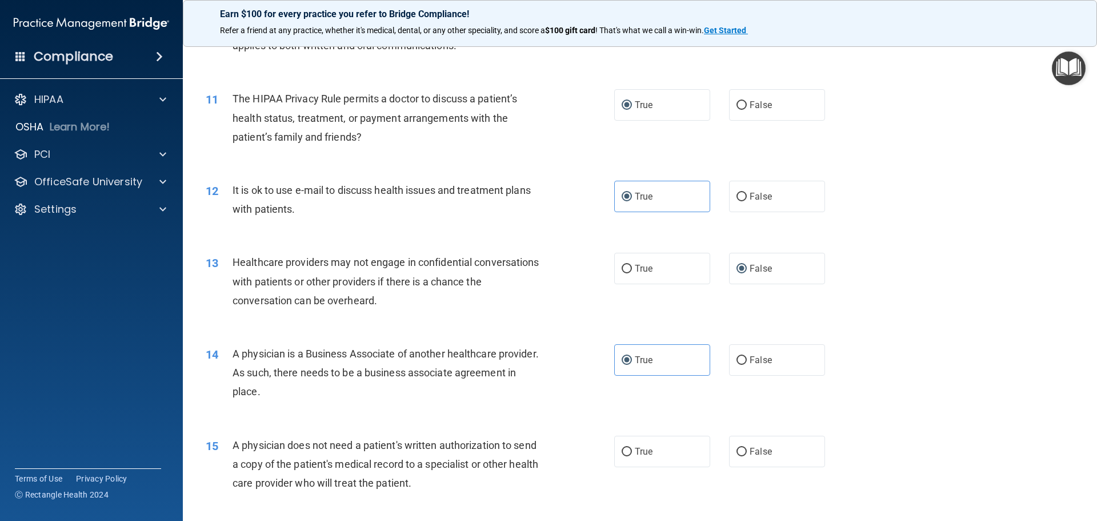
scroll to position [857, 0]
click at [637, 452] on span "True" at bounding box center [644, 450] width 18 height 11
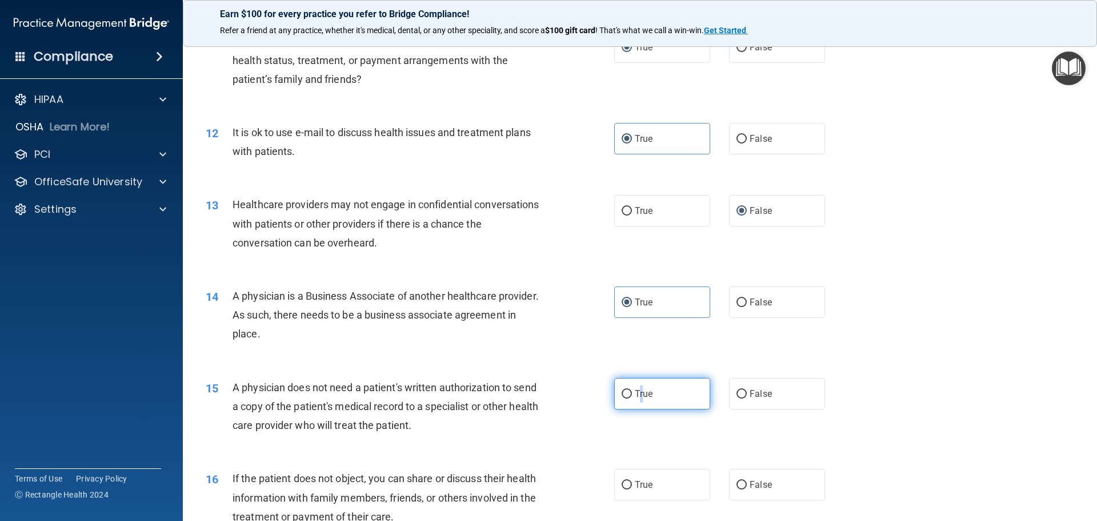
click at [627, 391] on input "True" at bounding box center [627, 394] width 10 height 9
radio input "true"
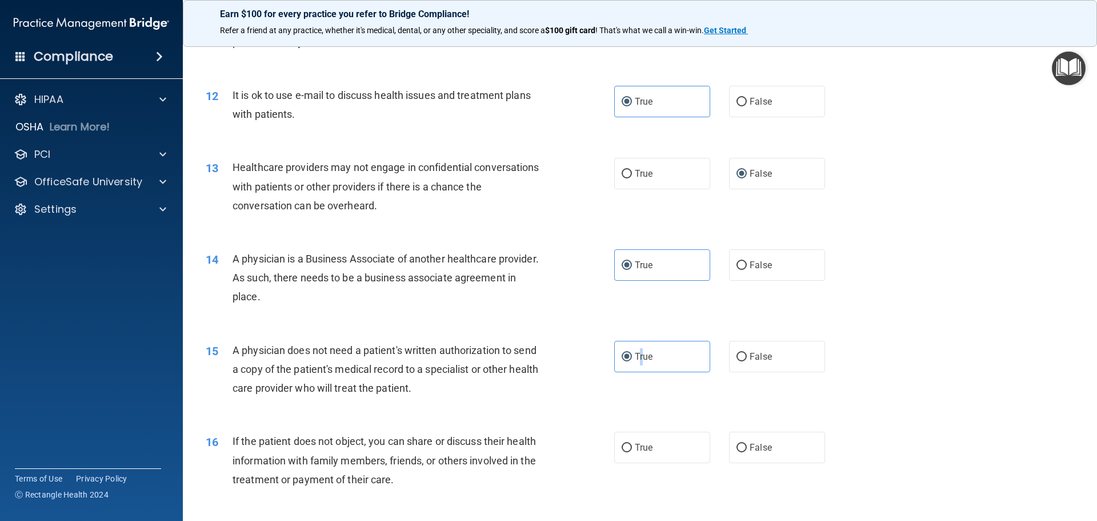
scroll to position [972, 0]
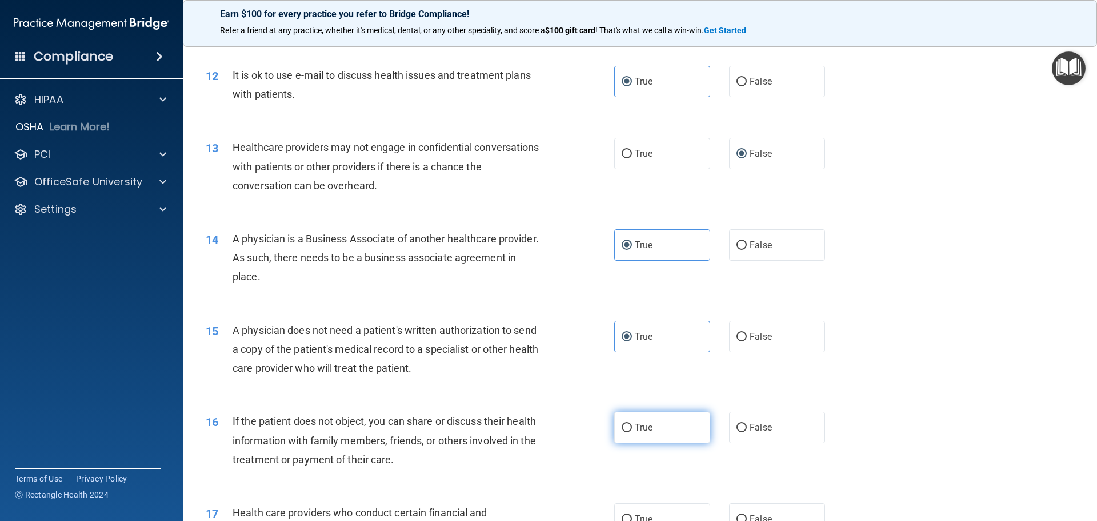
click at [630, 423] on label "True" at bounding box center [662, 427] width 96 height 31
click at [630, 424] on input "True" at bounding box center [627, 428] width 10 height 9
radio input "true"
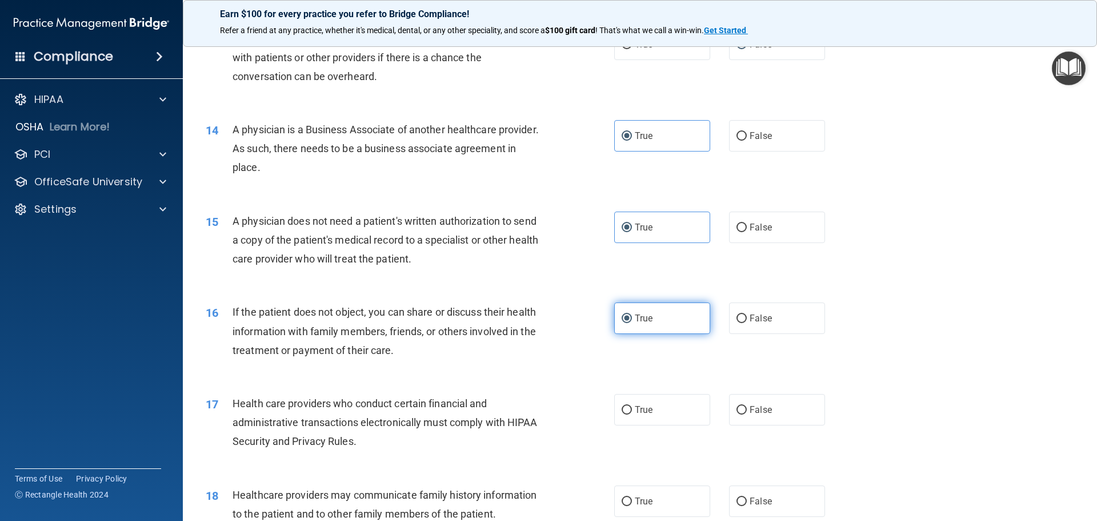
scroll to position [1086, 0]
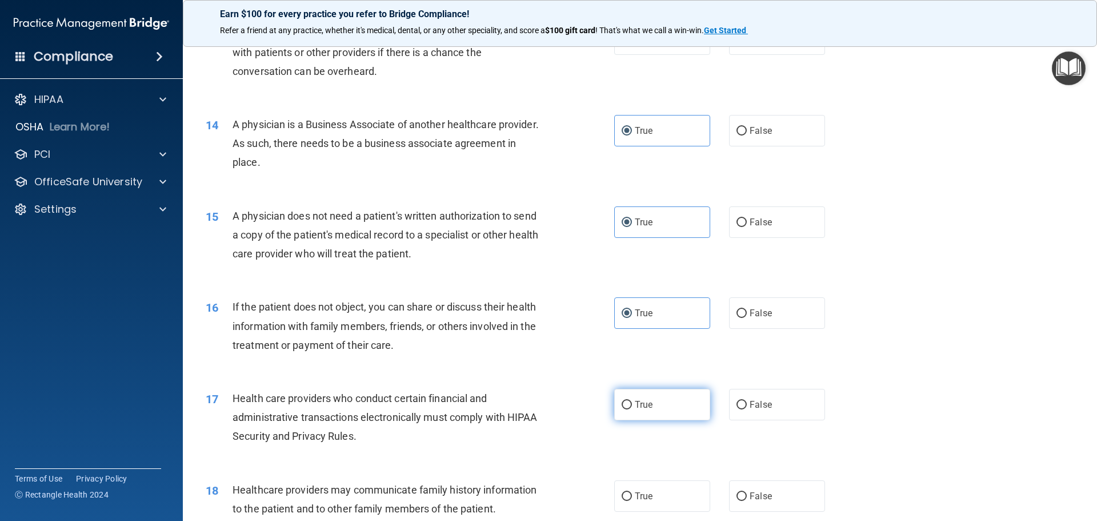
click at [629, 403] on label "True" at bounding box center [662, 404] width 96 height 31
click at [629, 403] on input "True" at bounding box center [627, 405] width 10 height 9
radio input "true"
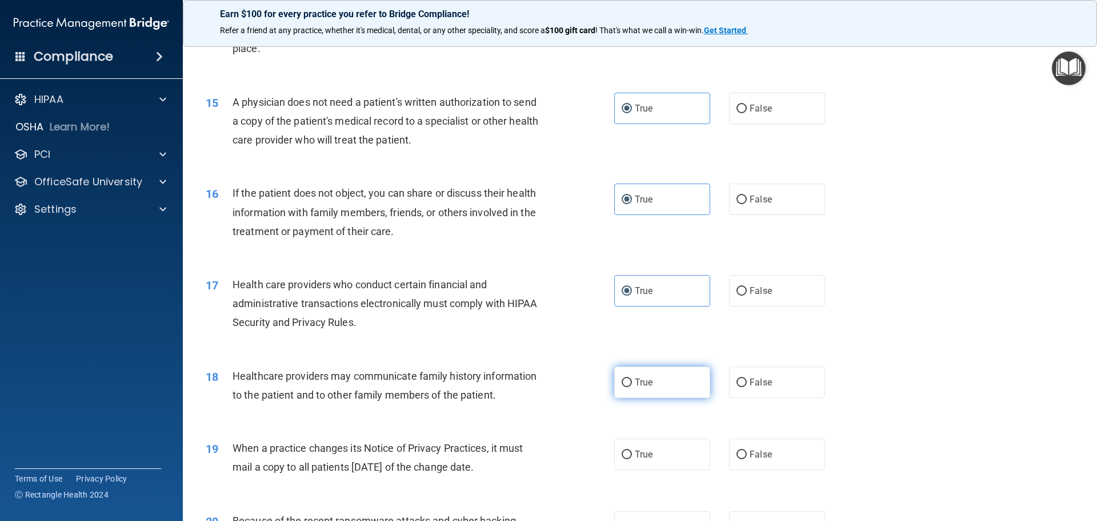
scroll to position [1200, 0]
click at [737, 379] on input "False" at bounding box center [742, 382] width 10 height 9
radio input "true"
click at [737, 450] on input "False" at bounding box center [742, 454] width 10 height 9
radio input "true"
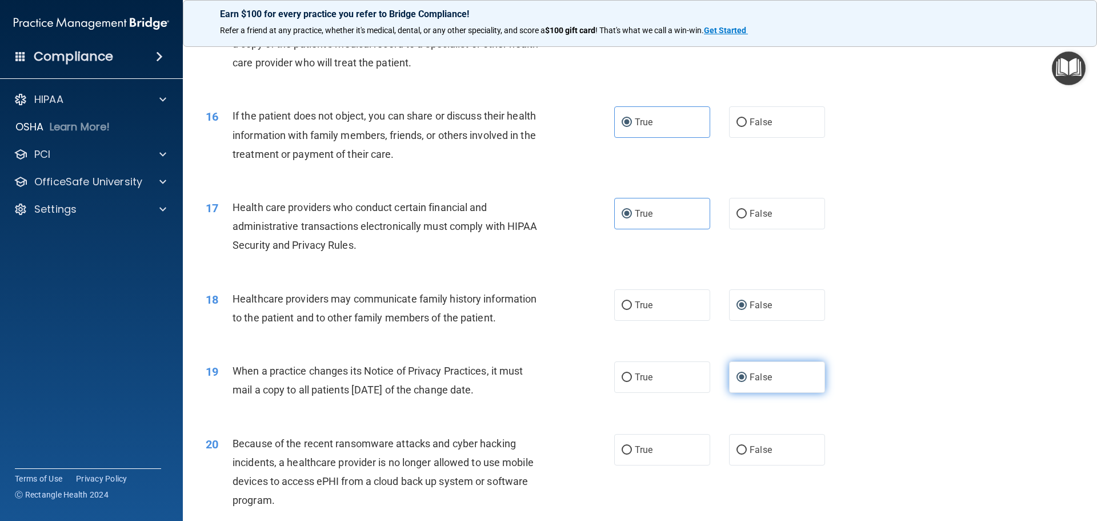
scroll to position [1315, 0]
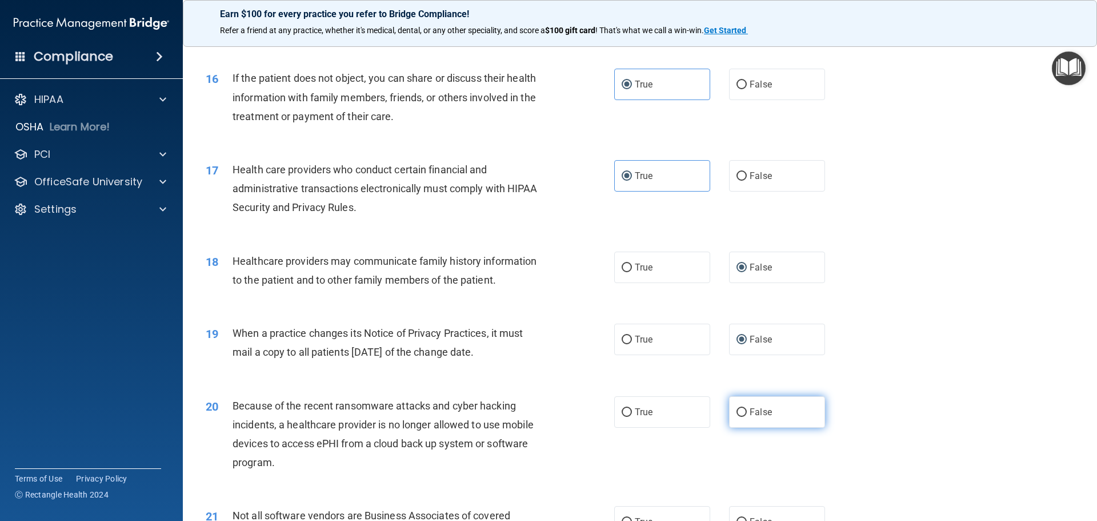
click at [743, 414] on label "False" at bounding box center [777, 411] width 96 height 31
click at [743, 414] on input "False" at bounding box center [742, 412] width 10 height 9
radio input "true"
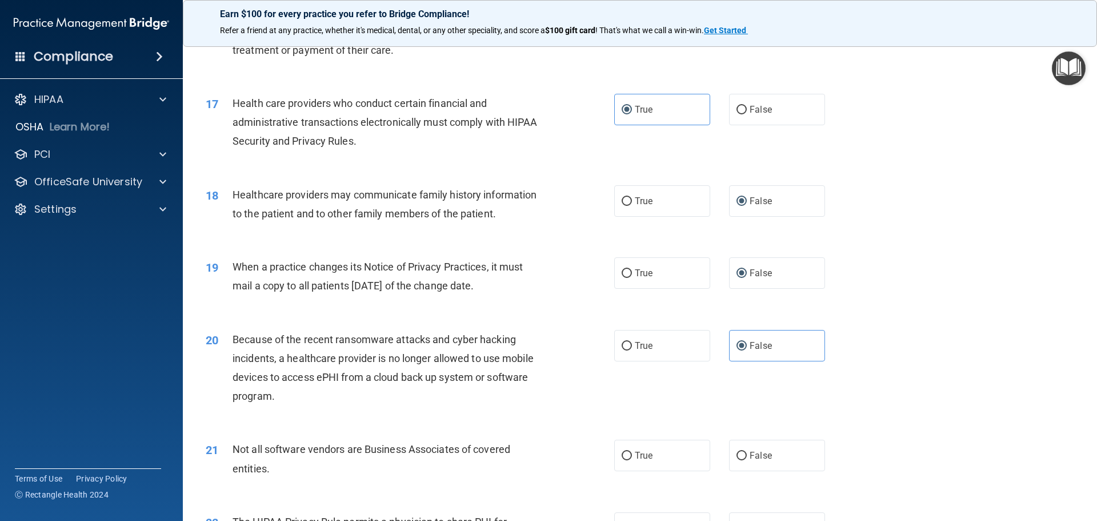
scroll to position [1486, 0]
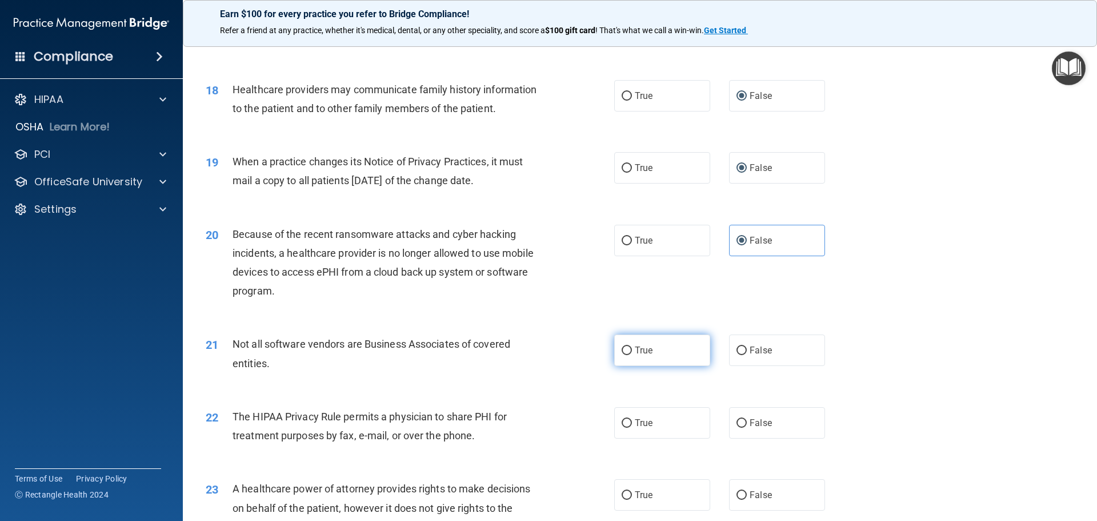
click at [636, 354] on span "True" at bounding box center [644, 350] width 18 height 11
click at [632, 354] on input "True" at bounding box center [627, 350] width 10 height 9
radio input "true"
click at [667, 424] on label "True" at bounding box center [662, 422] width 96 height 31
click at [632, 424] on input "True" at bounding box center [627, 423] width 10 height 9
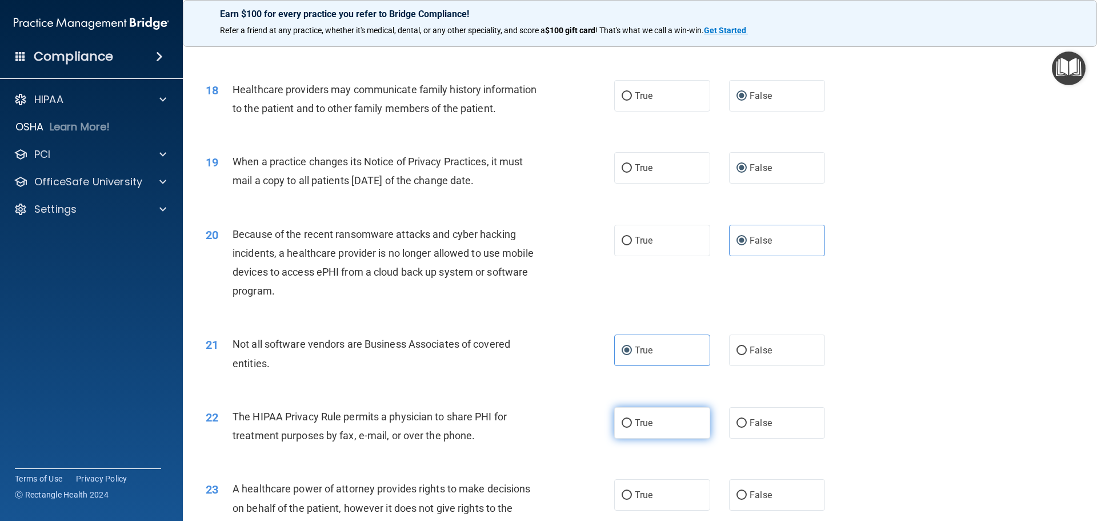
radio input "true"
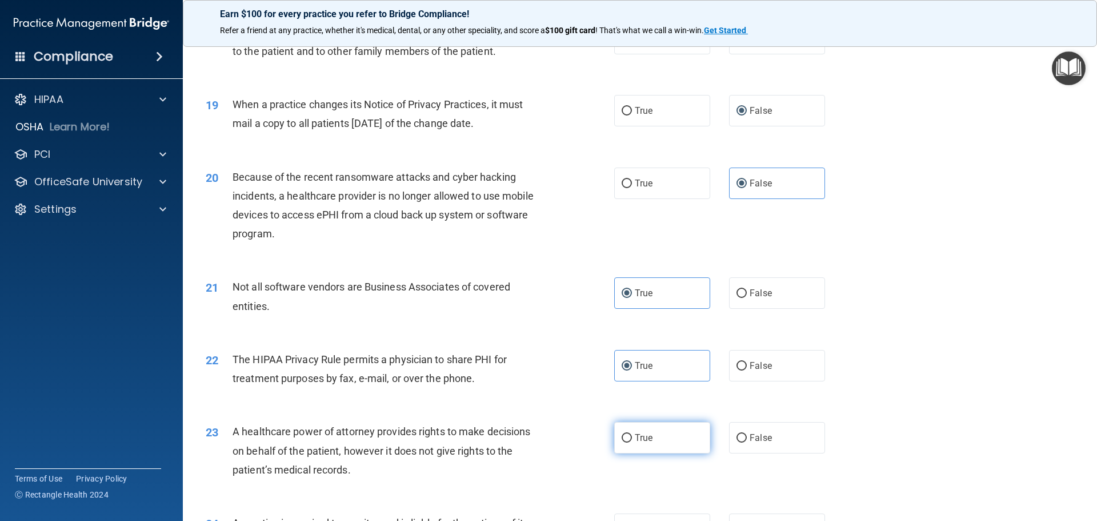
click at [657, 427] on label "True" at bounding box center [662, 437] width 96 height 31
click at [632, 434] on input "True" at bounding box center [627, 438] width 10 height 9
radio input "true"
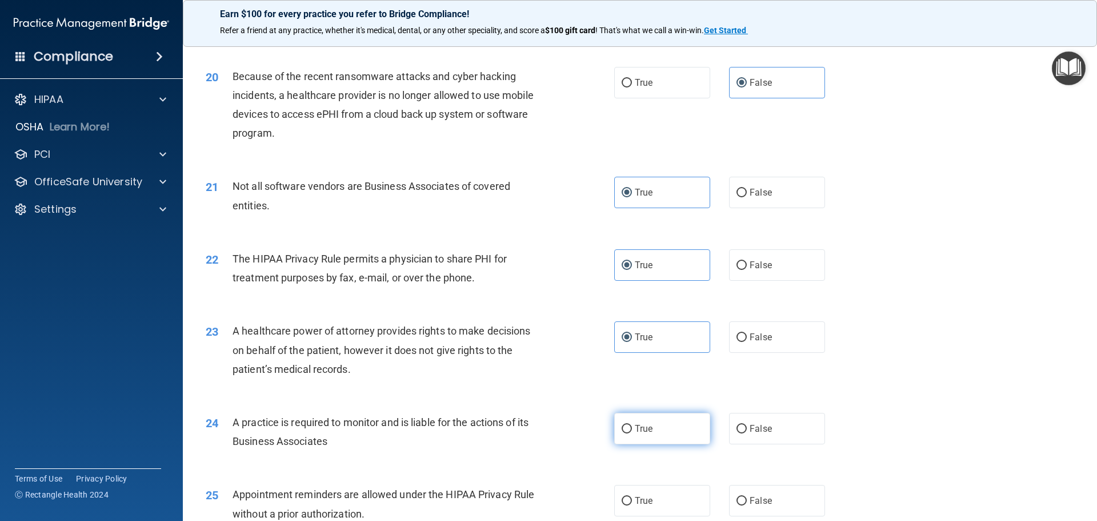
scroll to position [1657, 0]
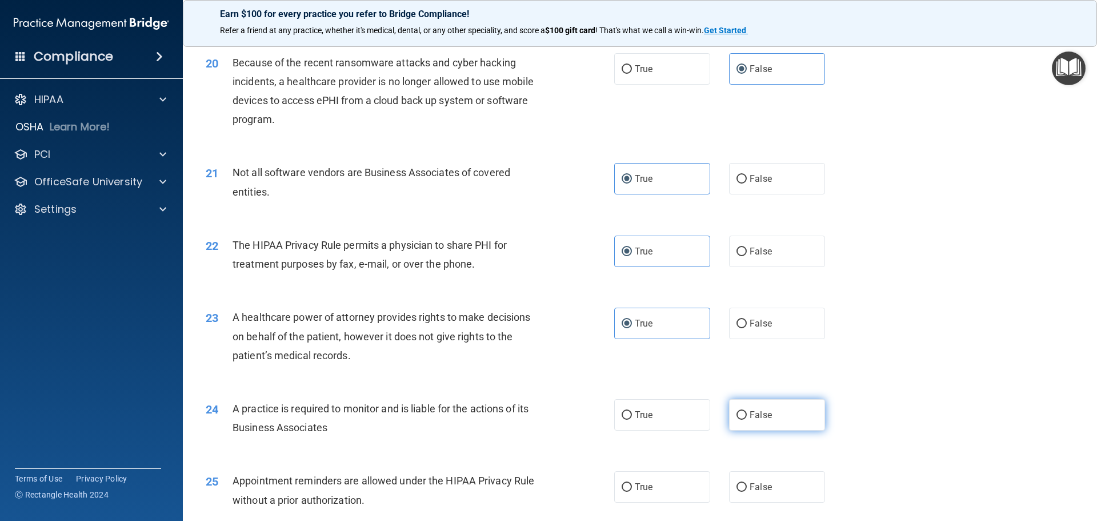
click at [768, 417] on label "False" at bounding box center [777, 414] width 96 height 31
click at [747, 417] on input "False" at bounding box center [742, 415] width 10 height 9
radio input "true"
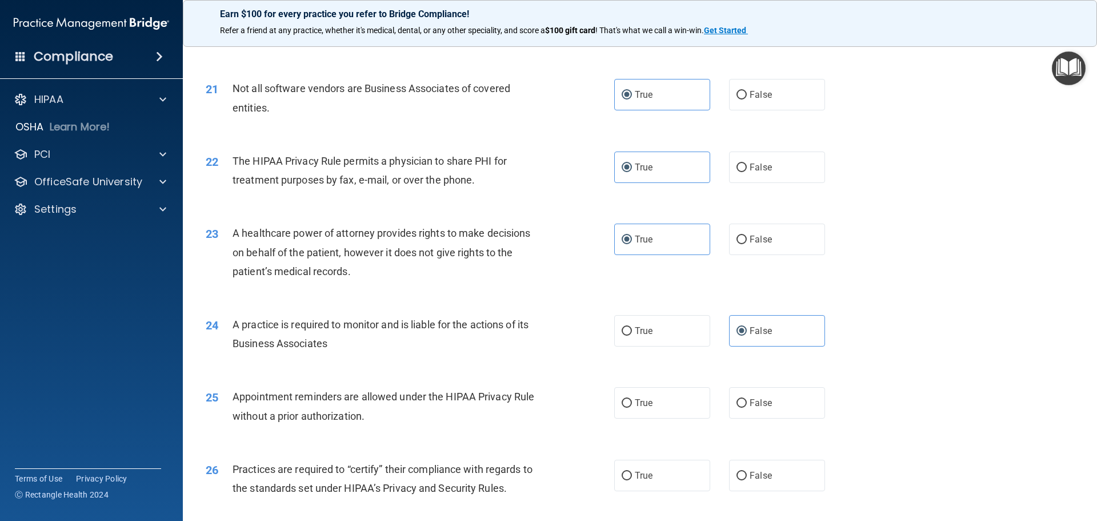
scroll to position [1772, 0]
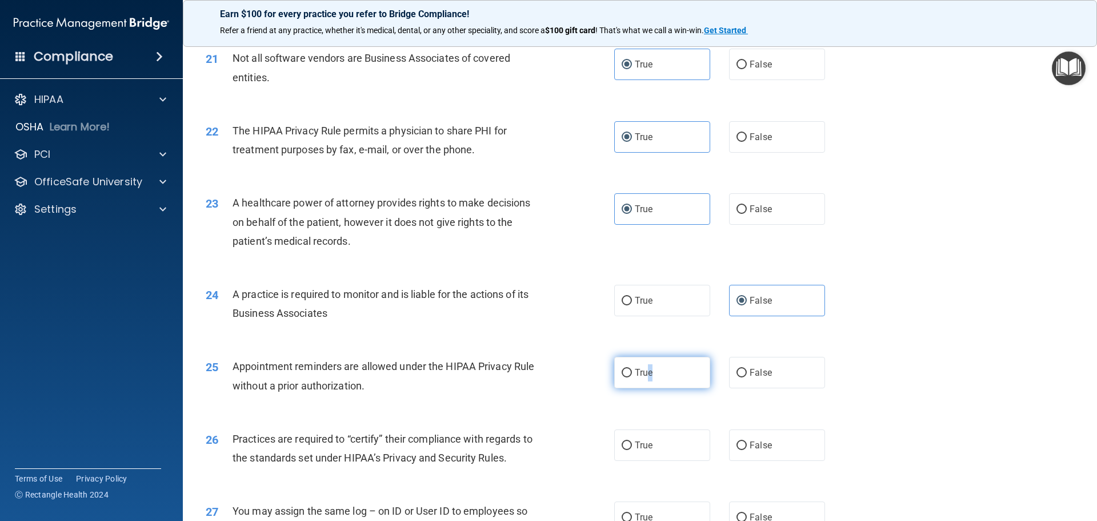
click at [648, 378] on label "True" at bounding box center [662, 372] width 96 height 31
click at [640, 371] on span "True" at bounding box center [644, 372] width 18 height 11
click at [632, 371] on input "True" at bounding box center [627, 373] width 10 height 9
radio input "true"
click at [634, 454] on label "True" at bounding box center [662, 444] width 96 height 31
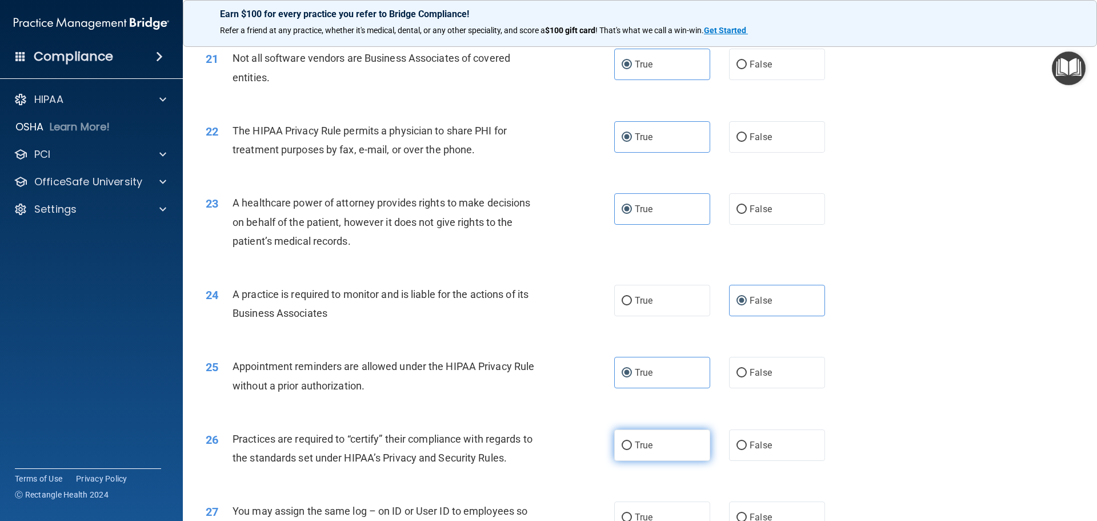
click at [632, 450] on input "True" at bounding box center [627, 445] width 10 height 9
radio input "true"
click at [729, 446] on label "False" at bounding box center [777, 444] width 96 height 31
click at [737, 446] on input "False" at bounding box center [742, 445] width 10 height 9
radio input "true"
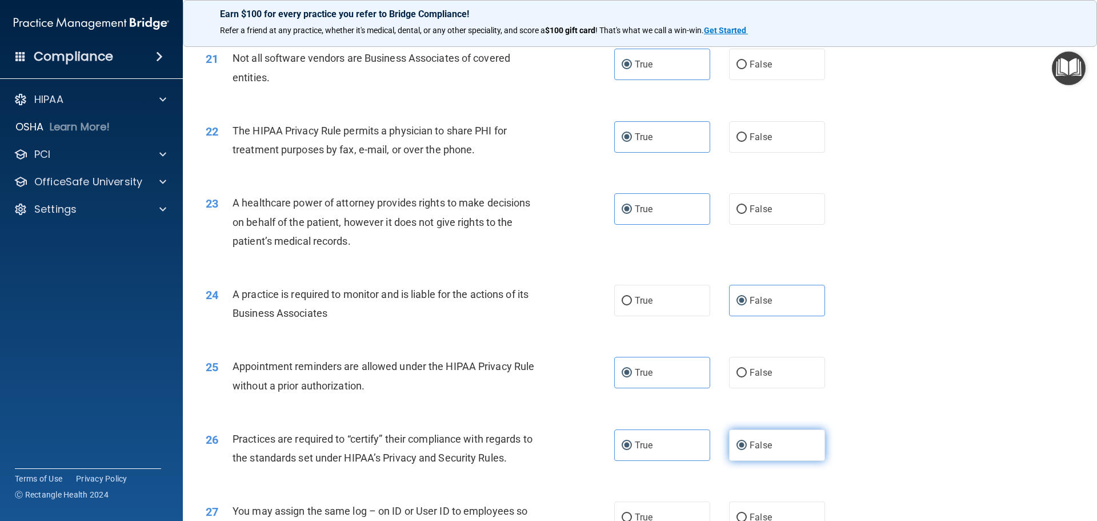
radio input "false"
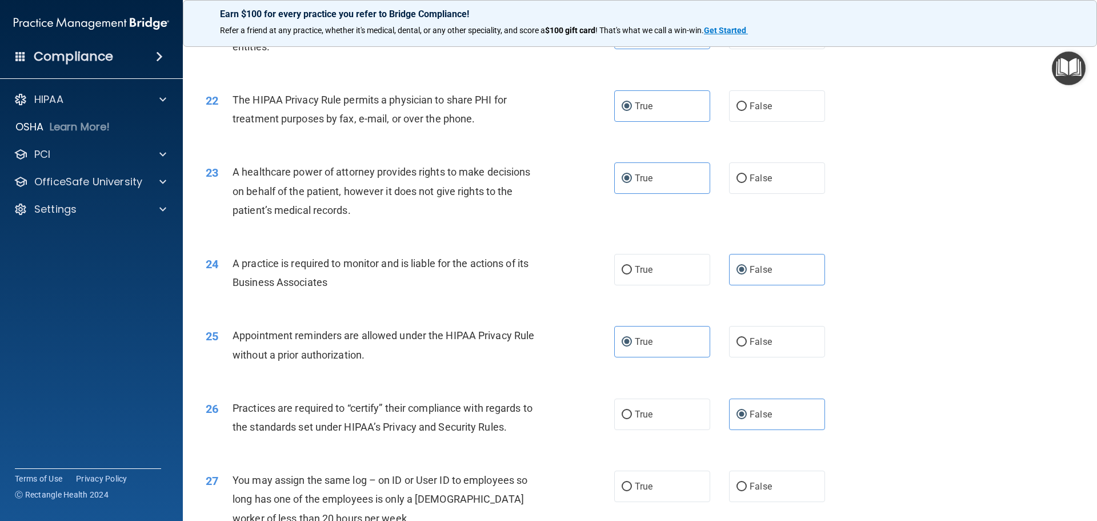
scroll to position [1829, 0]
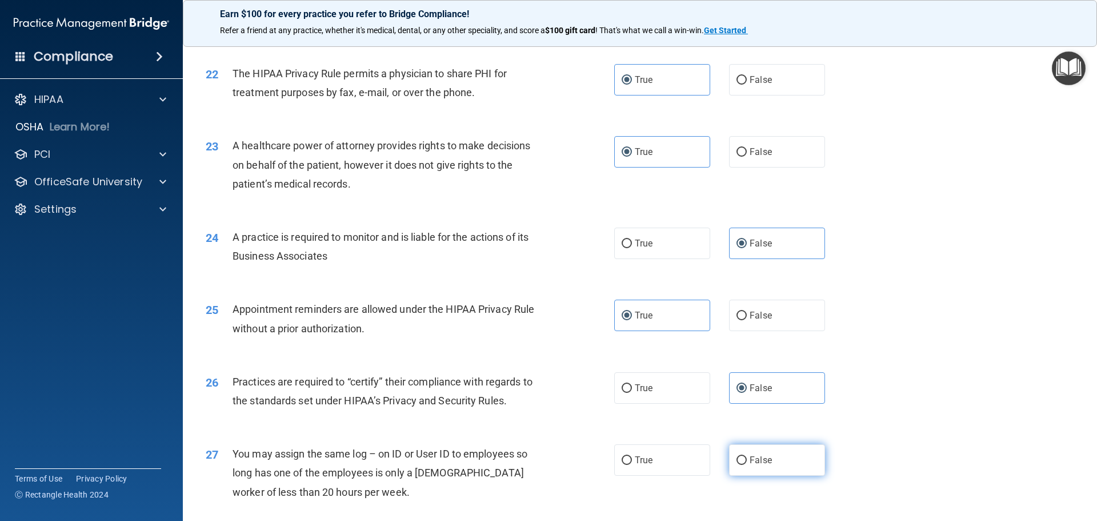
click at [761, 466] on label "False" at bounding box center [777, 459] width 96 height 31
click at [747, 465] on input "False" at bounding box center [742, 460] width 10 height 9
radio input "true"
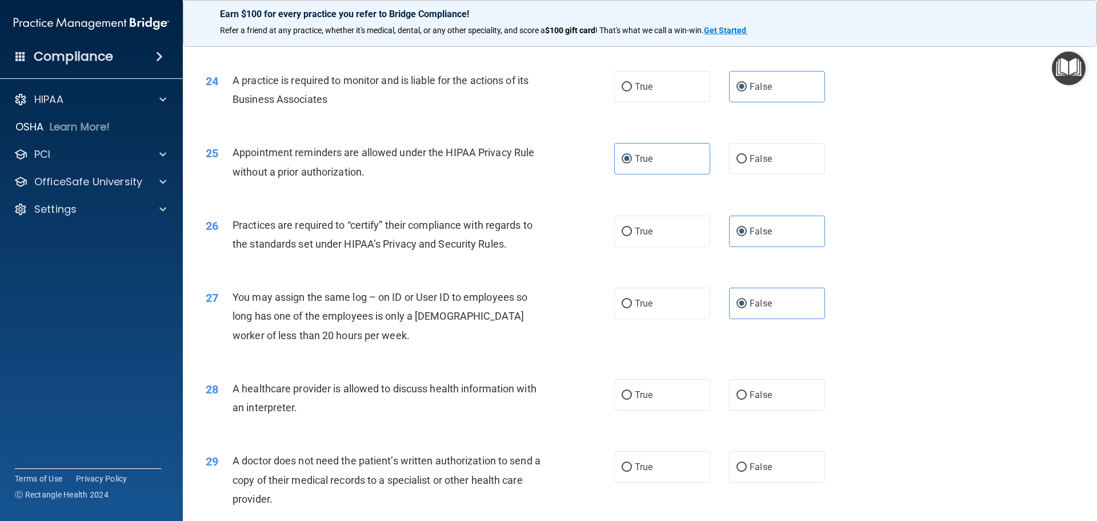
scroll to position [2000, 0]
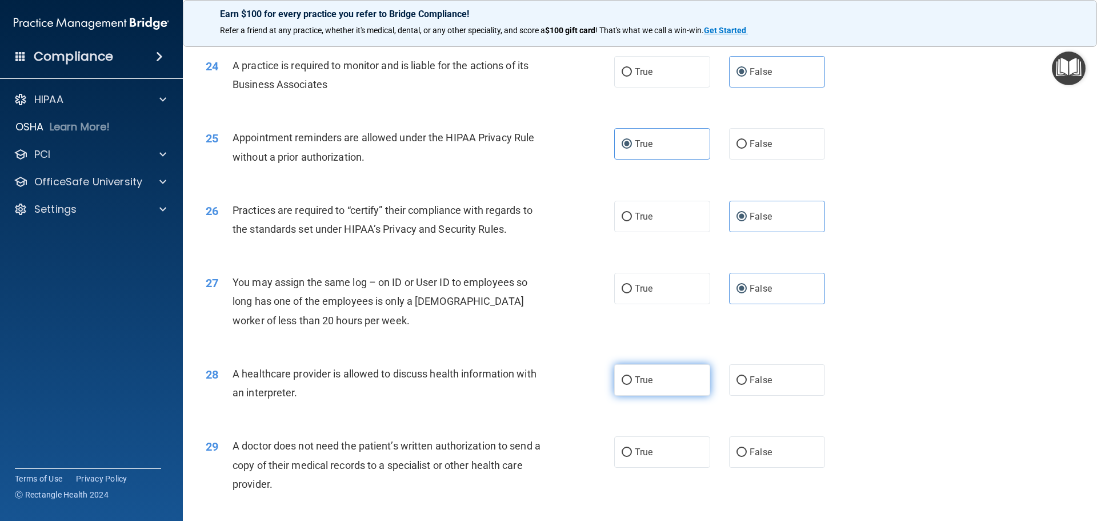
click at [659, 388] on label "True" at bounding box center [662, 379] width 96 height 31
click at [632, 385] on input "True" at bounding box center [627, 380] width 10 height 9
radio input "true"
click at [652, 450] on label "True" at bounding box center [662, 451] width 96 height 31
click at [632, 450] on input "True" at bounding box center [627, 452] width 10 height 9
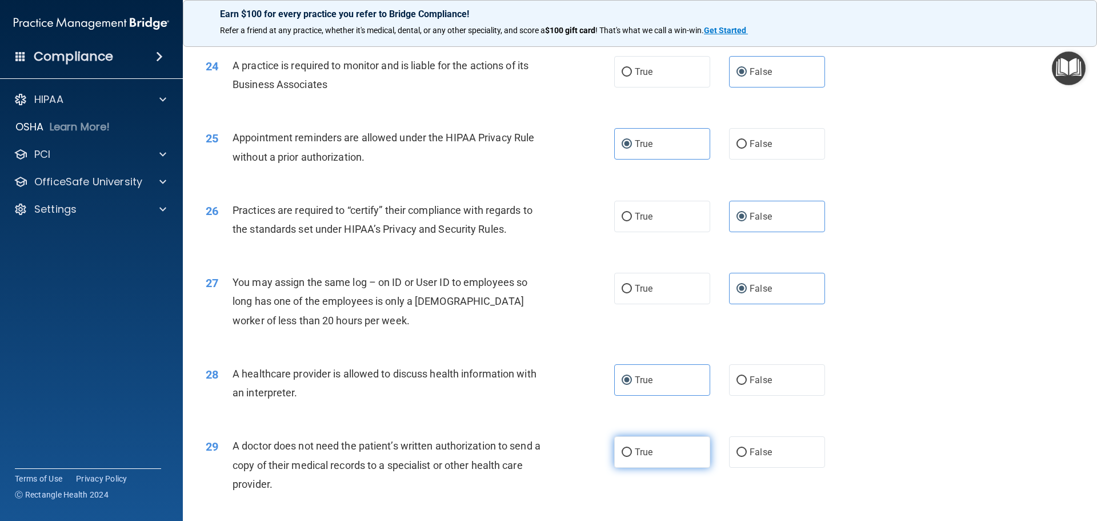
radio input "true"
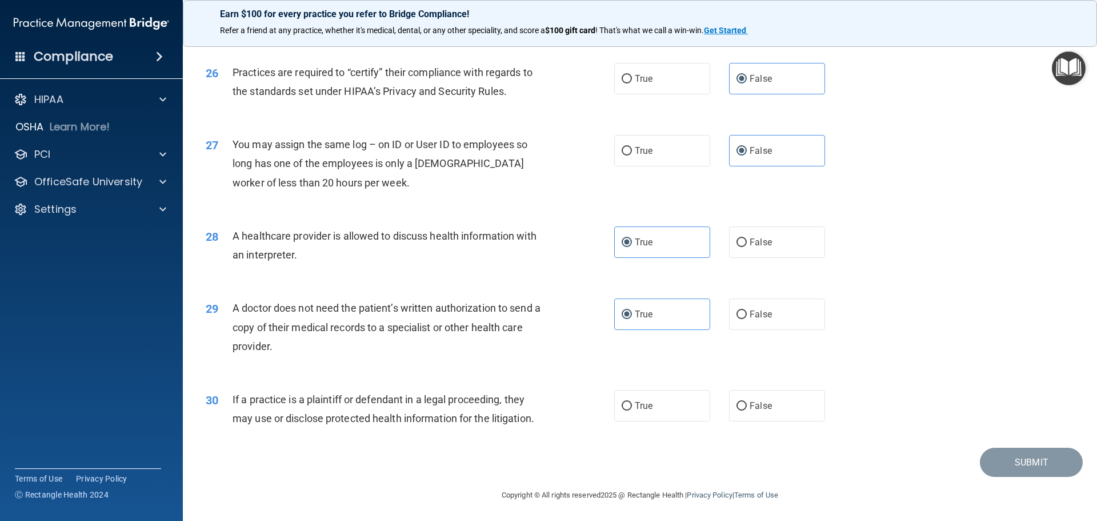
scroll to position [2140, 0]
click at [635, 405] on span "True" at bounding box center [644, 403] width 18 height 11
click at [631, 405] on input "True" at bounding box center [627, 404] width 10 height 9
radio input "true"
click at [1041, 462] on button "Submit" at bounding box center [1031, 460] width 103 height 29
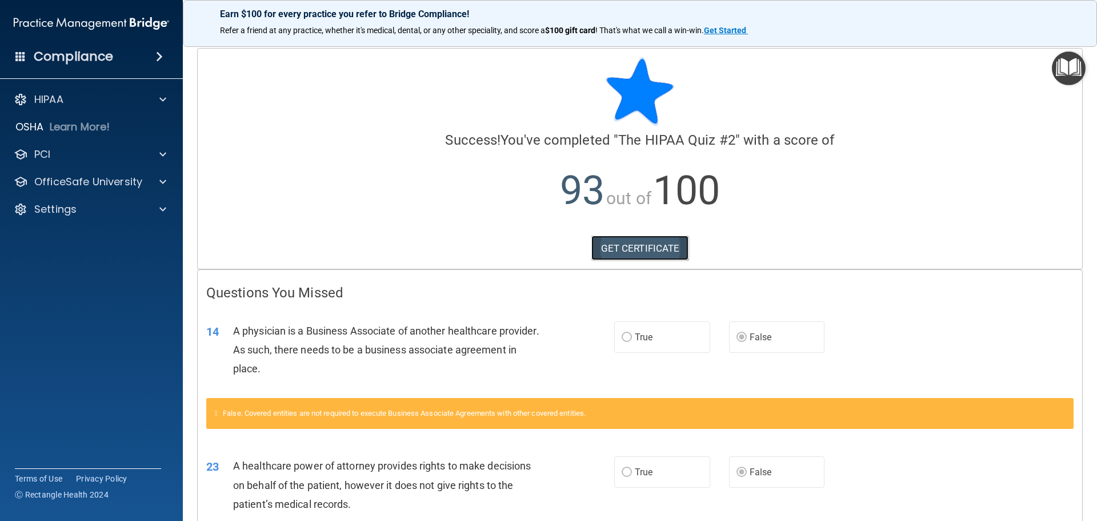
click at [637, 250] on link "GET CERTIFICATE" at bounding box center [641, 247] width 98 height 25
click at [89, 186] on p "OfficeSafe University" at bounding box center [88, 182] width 108 height 14
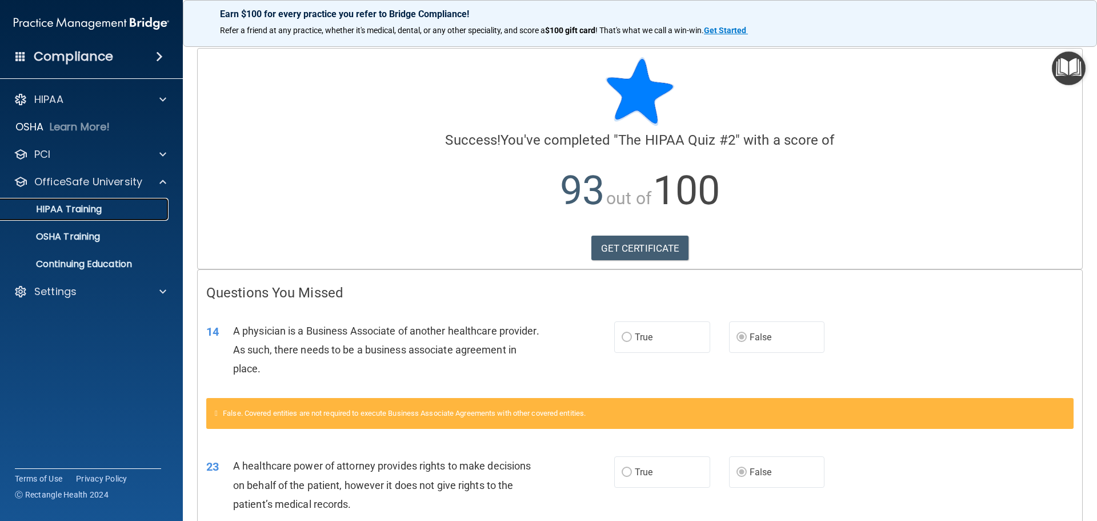
click at [78, 214] on p "HIPAA Training" at bounding box center [54, 208] width 94 height 11
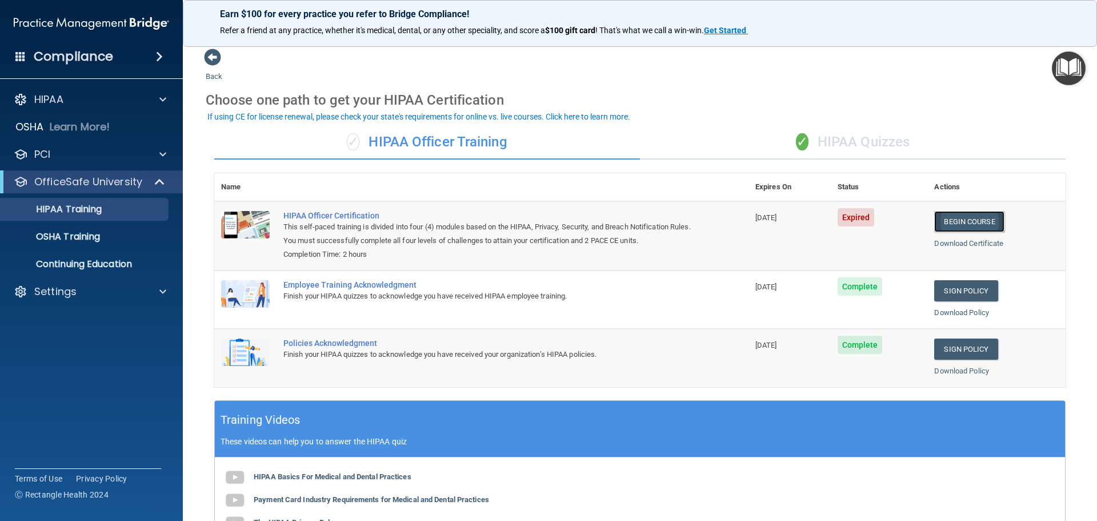
click at [955, 222] on link "Begin Course" at bounding box center [969, 221] width 70 height 21
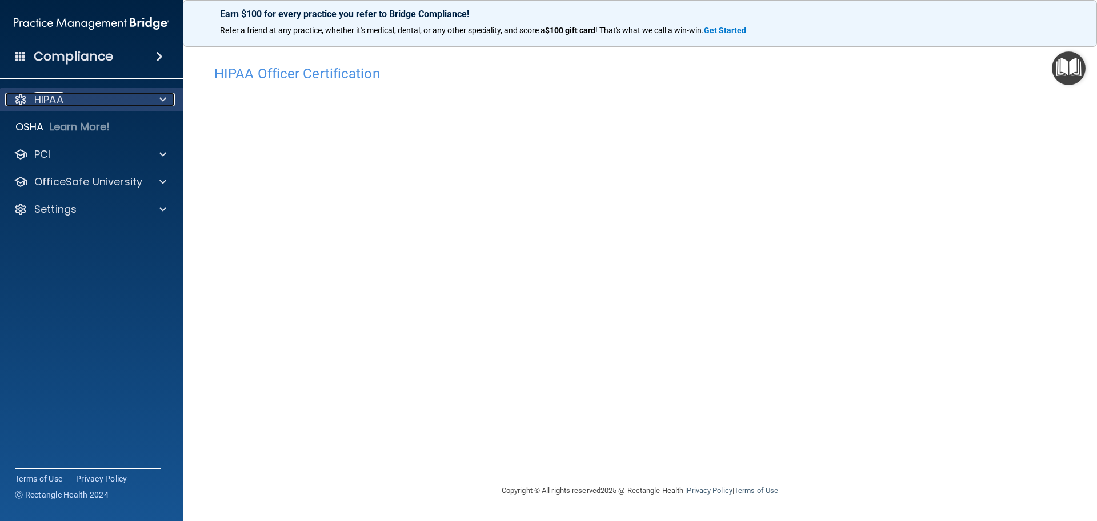
click at [65, 98] on div "HIPAA" at bounding box center [76, 100] width 142 height 14
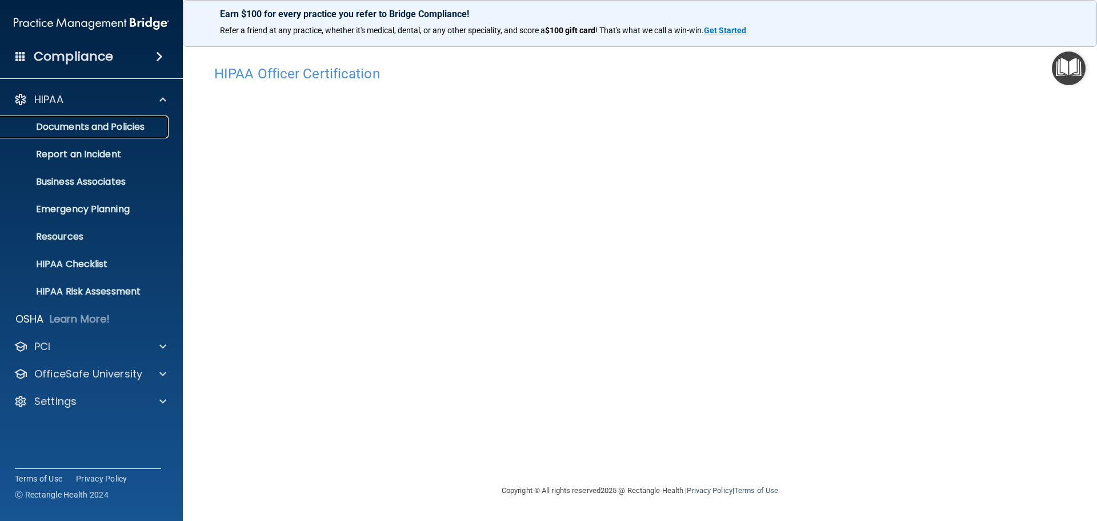
click at [77, 129] on p "Documents and Policies" at bounding box center [85, 126] width 156 height 11
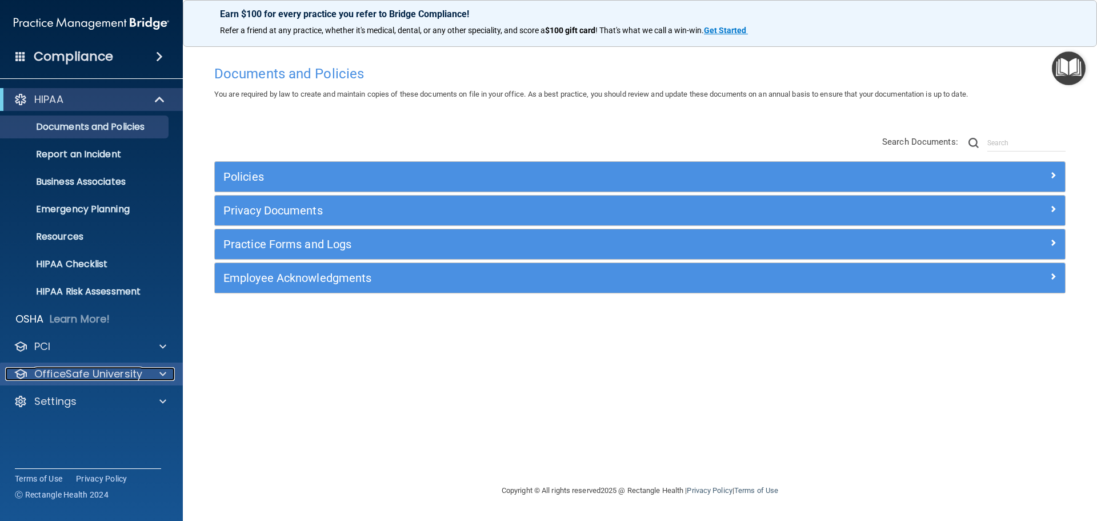
click at [70, 379] on p "OfficeSafe University" at bounding box center [88, 374] width 108 height 14
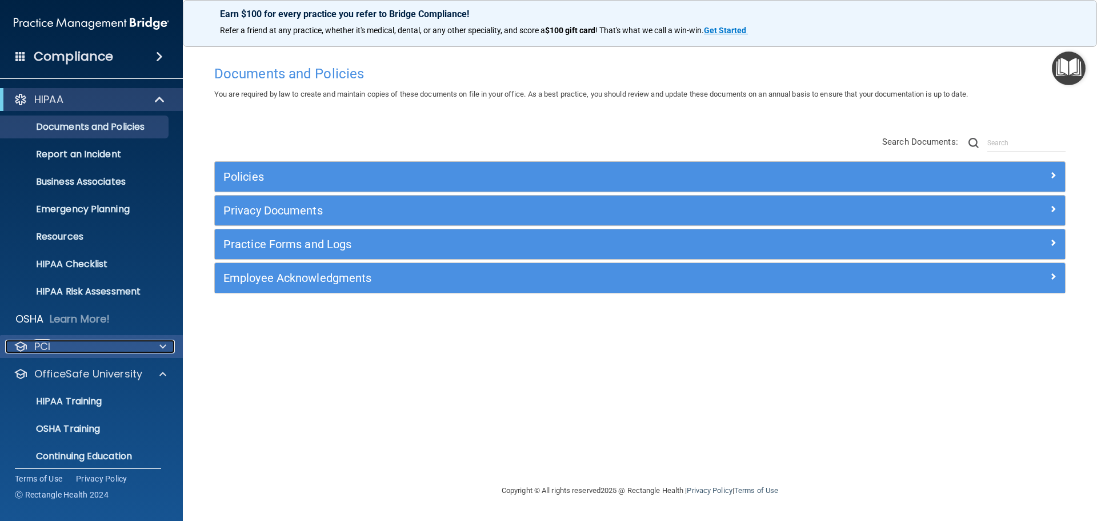
click at [67, 349] on div "PCI" at bounding box center [76, 346] width 142 height 14
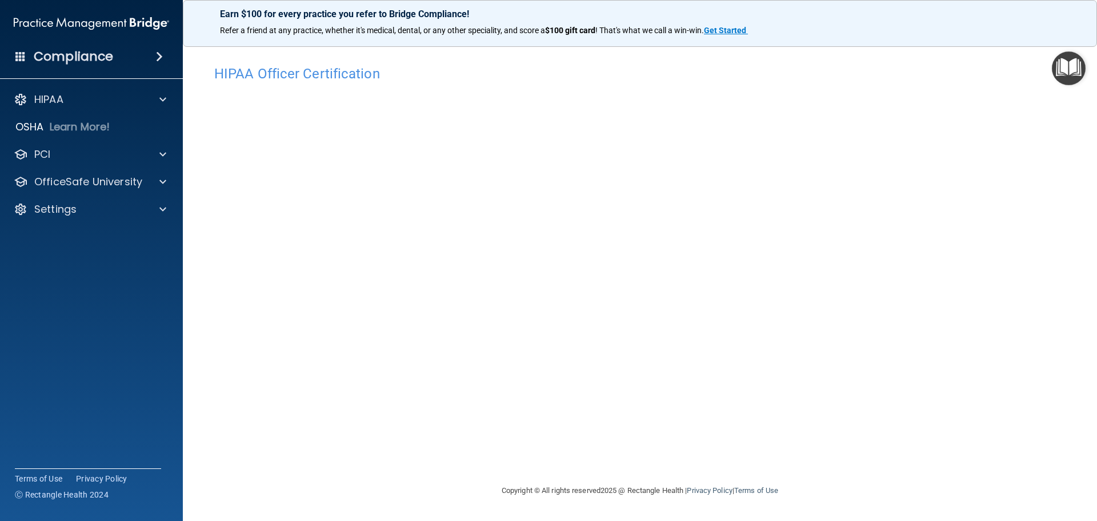
click at [91, 55] on h4 "Compliance" at bounding box center [73, 57] width 79 height 16
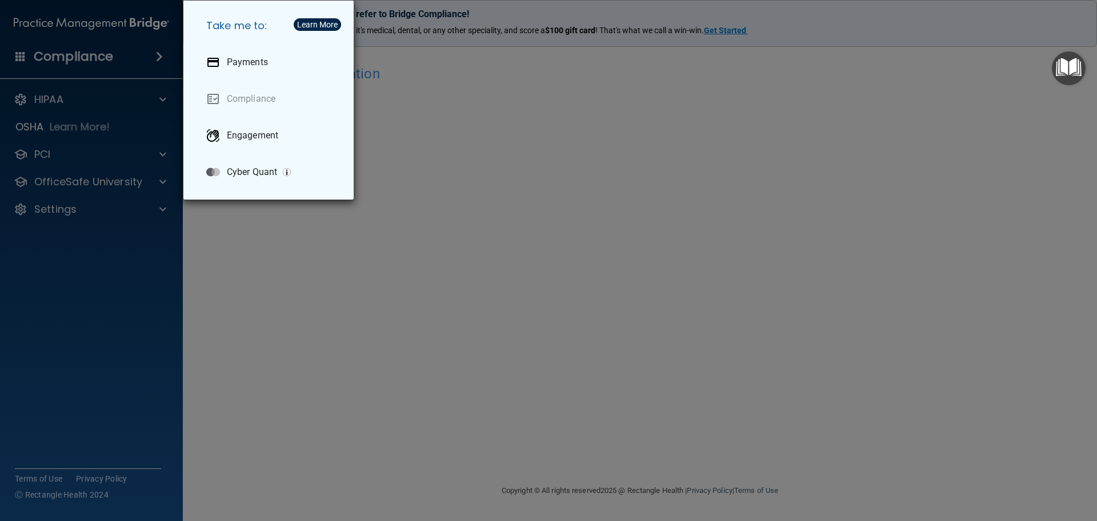
click at [44, 91] on div "Take me to: Payments Compliance Engagement Cyber Quant" at bounding box center [548, 260] width 1097 height 521
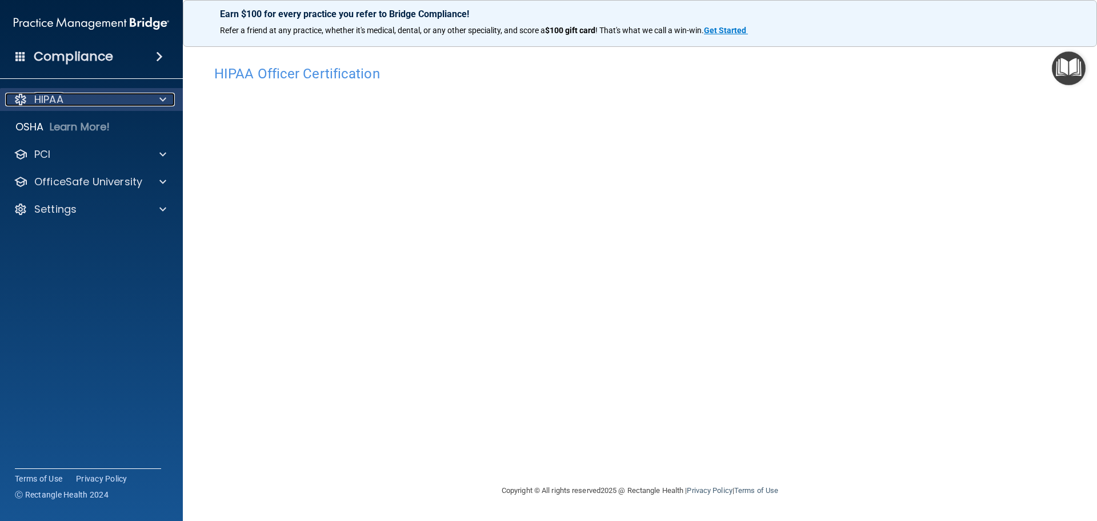
click at [70, 102] on div "HIPAA" at bounding box center [76, 100] width 142 height 14
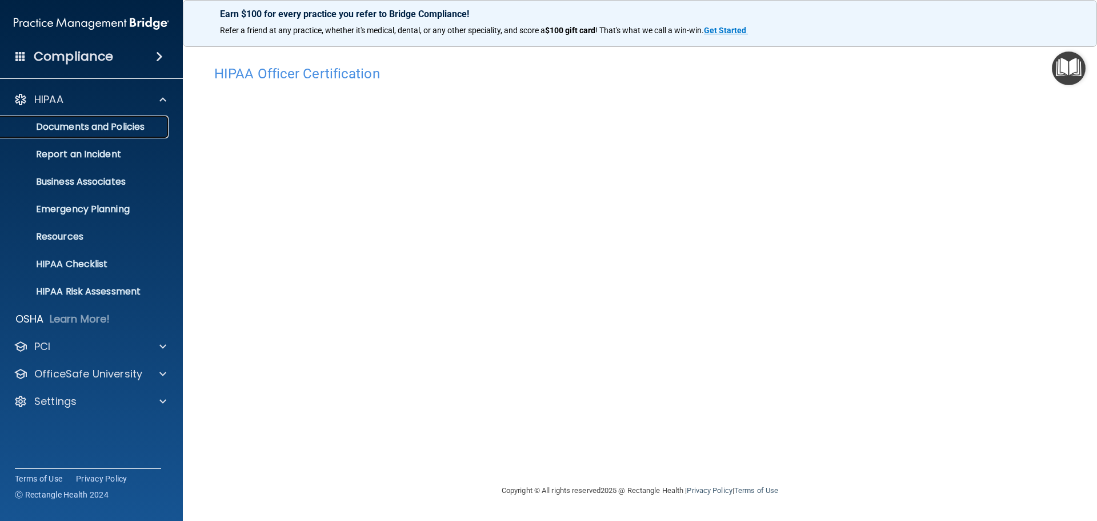
click at [81, 126] on p "Documents and Policies" at bounding box center [85, 126] width 156 height 11
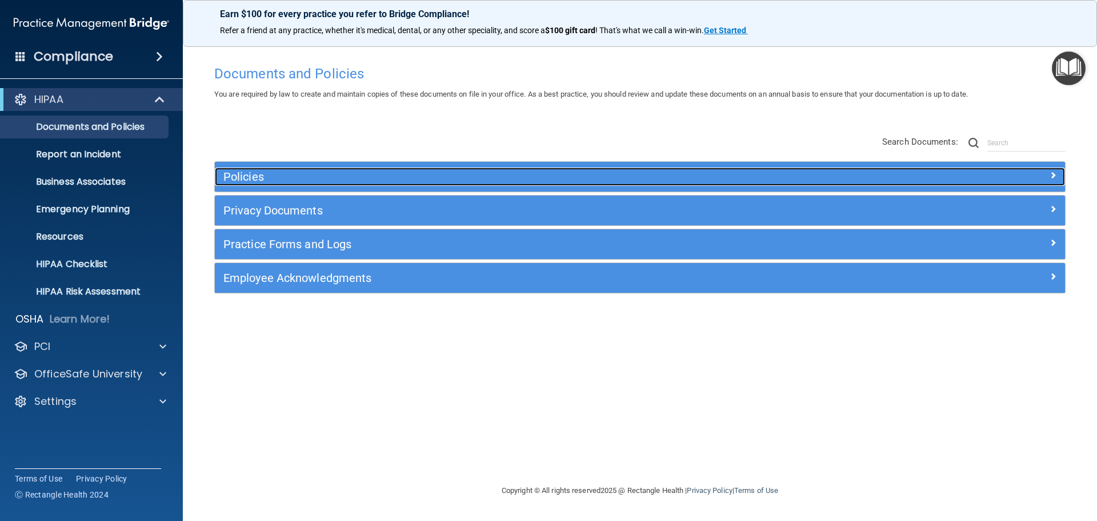
click at [245, 169] on div "Policies" at bounding box center [534, 176] width 638 height 18
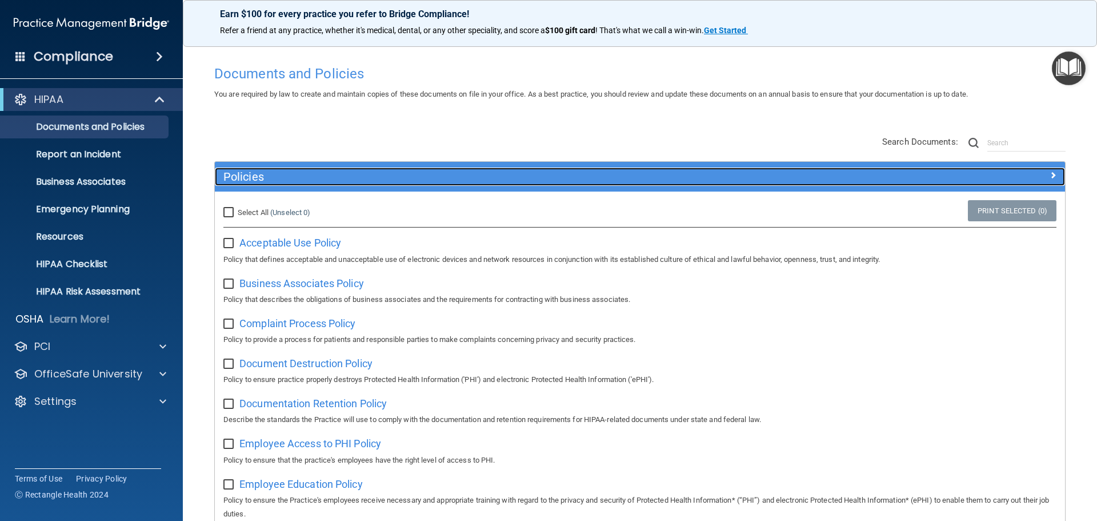
click at [243, 167] on div "Policies" at bounding box center [534, 176] width 638 height 18
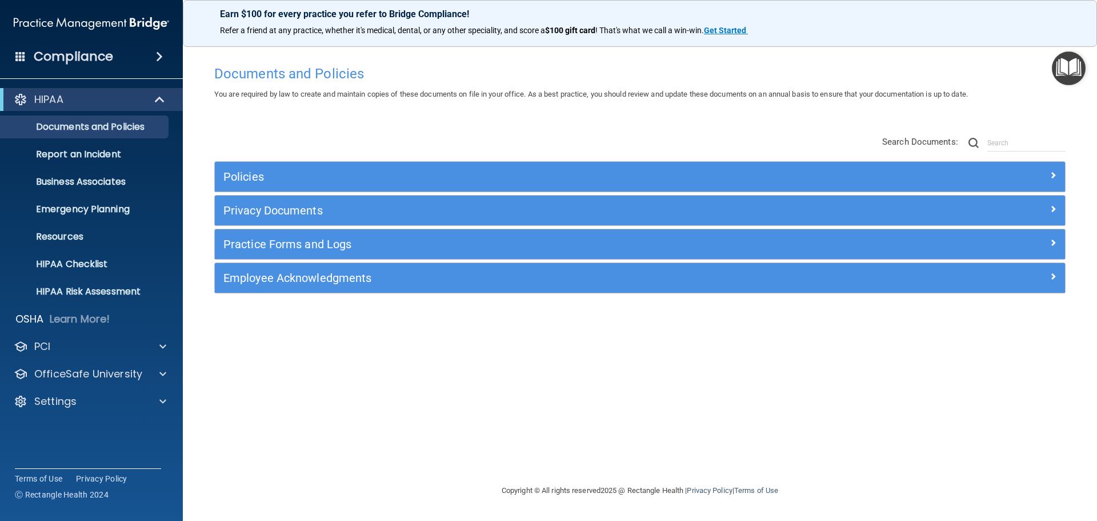
click at [241, 198] on div "Privacy Documents" at bounding box center [640, 210] width 850 height 30
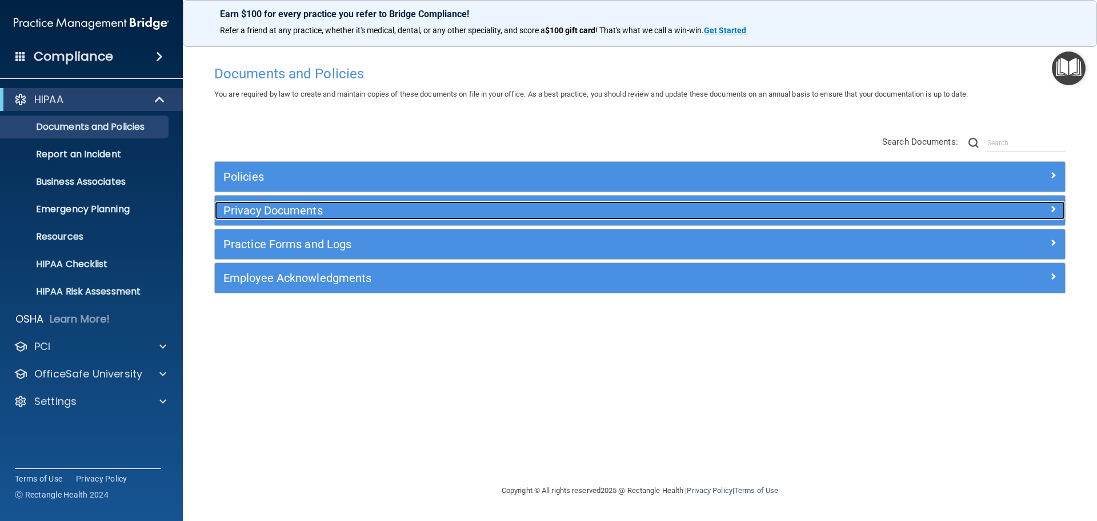
click at [246, 219] on div "Privacy Documents" at bounding box center [534, 210] width 638 height 18
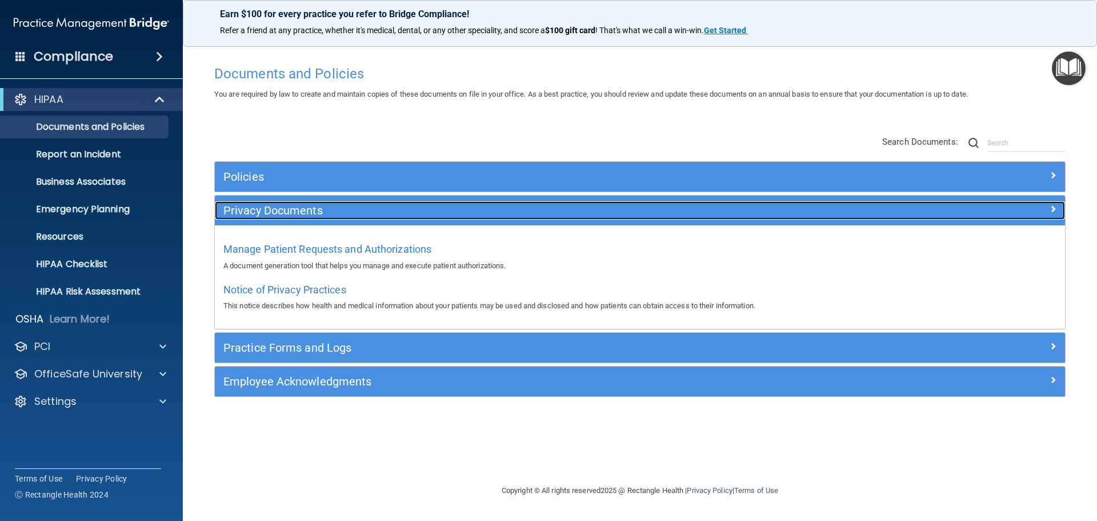
click at [246, 215] on h5 "Privacy Documents" at bounding box center [533, 210] width 621 height 13
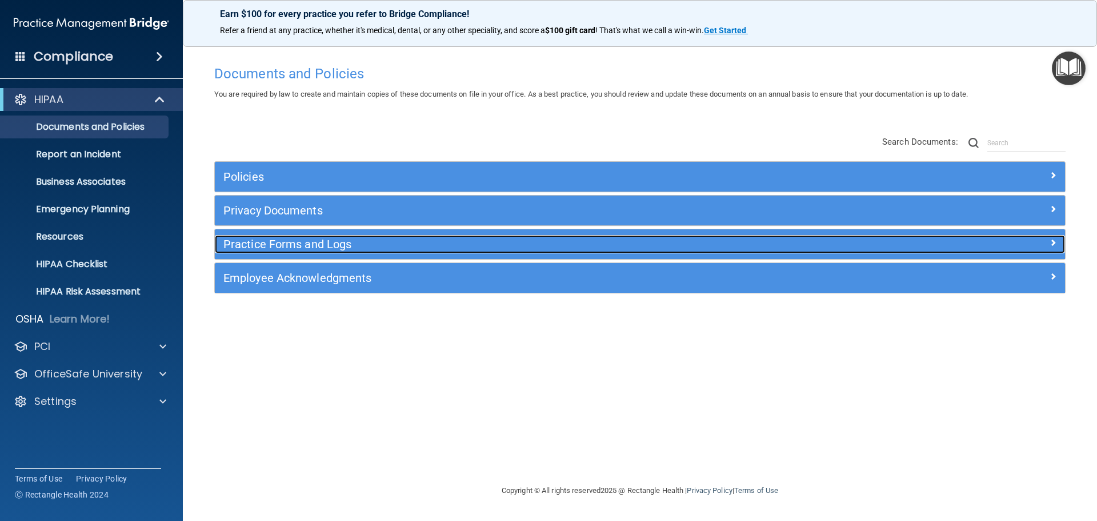
click at [256, 239] on h5 "Practice Forms and Logs" at bounding box center [533, 244] width 621 height 13
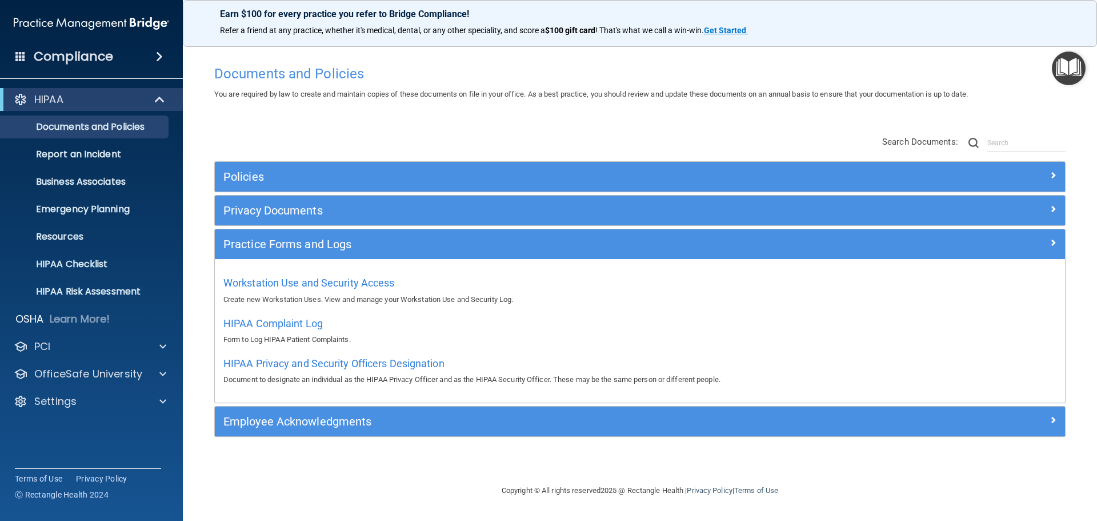
click at [257, 234] on div "Practice Forms and Logs" at bounding box center [640, 244] width 850 height 30
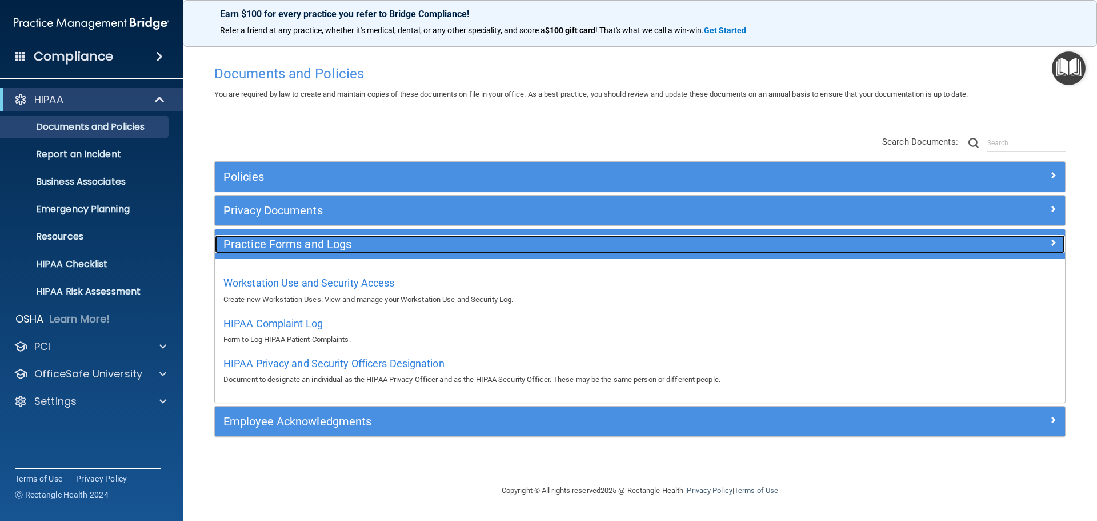
click at [258, 247] on h5 "Practice Forms and Logs" at bounding box center [533, 244] width 621 height 13
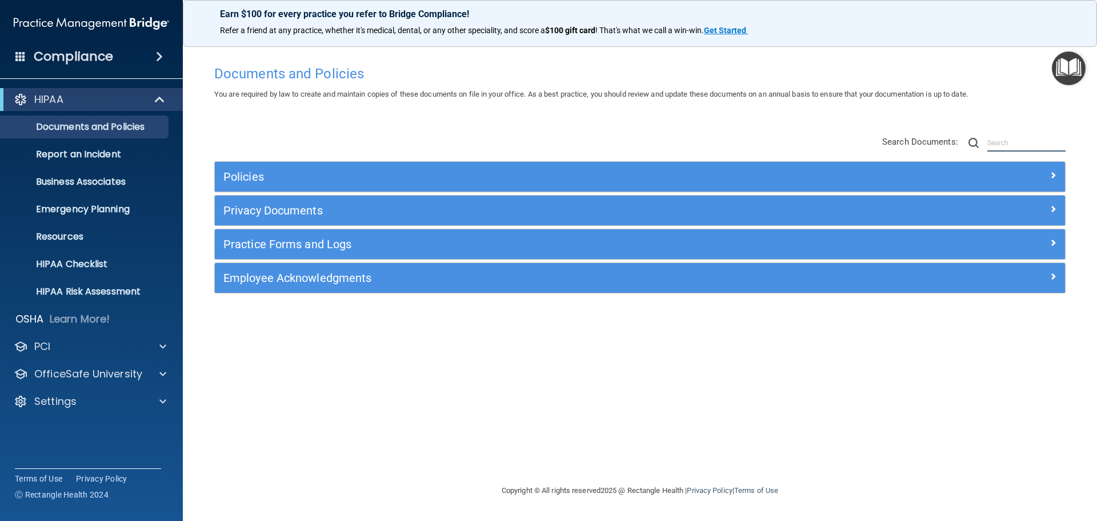
click at [1001, 140] on input "text" at bounding box center [1027, 142] width 78 height 17
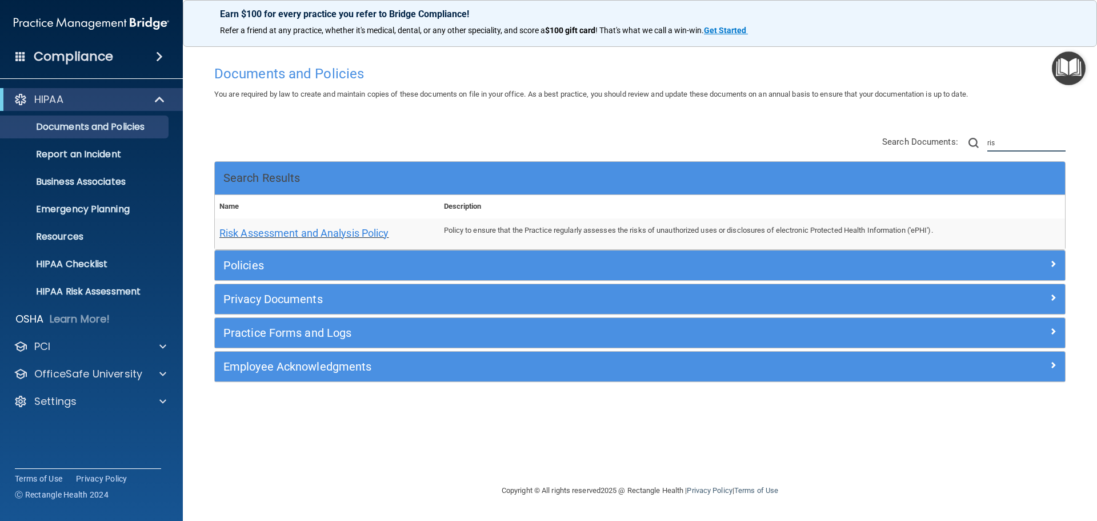
type input "ris"
click at [304, 230] on span "Risk Assessment and Analysis Policy" at bounding box center [304, 233] width 170 height 12
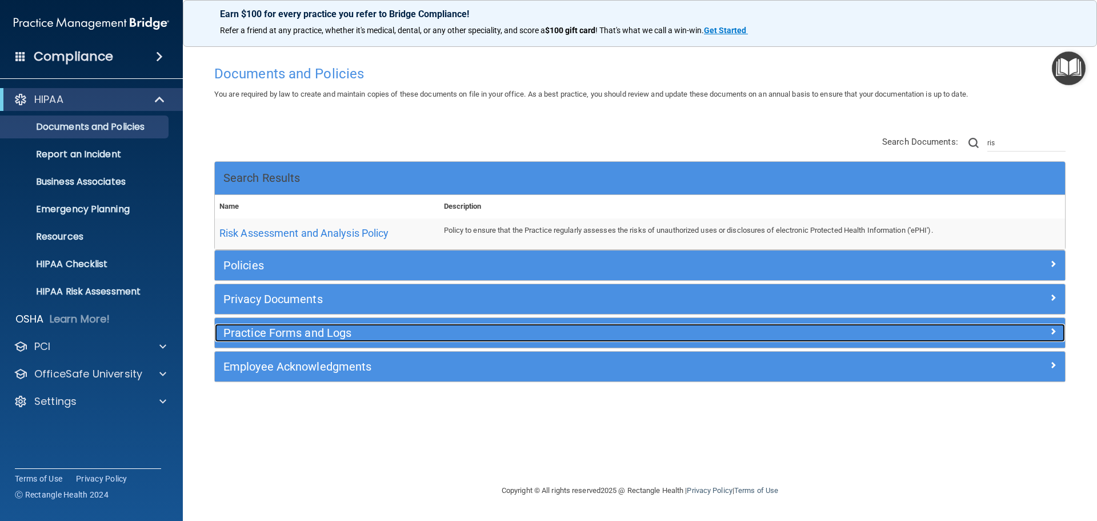
click at [349, 330] on h5 "Practice Forms and Logs" at bounding box center [533, 332] width 621 height 13
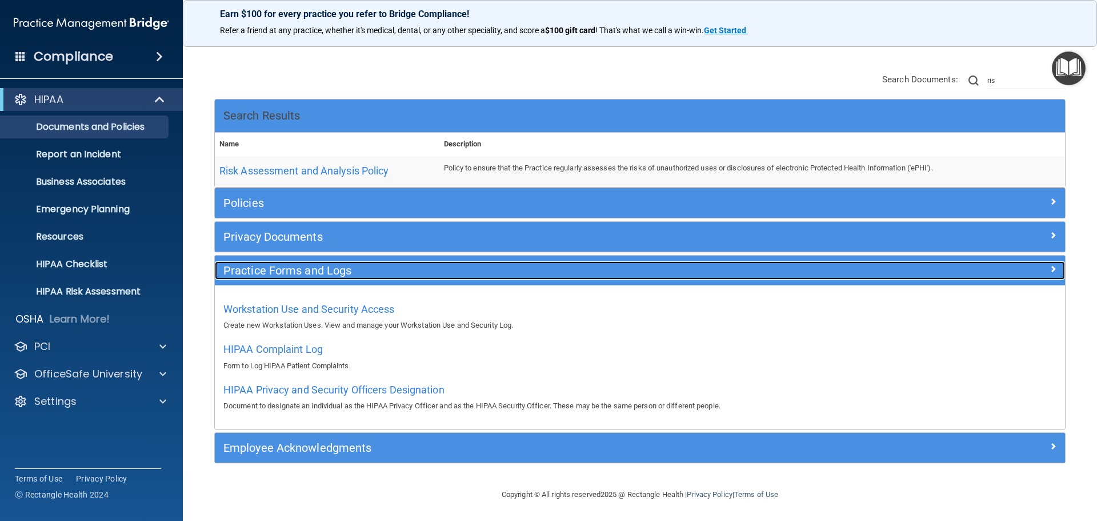
scroll to position [63, 0]
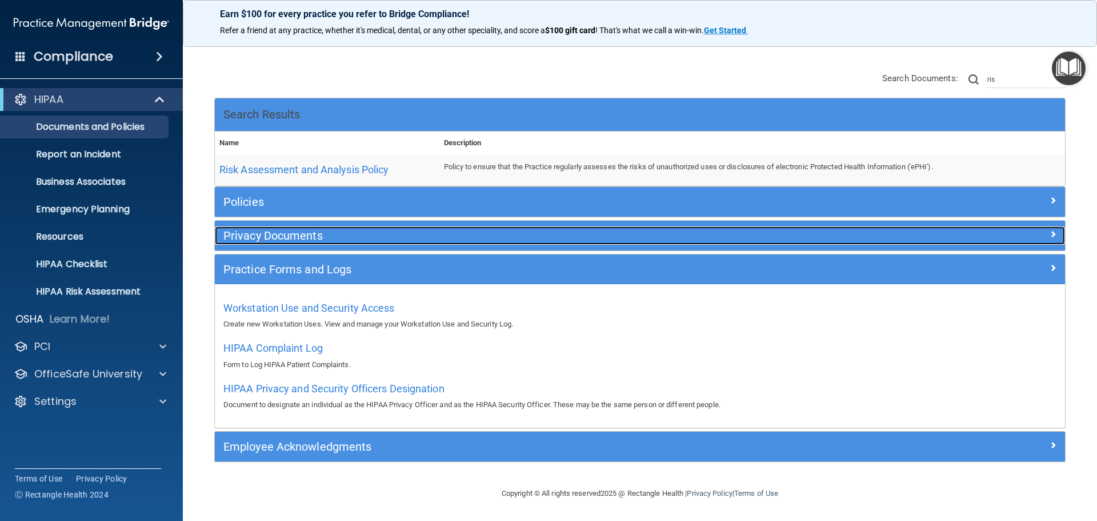
click at [285, 238] on h5 "Privacy Documents" at bounding box center [533, 235] width 621 height 13
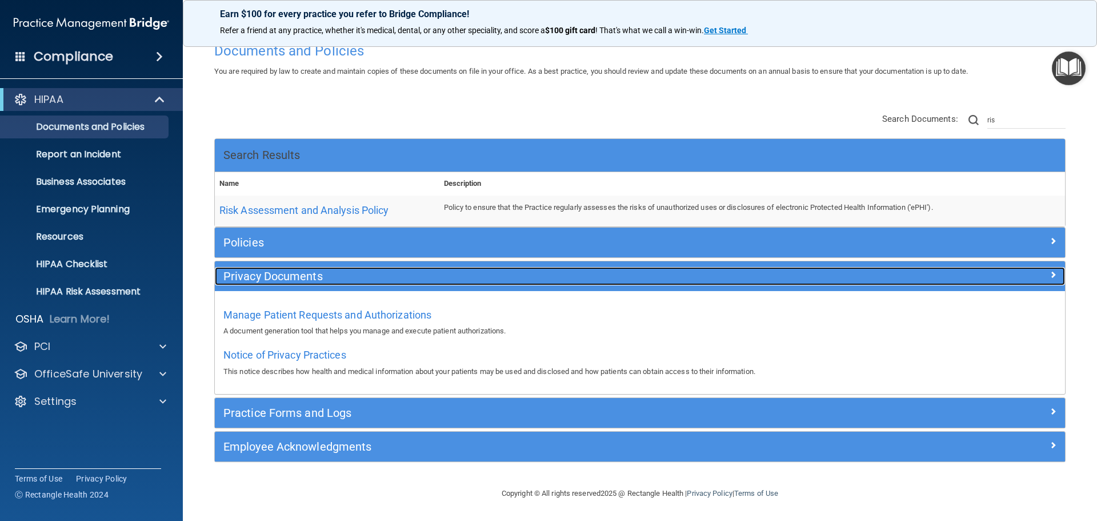
scroll to position [23, 0]
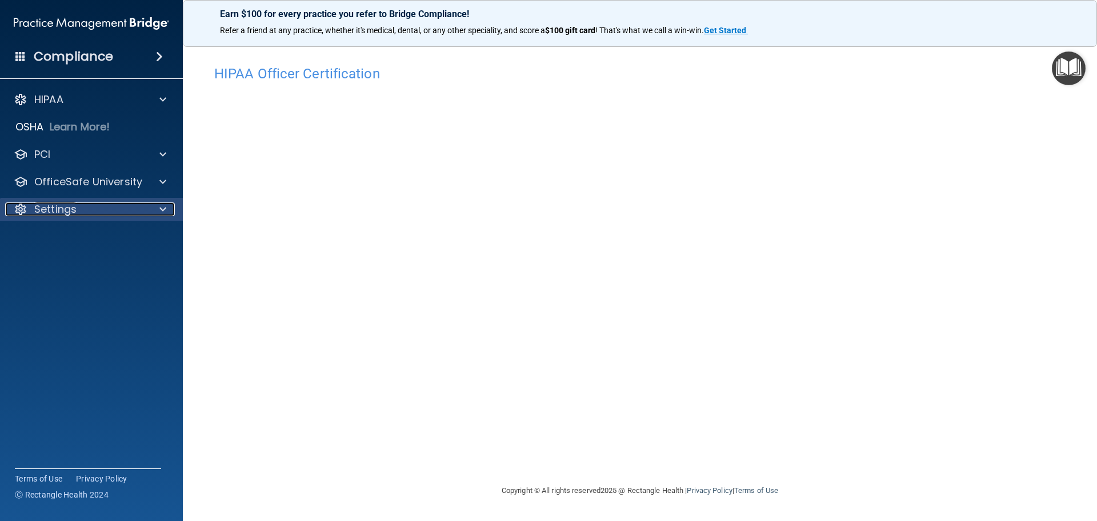
click at [97, 207] on div "Settings" at bounding box center [76, 209] width 142 height 14
click at [95, 206] on div "Settings" at bounding box center [76, 209] width 142 height 14
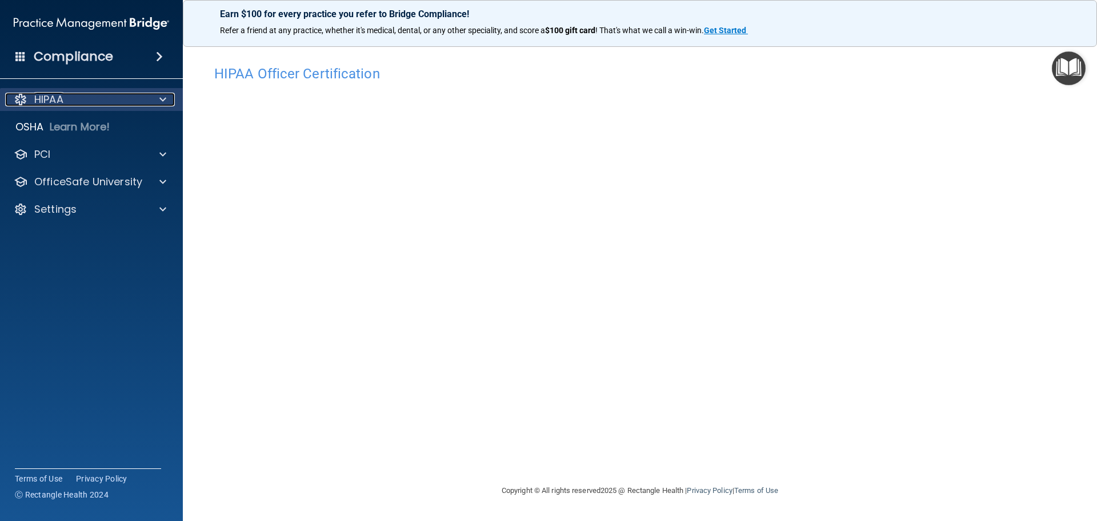
click at [73, 96] on div "HIPAA" at bounding box center [76, 100] width 142 height 14
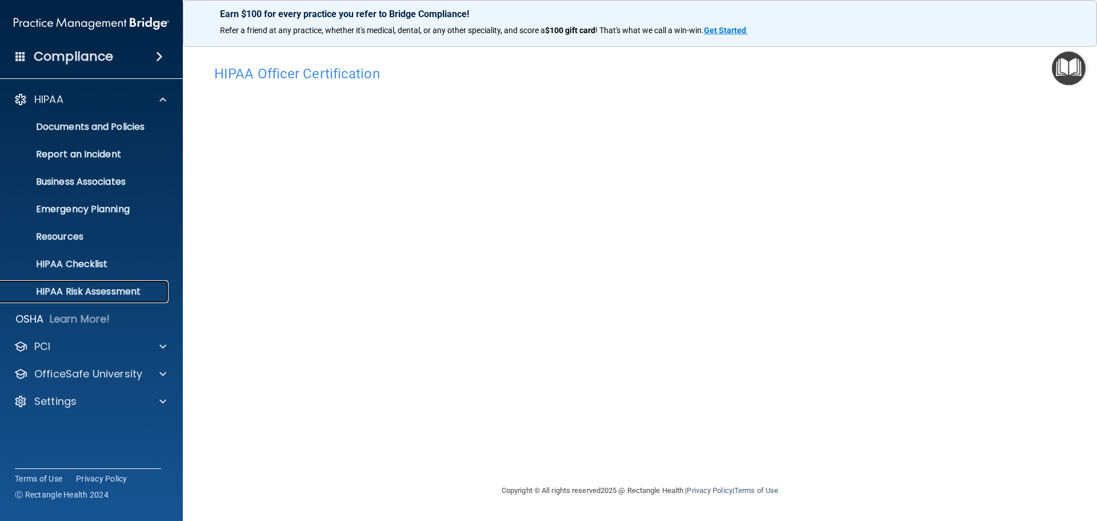
click at [122, 290] on p "HIPAA Risk Assessment" at bounding box center [85, 291] width 156 height 11
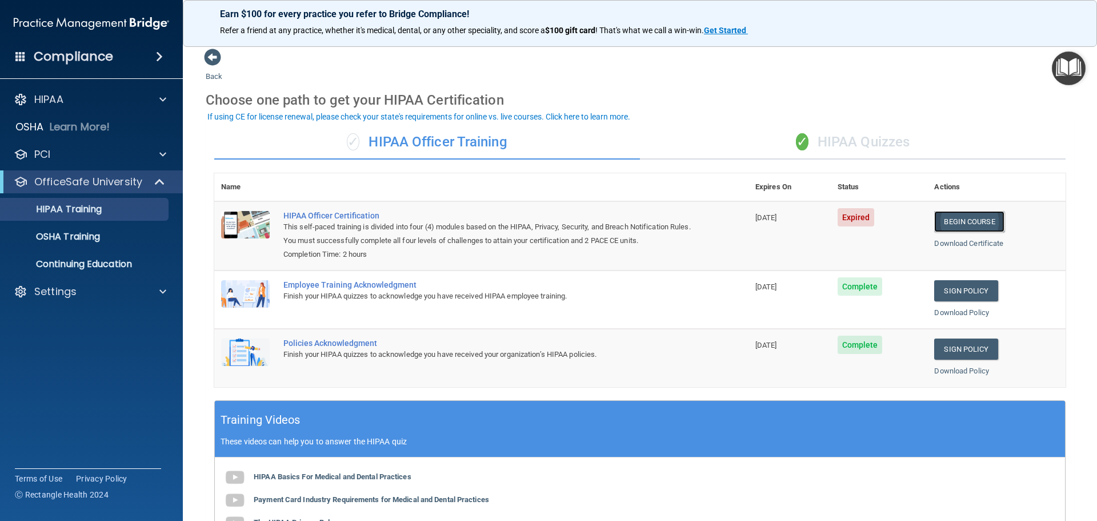
click at [962, 218] on link "Begin Course" at bounding box center [969, 221] width 70 height 21
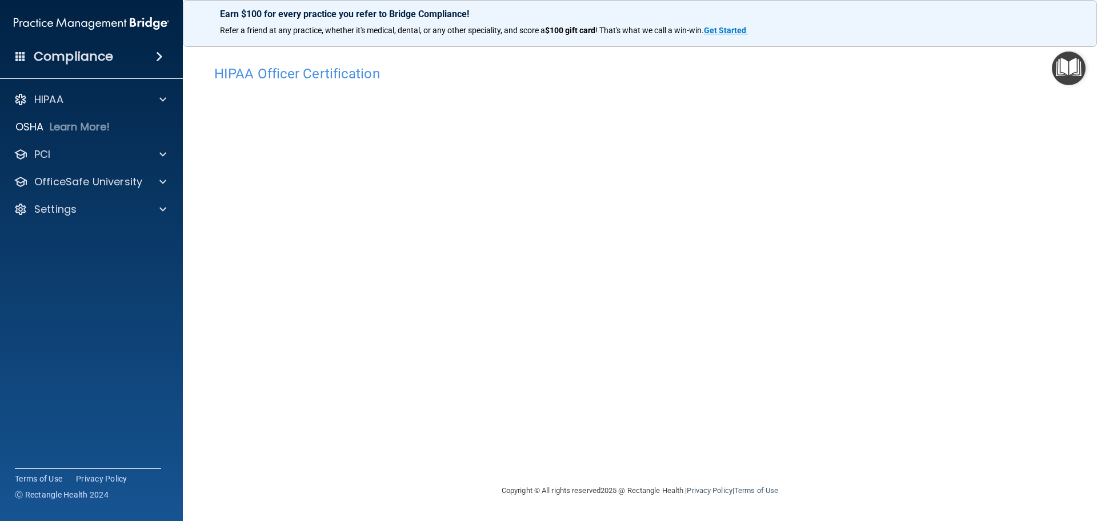
click at [1067, 73] on img "Open Resource Center" at bounding box center [1069, 68] width 34 height 34
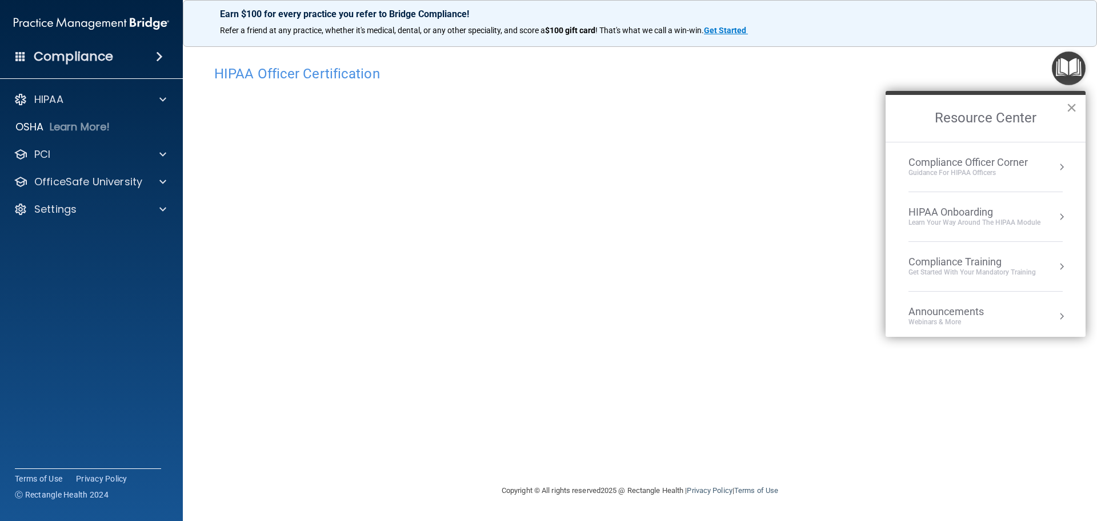
click at [1074, 107] on button "×" at bounding box center [1071, 107] width 11 height 18
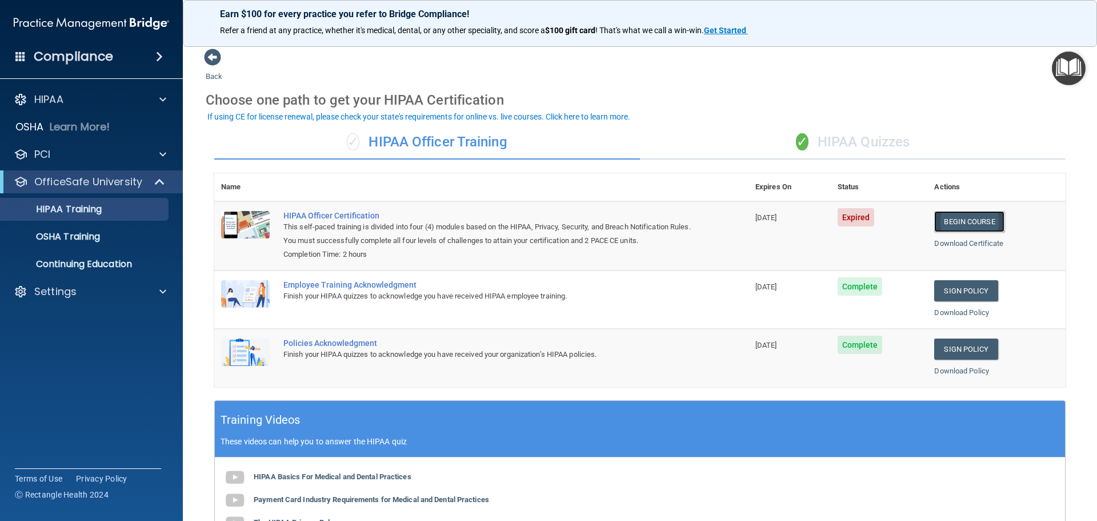
click at [547, 221] on link "Begin Course" at bounding box center [969, 221] width 70 height 21
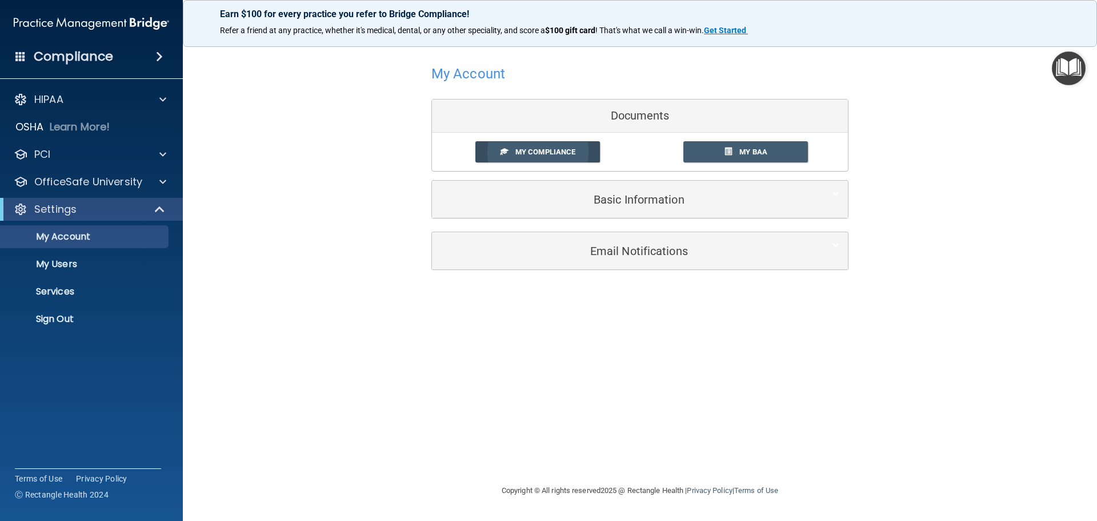
click at [556, 153] on span "My Compliance" at bounding box center [546, 151] width 60 height 9
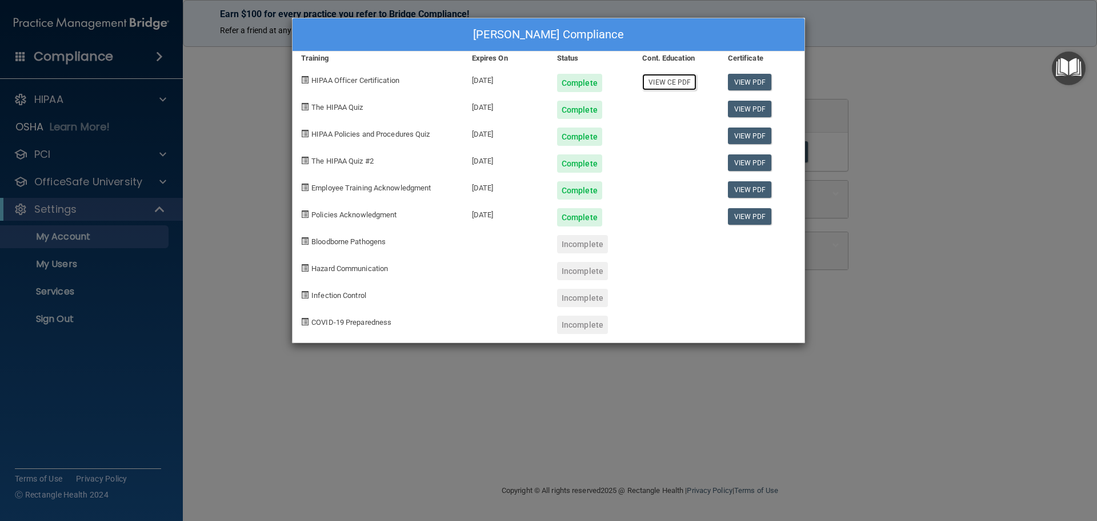
click at [672, 82] on link "View CE PDF" at bounding box center [669, 82] width 54 height 17
click at [352, 83] on span "HIPAA Officer Certification" at bounding box center [355, 80] width 88 height 9
click at [870, 111] on div "Tamarra Baker's Compliance Training Expires On Status Cont. Education Certifica…" at bounding box center [548, 260] width 1097 height 521
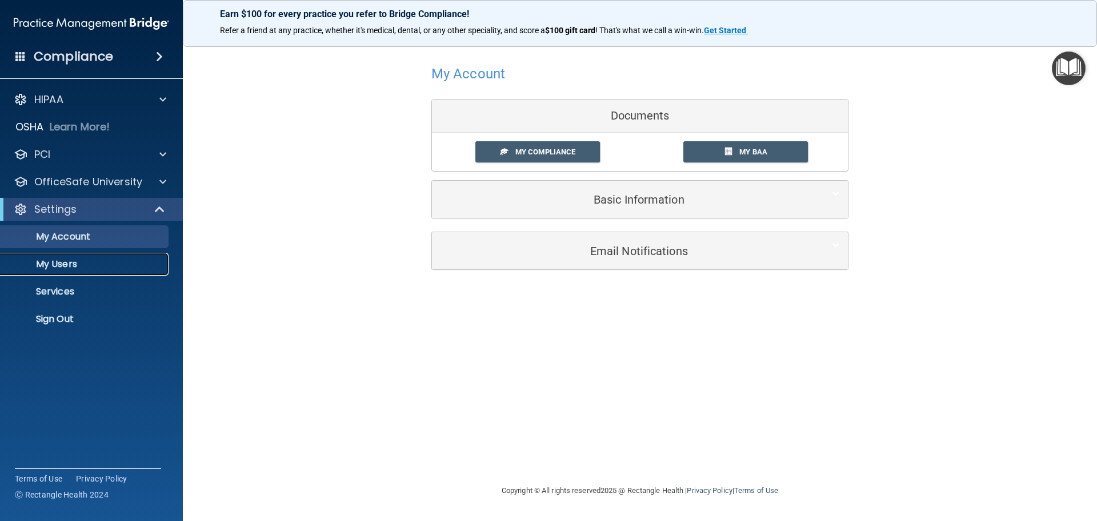
click at [81, 262] on p "My Users" at bounding box center [85, 263] width 156 height 11
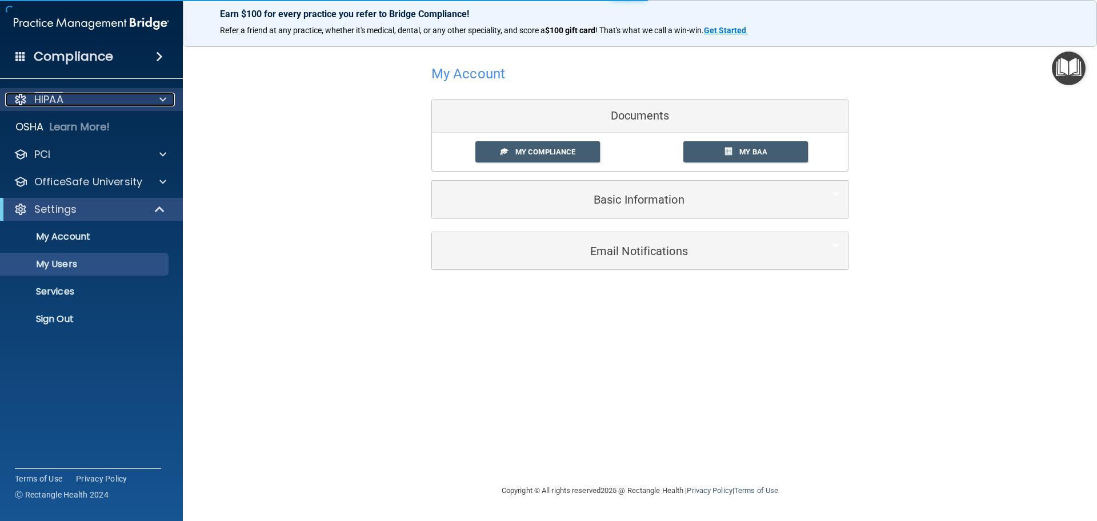
click at [89, 103] on div "HIPAA" at bounding box center [76, 100] width 142 height 14
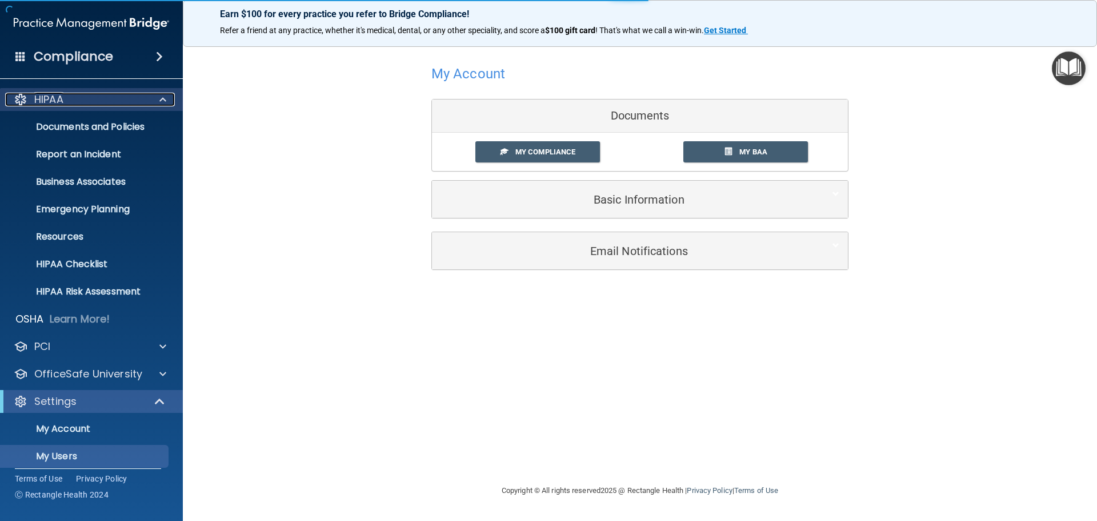
select select "20"
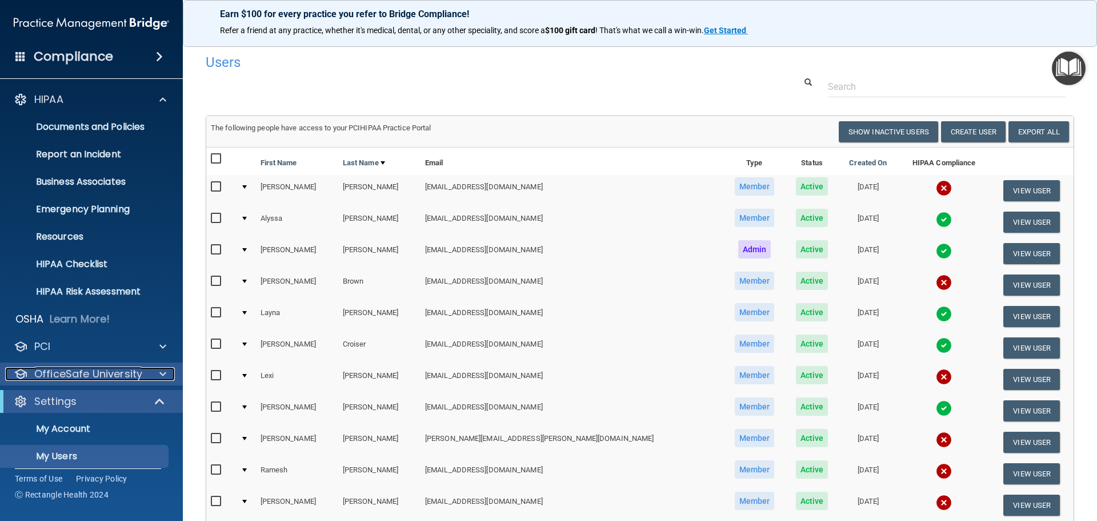
click at [92, 372] on p "OfficeSafe University" at bounding box center [88, 374] width 108 height 14
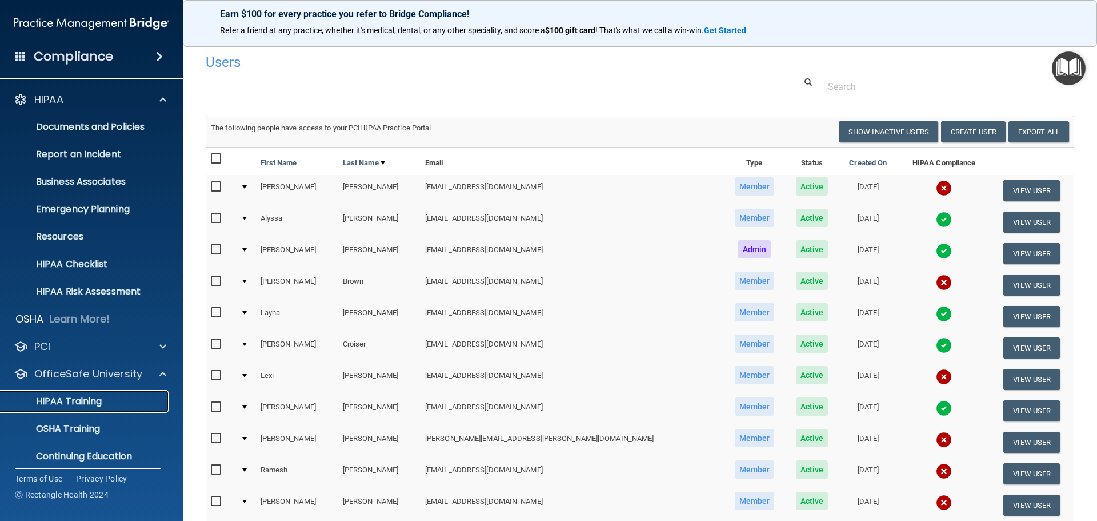
click at [90, 402] on p "HIPAA Training" at bounding box center [54, 401] width 94 height 11
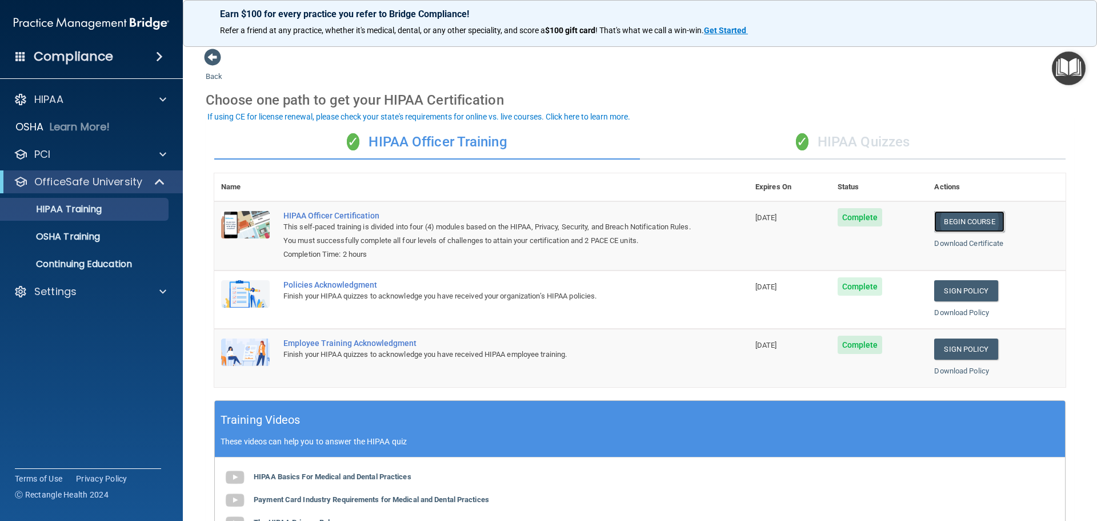
click at [978, 219] on link "Begin Course" at bounding box center [969, 221] width 70 height 21
click at [958, 222] on link "Begin Course" at bounding box center [969, 221] width 70 height 21
click at [75, 290] on p "Settings" at bounding box center [55, 292] width 42 height 14
click at [77, 389] on ul "My Account My Users Services Sign Out" at bounding box center [92, 358] width 207 height 110
click at [73, 398] on p "Sign Out" at bounding box center [85, 401] width 156 height 11
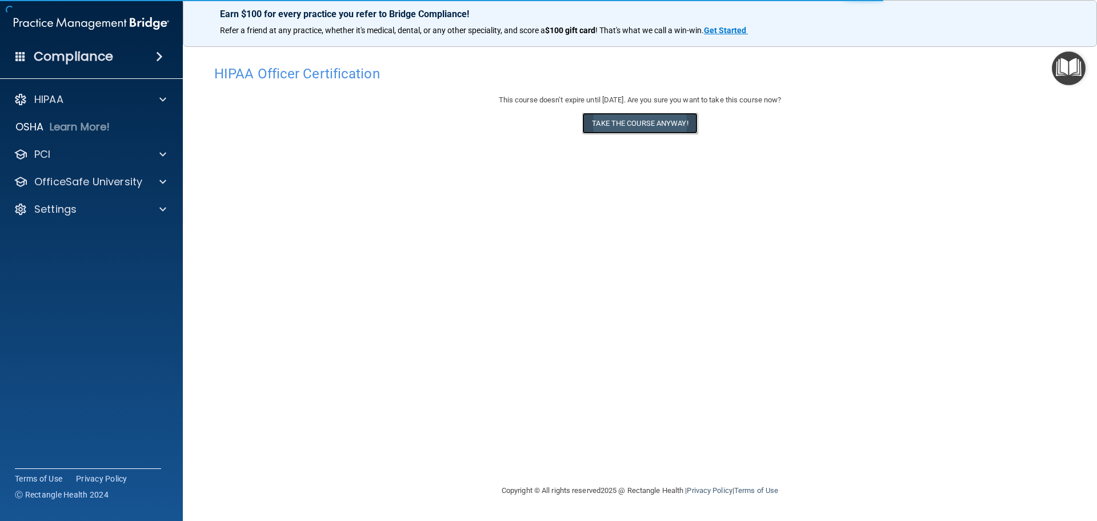
click at [624, 118] on button "Take the course anyway!" at bounding box center [639, 123] width 115 height 21
click at [620, 123] on button "Take the course anyway!" at bounding box center [639, 123] width 115 height 21
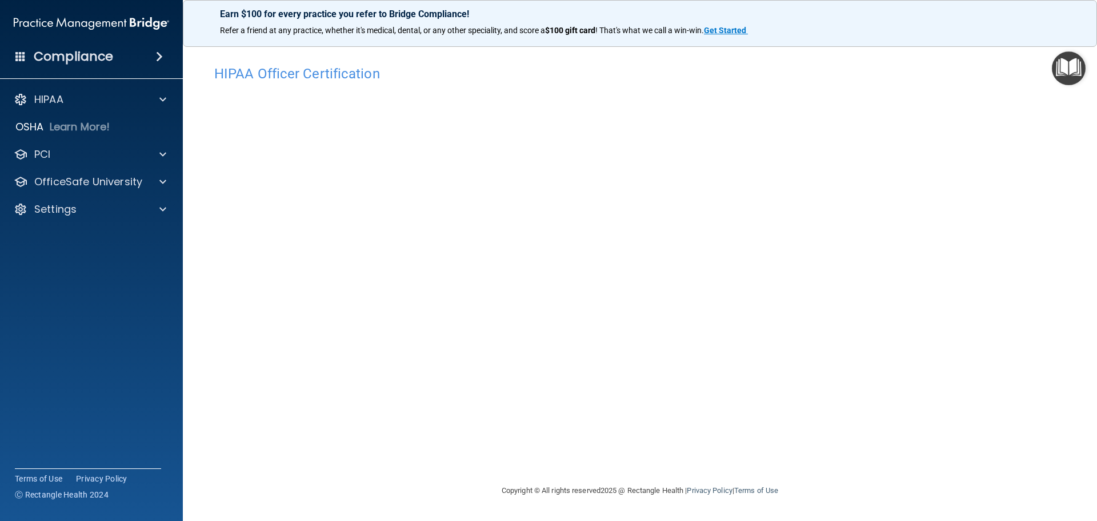
click at [134, 55] on div "Compliance" at bounding box center [91, 56] width 183 height 25
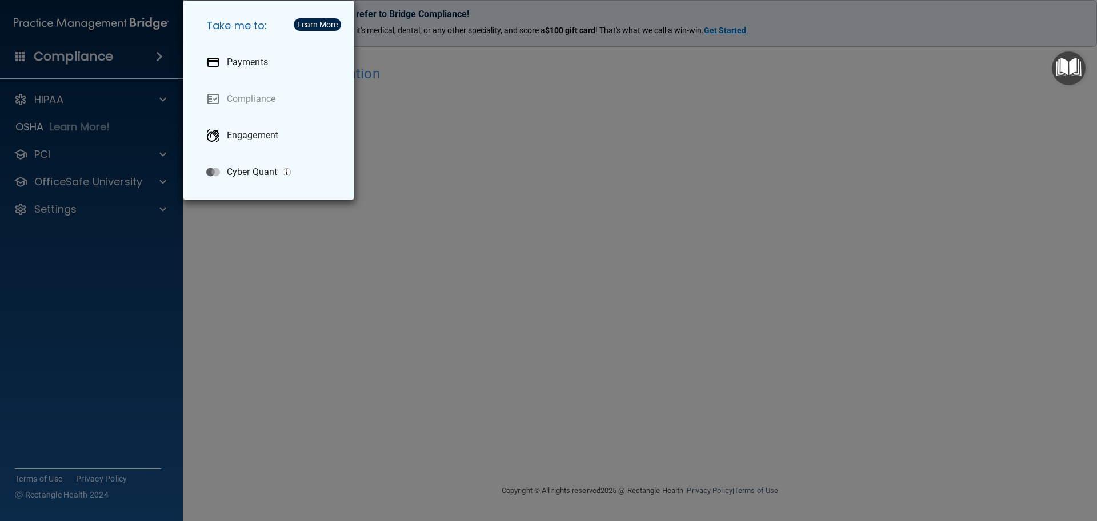
click at [160, 57] on div "Take me to: Payments Compliance Engagement Cyber Quant" at bounding box center [548, 260] width 1097 height 521
